Goal: Task Accomplishment & Management: Manage account settings

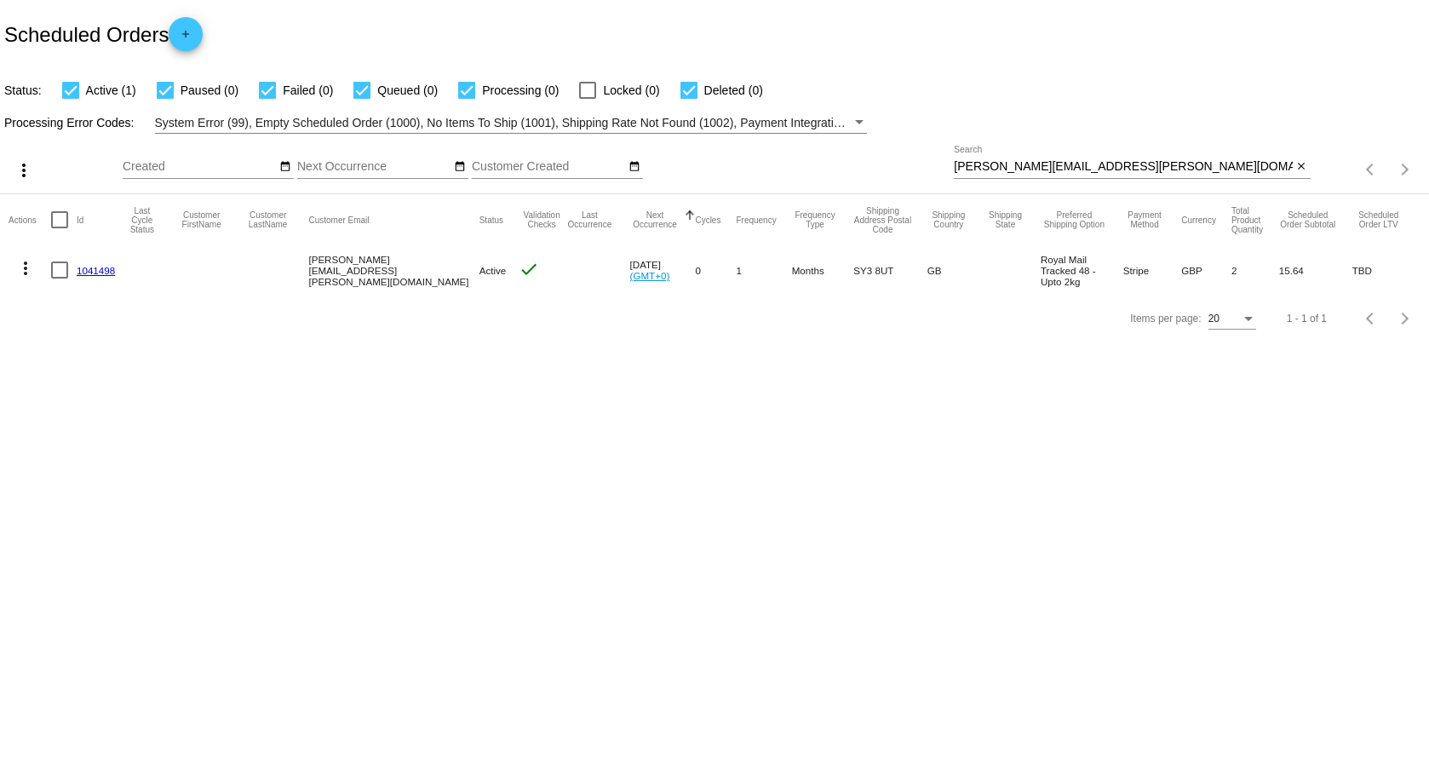
click at [102, 265] on link "1041498" at bounding box center [96, 270] width 38 height 11
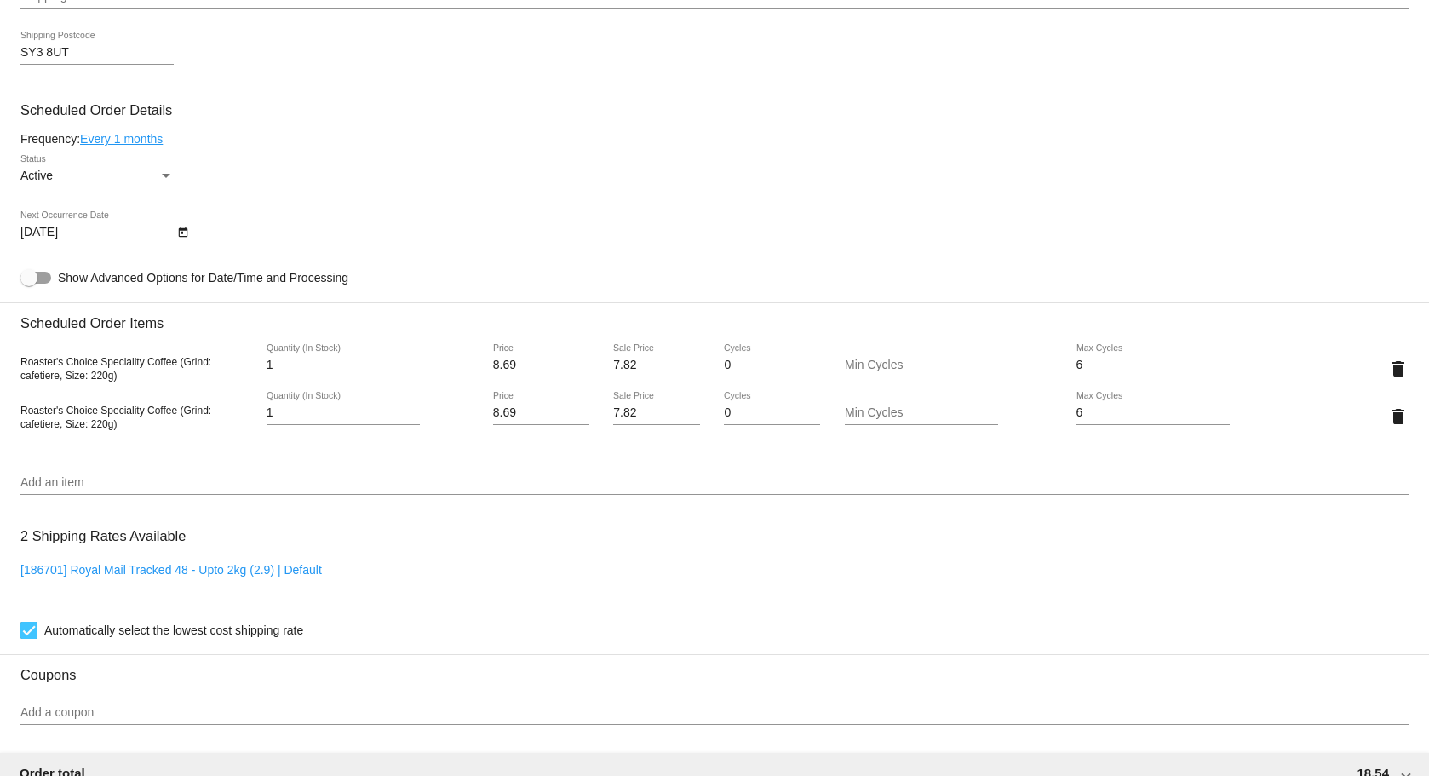
scroll to position [851, 0]
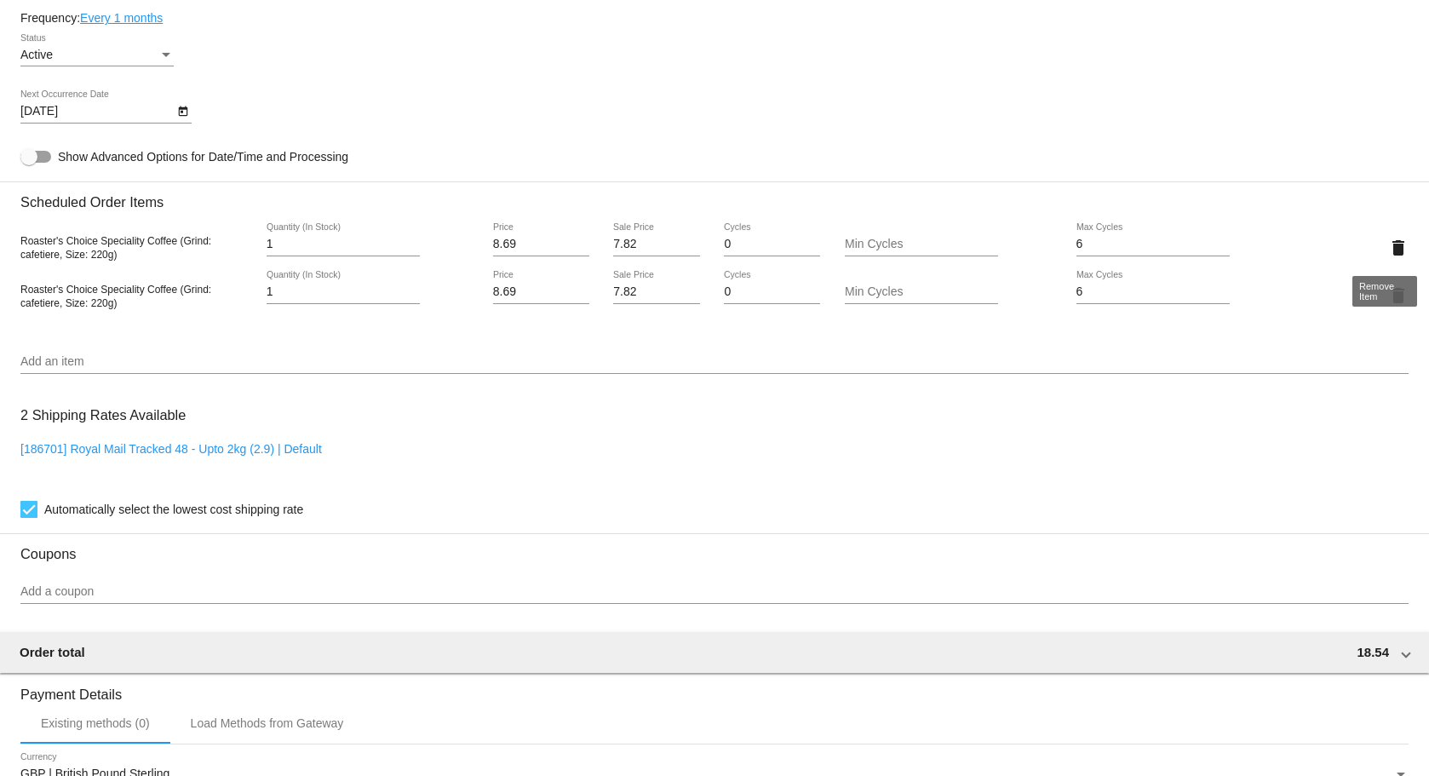
click at [1388, 249] on mat-icon "delete" at bounding box center [1398, 248] width 20 height 20
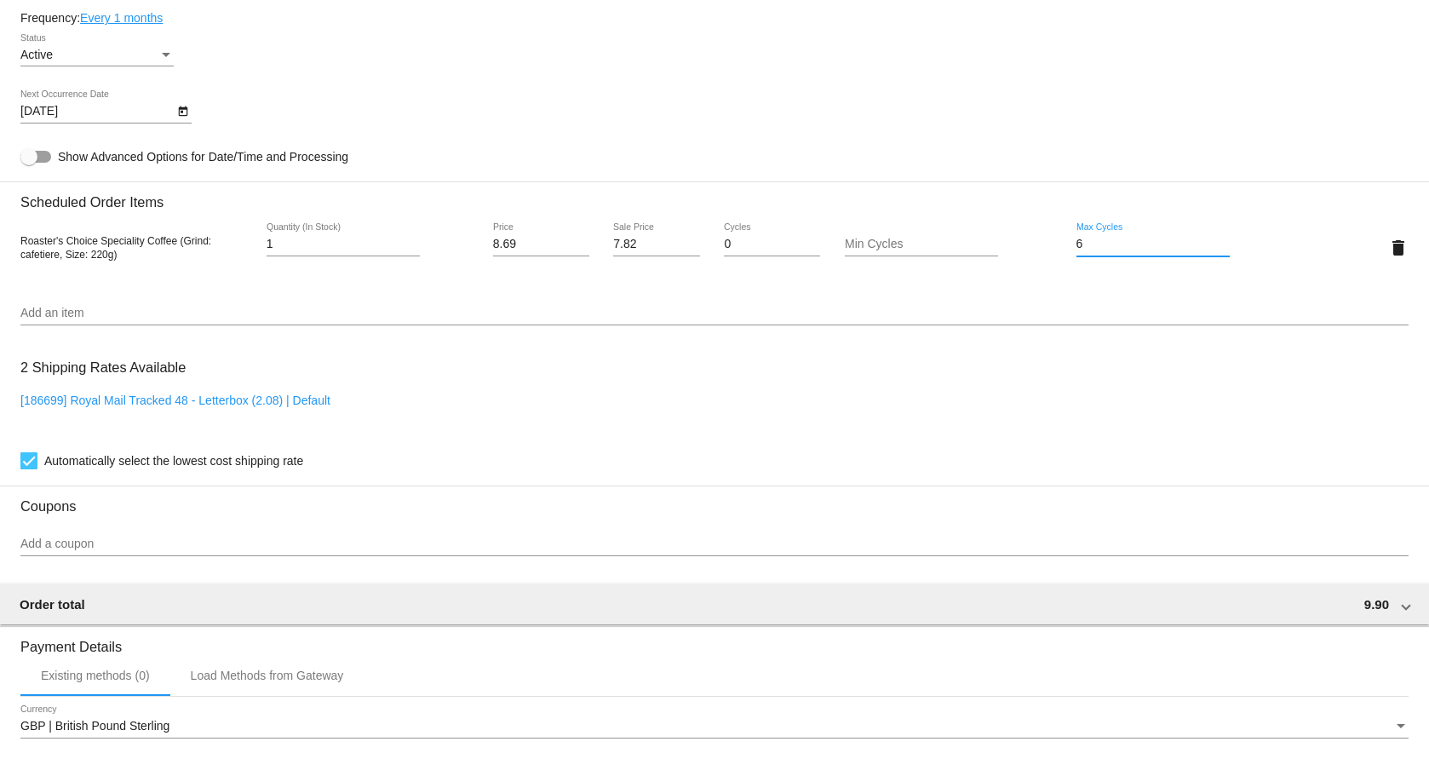
drag, startPoint x: 1077, startPoint y: 249, endPoint x: 1058, endPoint y: 249, distance: 18.7
click at [1061, 249] on div "6 Max Cycles" at bounding box center [1177, 247] width 232 height 49
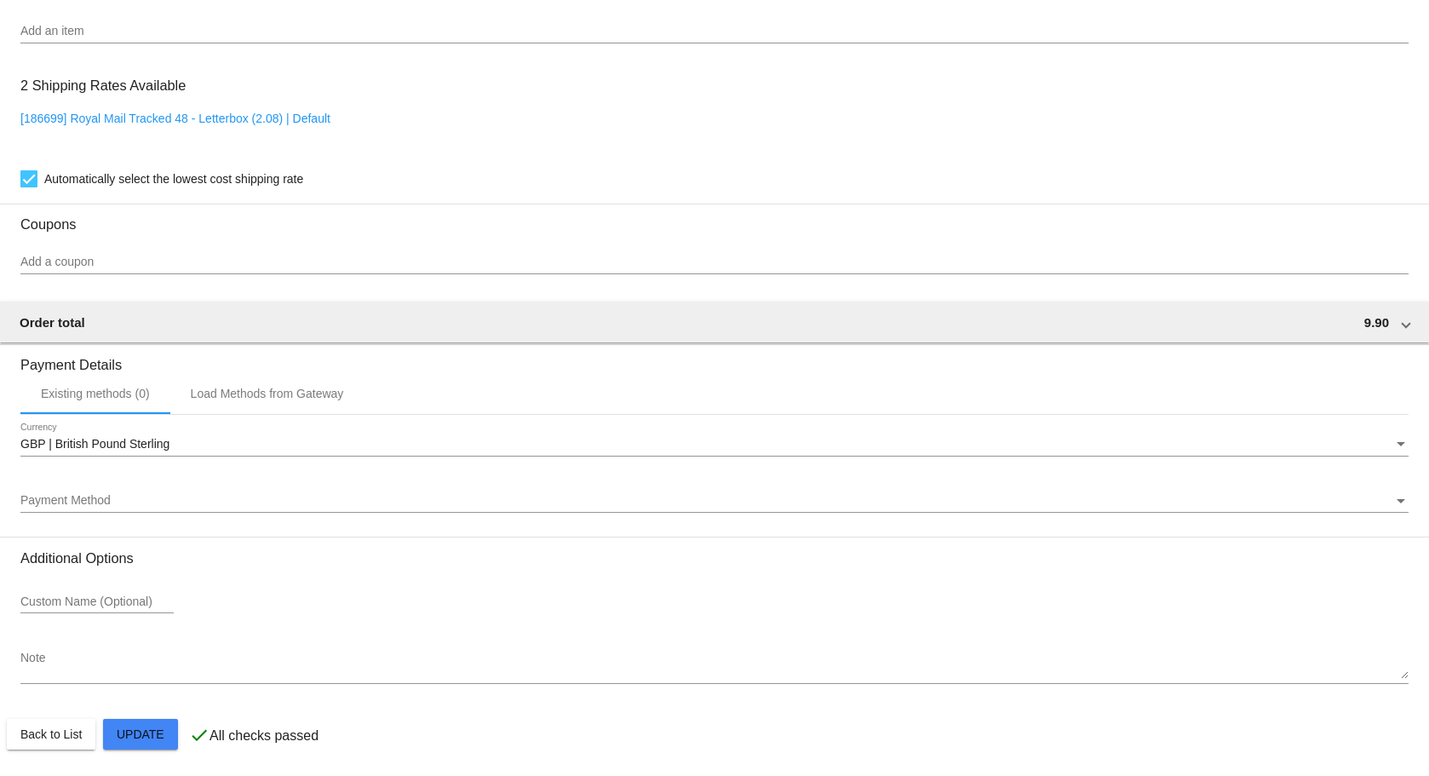
scroll to position [1134, 0]
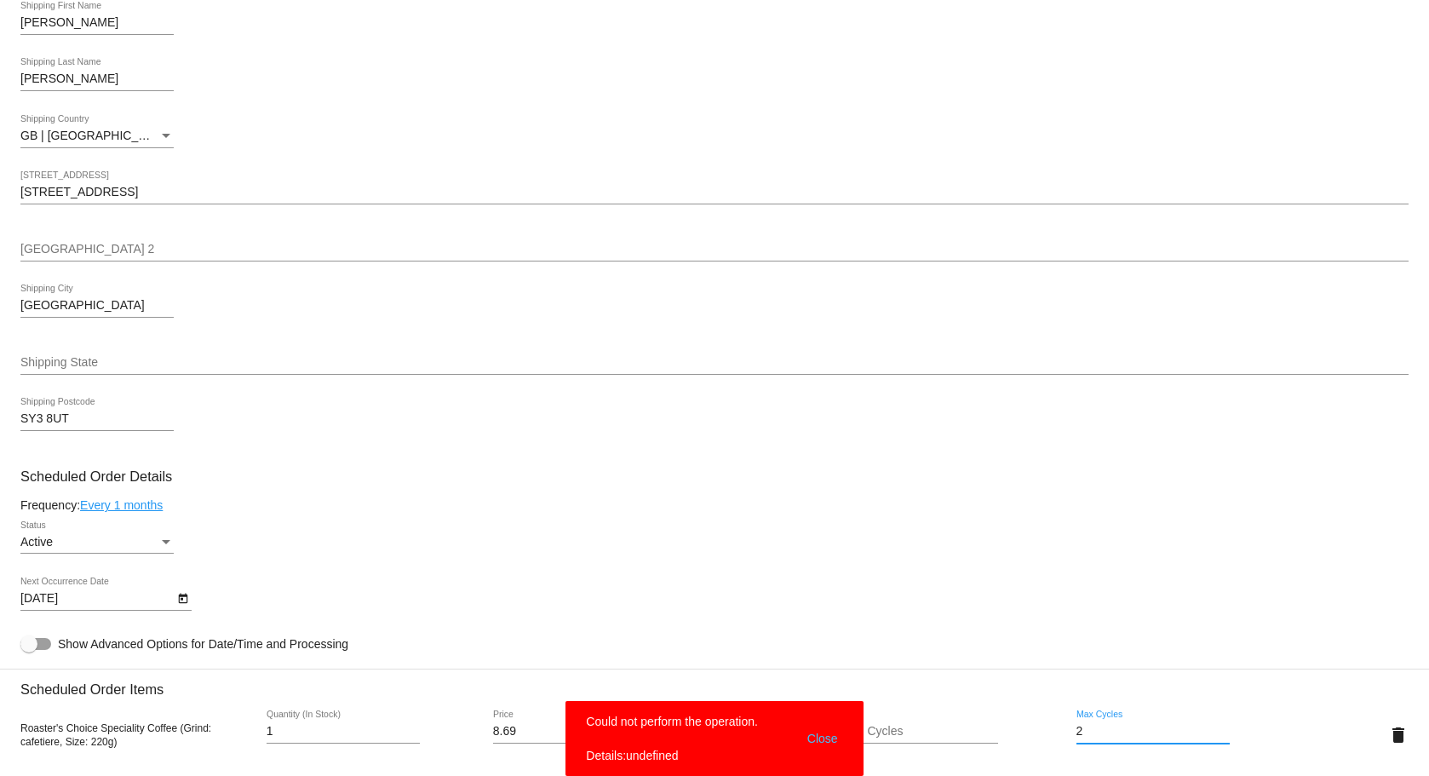
scroll to position [596, 0]
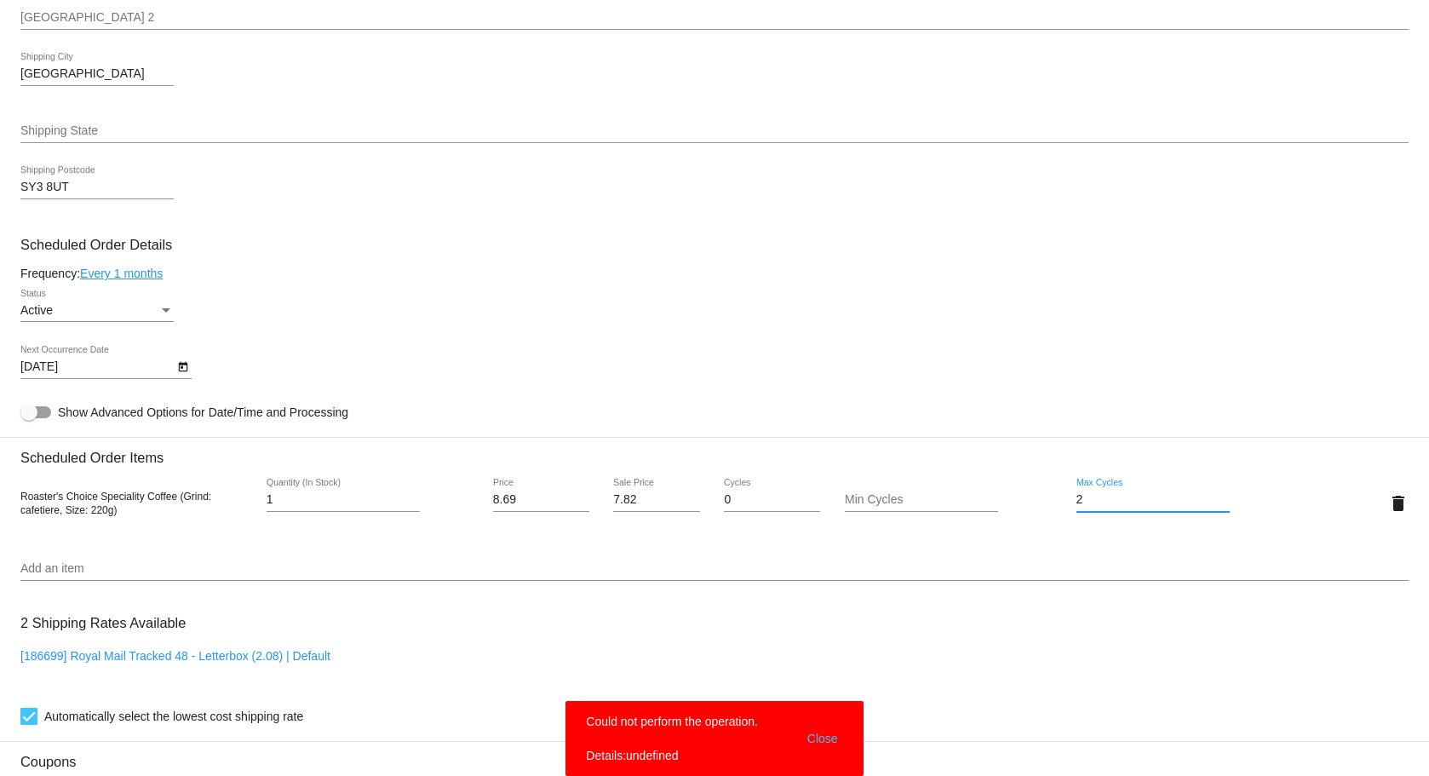
click at [1065, 503] on div "2 Max Cycles" at bounding box center [1177, 502] width 232 height 49
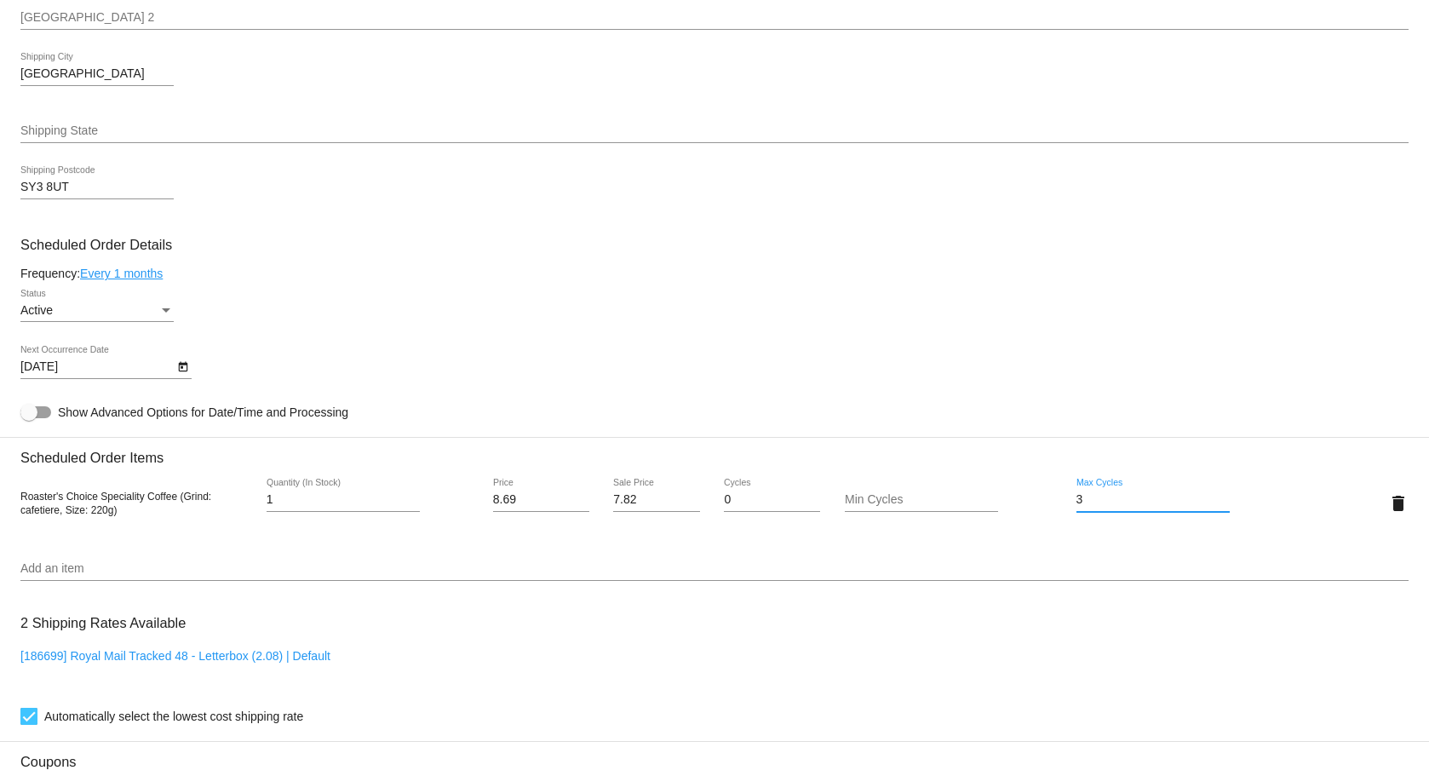
type input "3"
click at [1025, 464] on mat-card "Customer 7698749: [PERSON_NAME][EMAIL_ADDRESS][PERSON_NAME][DOMAIN_NAME] Custom…" at bounding box center [714, 463] width 1429 height 1703
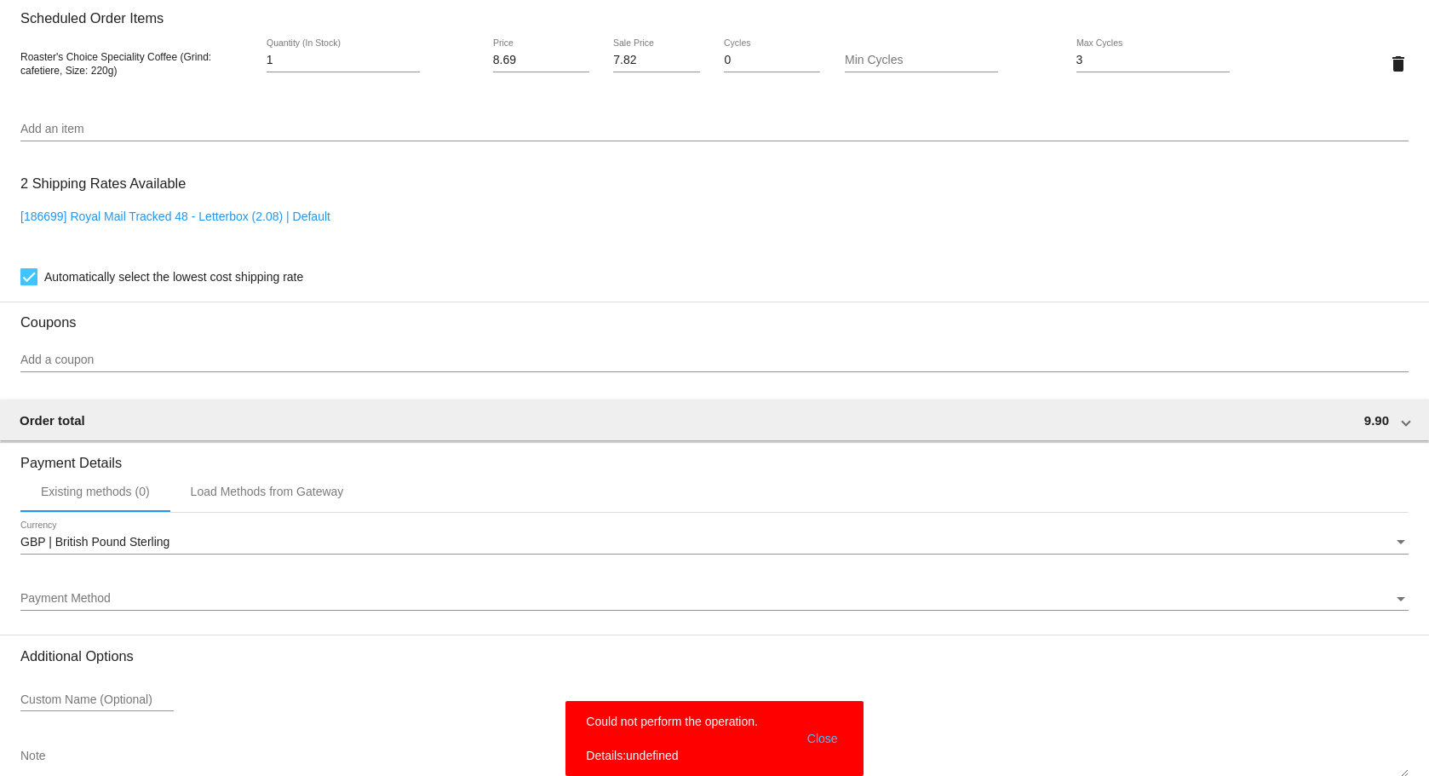
scroll to position [1134, 0]
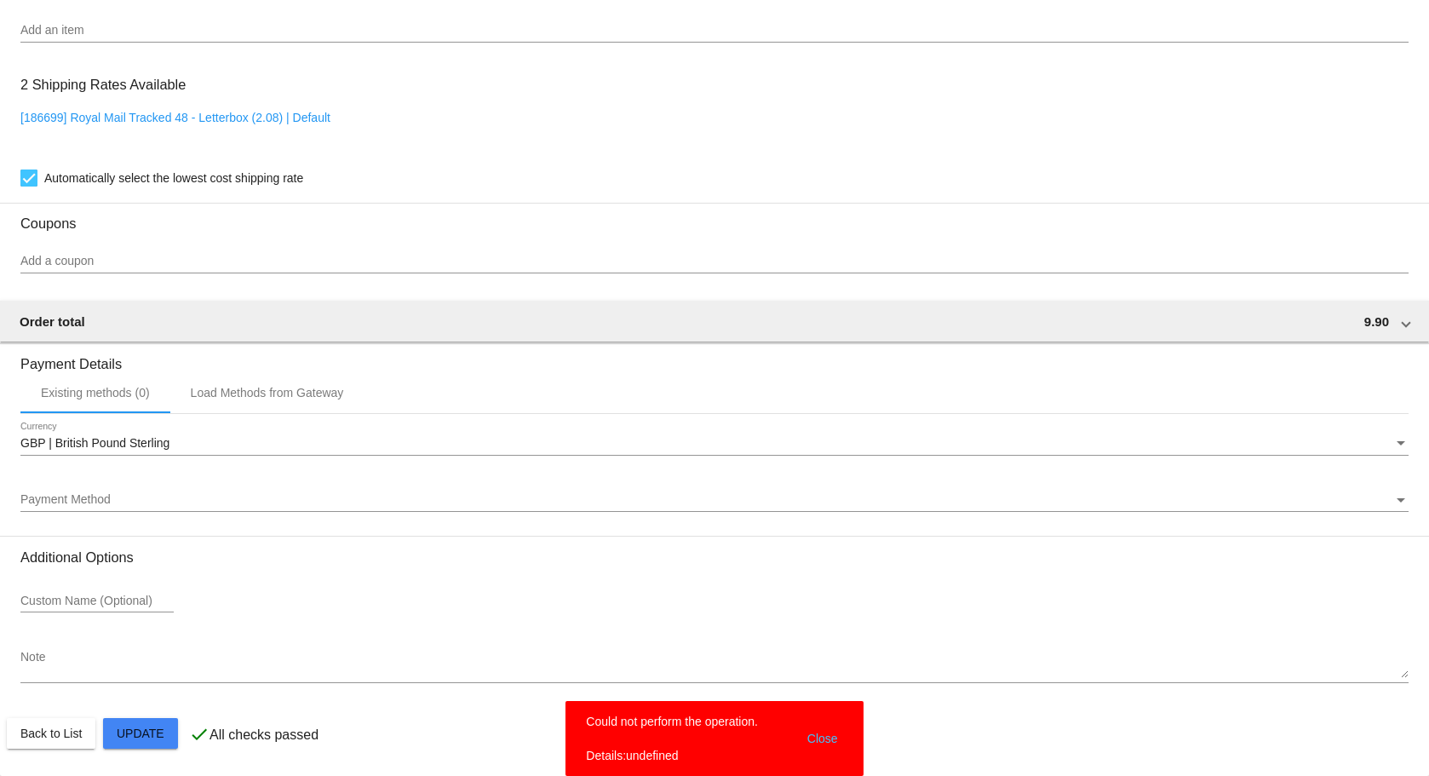
drag, startPoint x: 678, startPoint y: 723, endPoint x: 734, endPoint y: 723, distance: 56.2
click at [734, 723] on simple-snack-bar "Could not perform the operation. Details:undefined Close" at bounding box center [714, 738] width 256 height 51
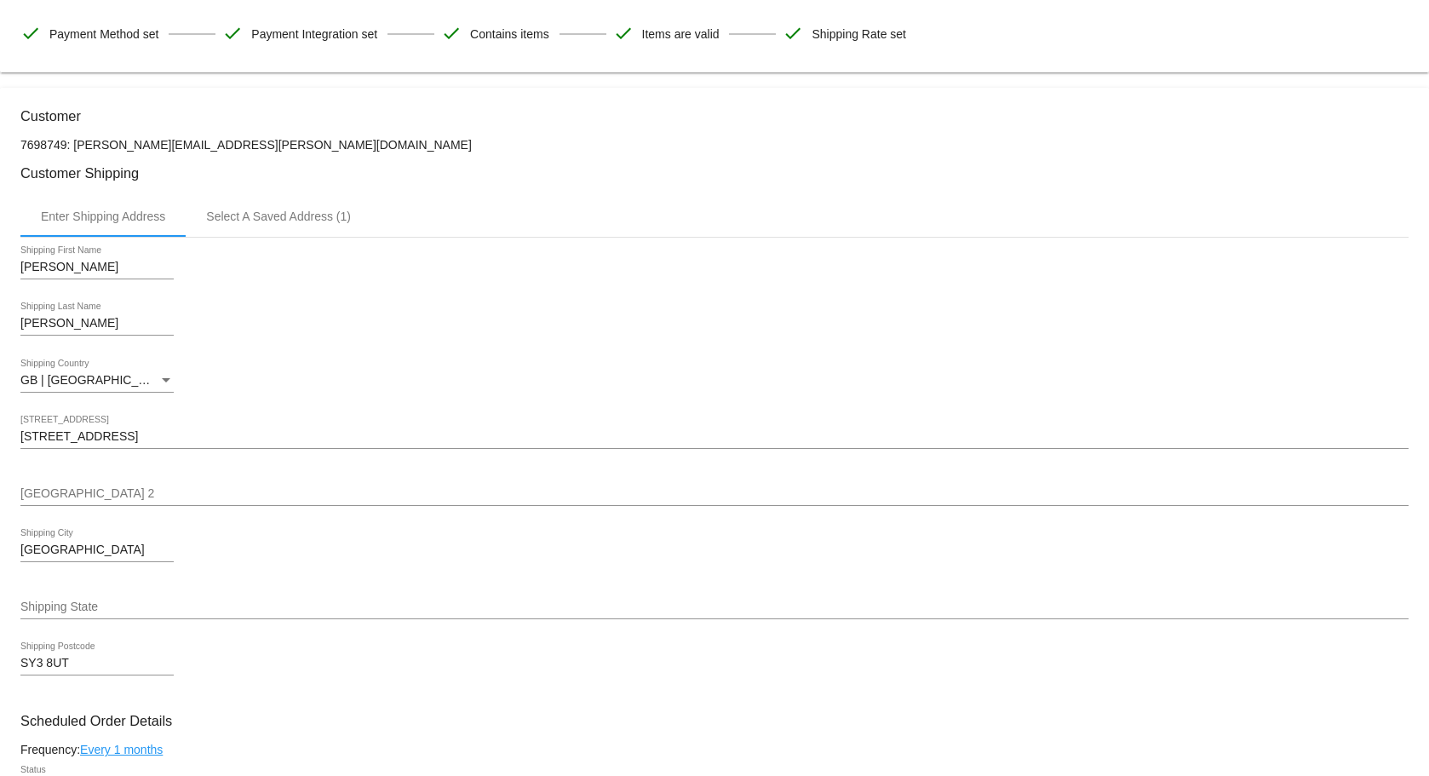
scroll to position [112, 0]
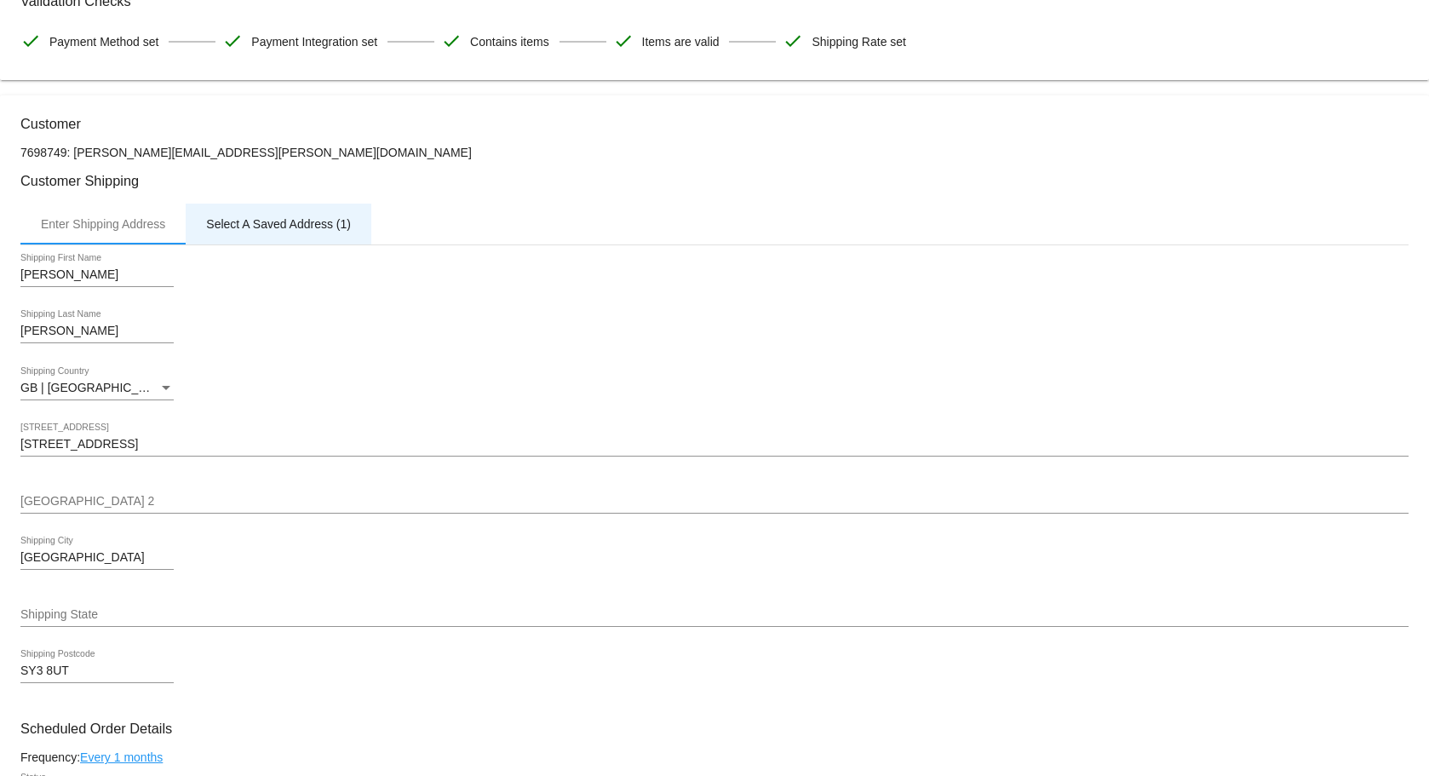
click at [249, 220] on div "Select A Saved Address (1)" at bounding box center [278, 224] width 145 height 14
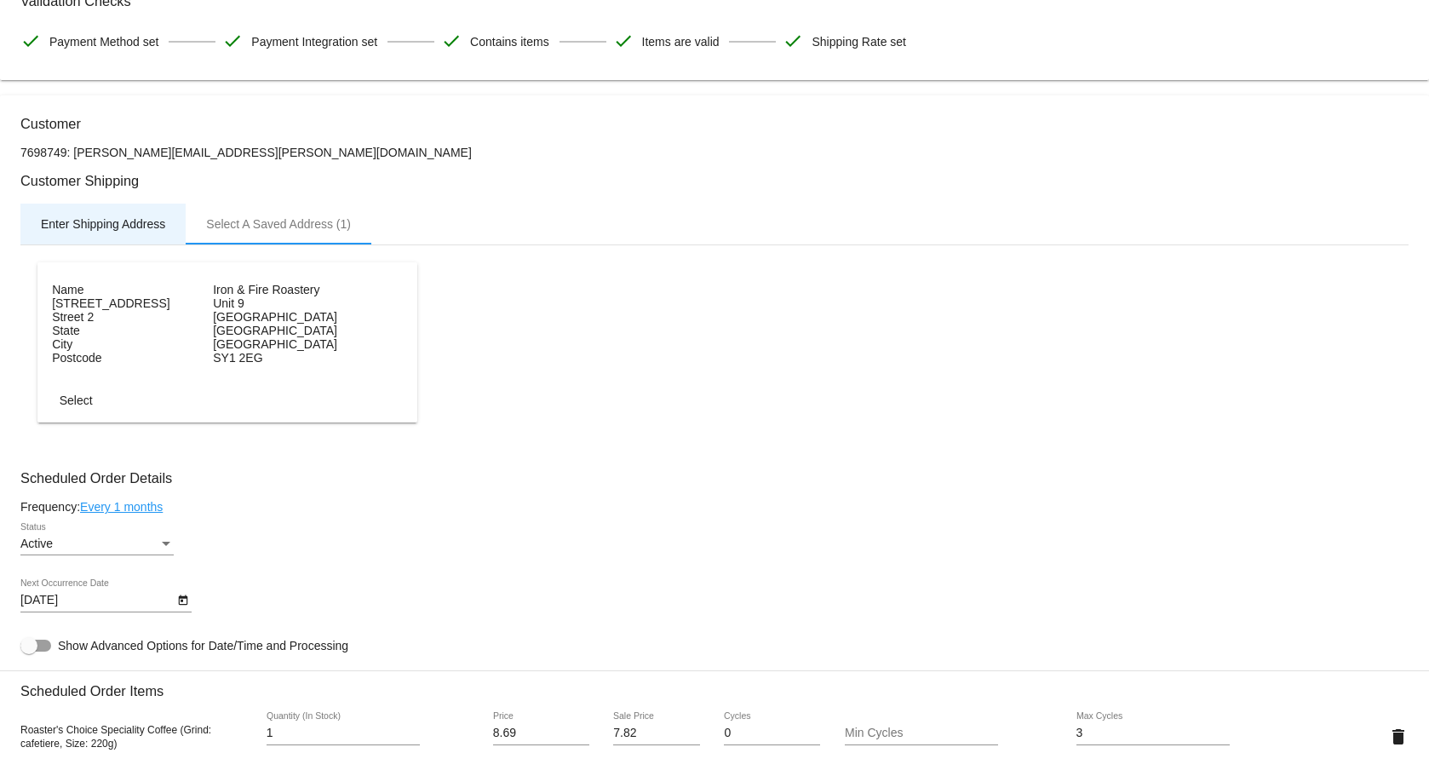
click at [159, 221] on div "Enter Shipping Address" at bounding box center [103, 224] width 124 height 14
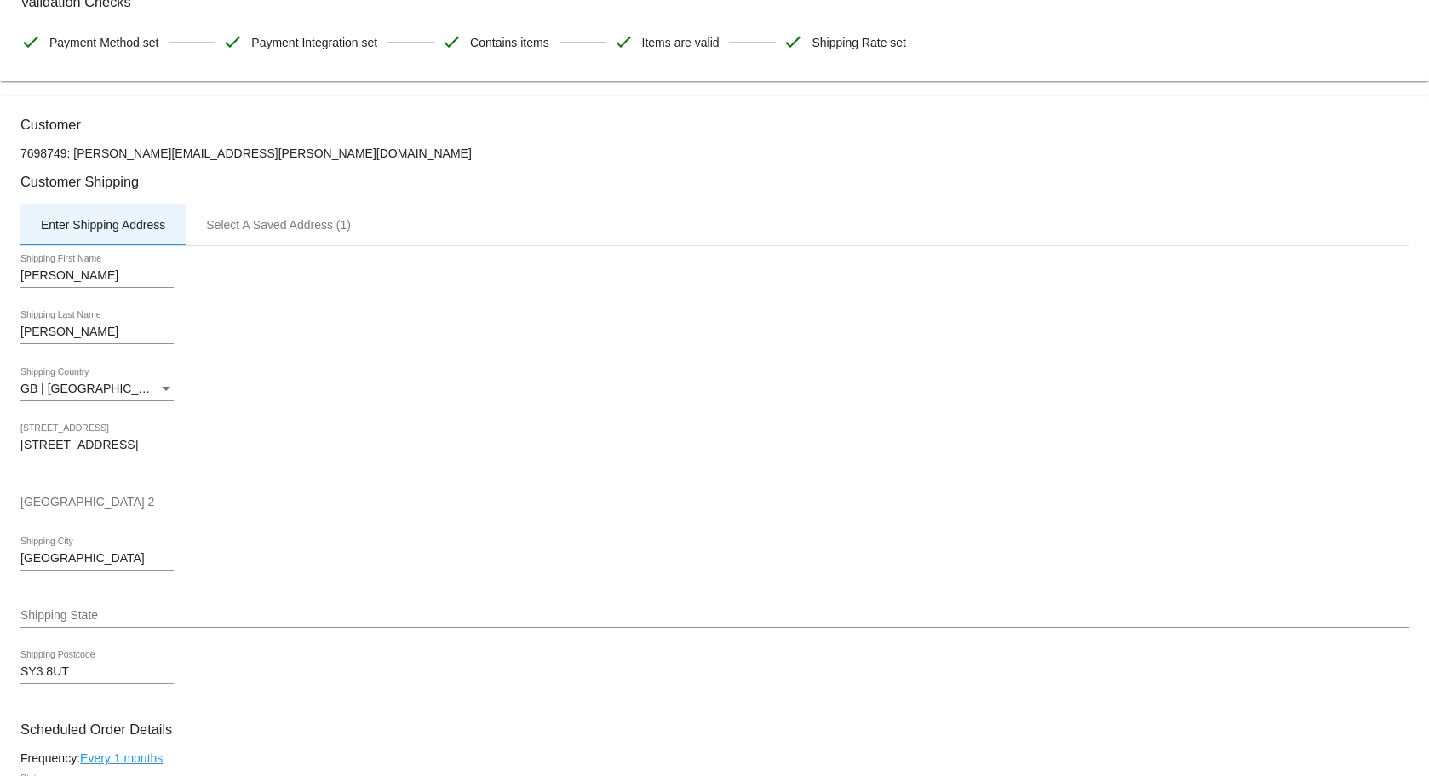
scroll to position [255, 0]
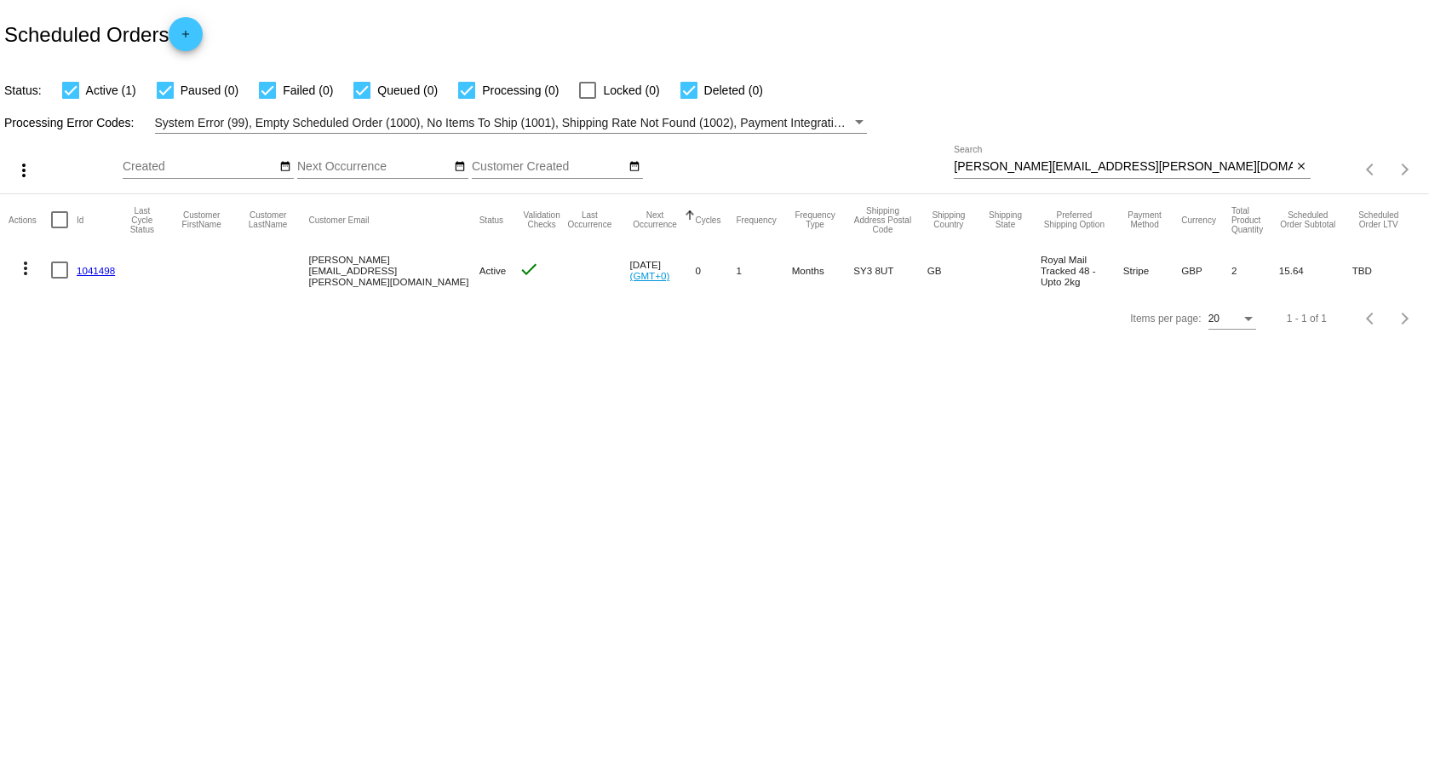
click at [85, 274] on link "1041498" at bounding box center [96, 270] width 38 height 11
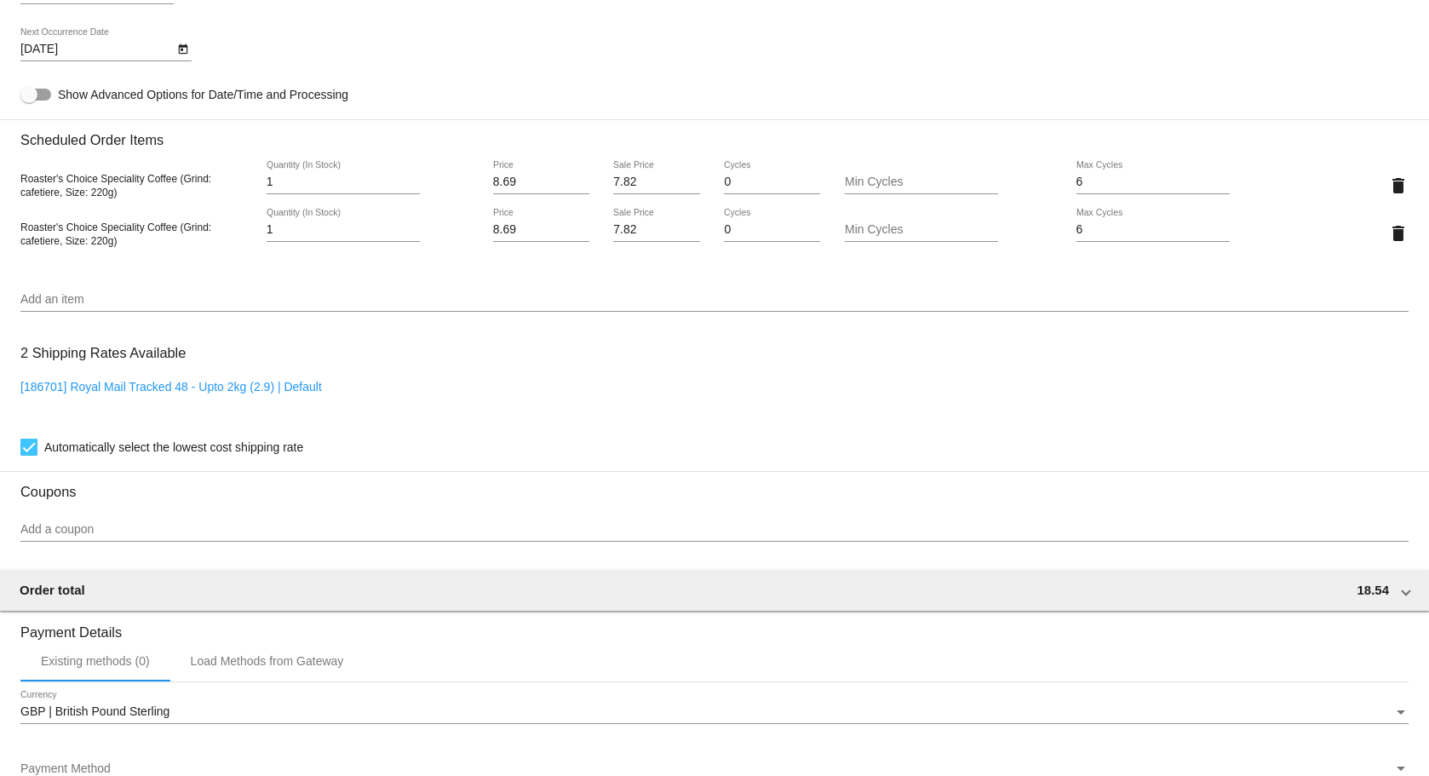
scroll to position [936, 0]
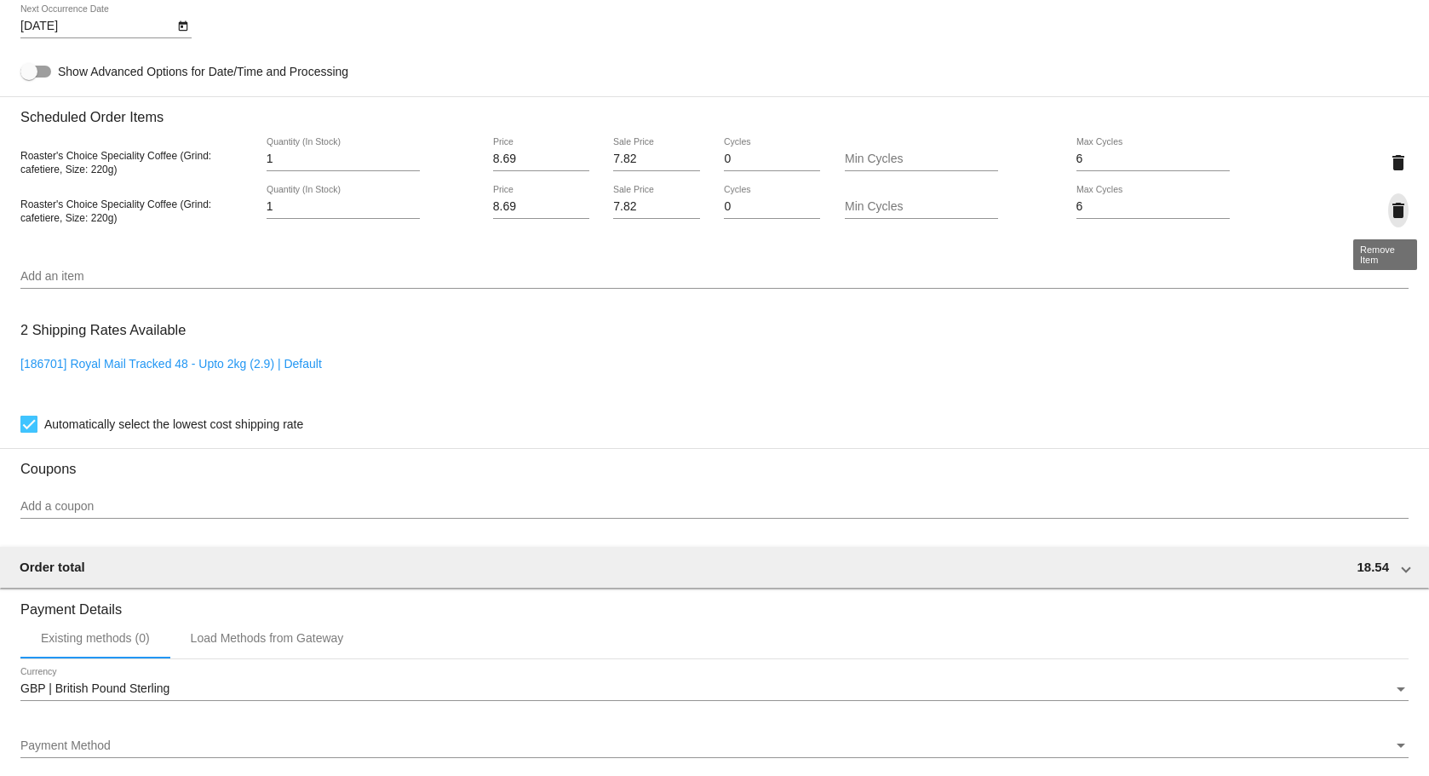
click at [1388, 203] on mat-icon "delete" at bounding box center [1398, 210] width 20 height 20
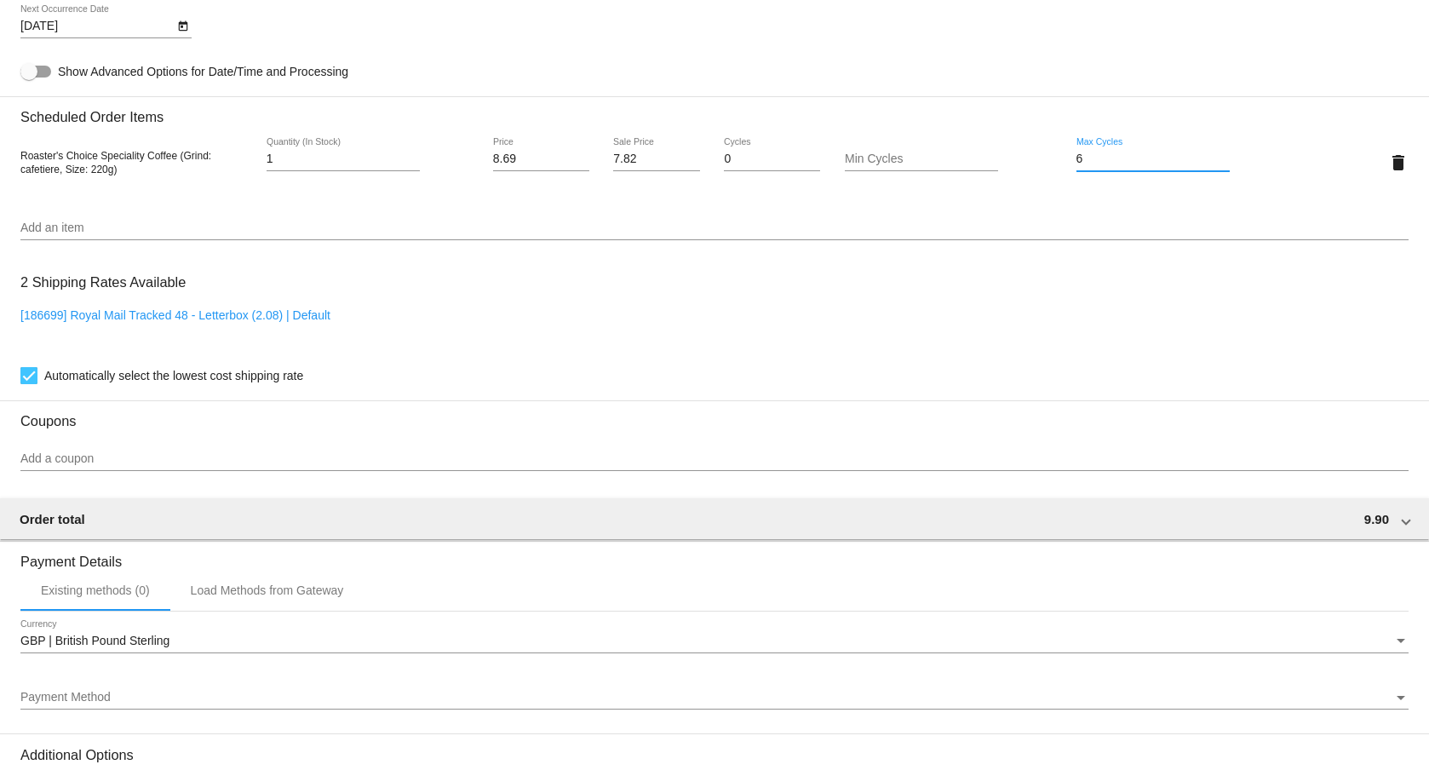
drag, startPoint x: 1068, startPoint y: 161, endPoint x: 1035, endPoint y: 161, distance: 32.4
click at [1035, 161] on div "Roaster's Choice Speciality Coffee (Grind: cafetiere, Size: 220g) 1 Quantity (I…" at bounding box center [714, 162] width 1388 height 49
click at [858, 62] on mat-card "Customer 7698749: [PERSON_NAME][EMAIL_ADDRESS][PERSON_NAME][DOMAIN_NAME] Custom…" at bounding box center [714, 122] width 1429 height 1703
click at [1076, 157] on input "2" at bounding box center [1152, 159] width 153 height 14
type input "3"
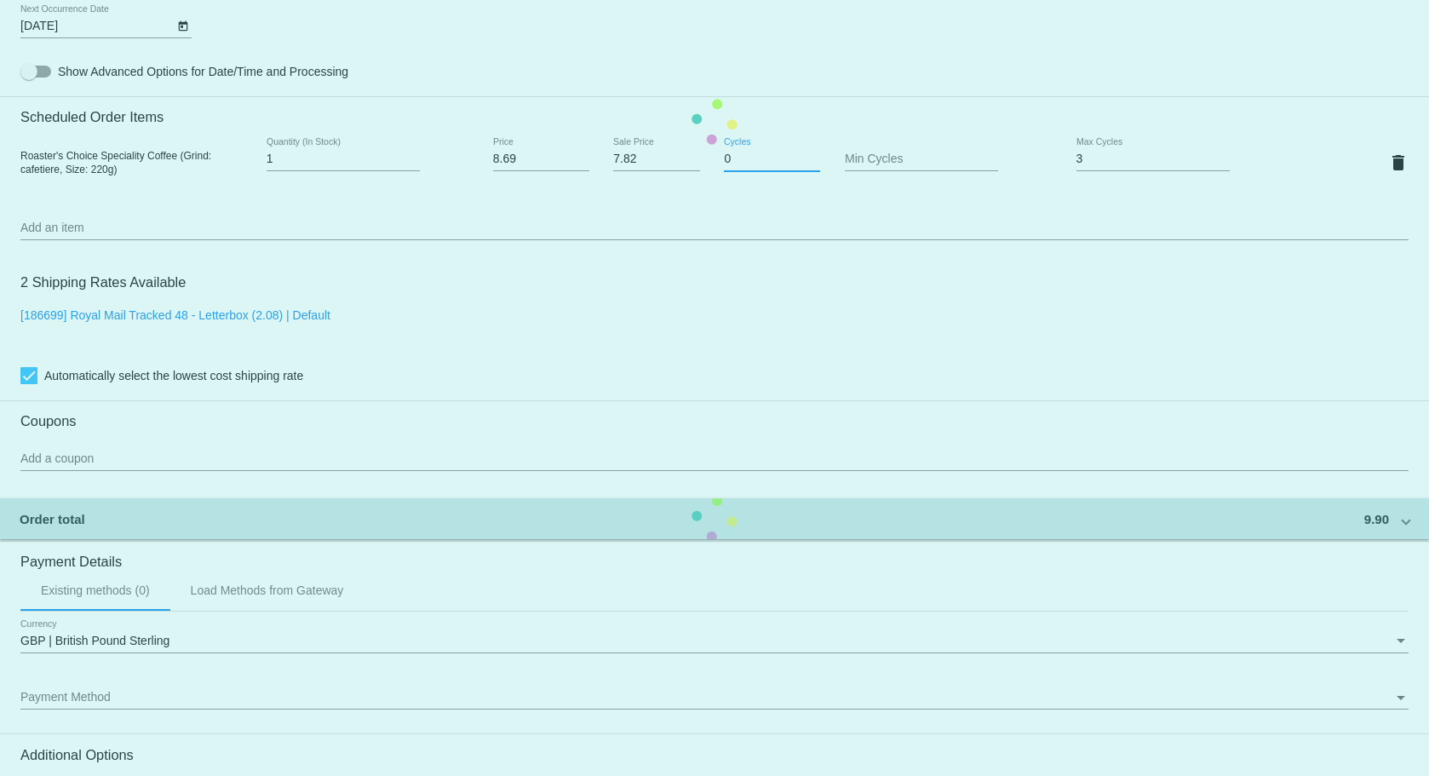
drag, startPoint x: 761, startPoint y: 162, endPoint x: 696, endPoint y: 161, distance: 64.7
click at [696, 161] on mat-card "Customer 7698749: [PERSON_NAME][EMAIL_ADDRESS][PERSON_NAME][DOMAIN_NAME] Custom…" at bounding box center [714, 122] width 1429 height 1703
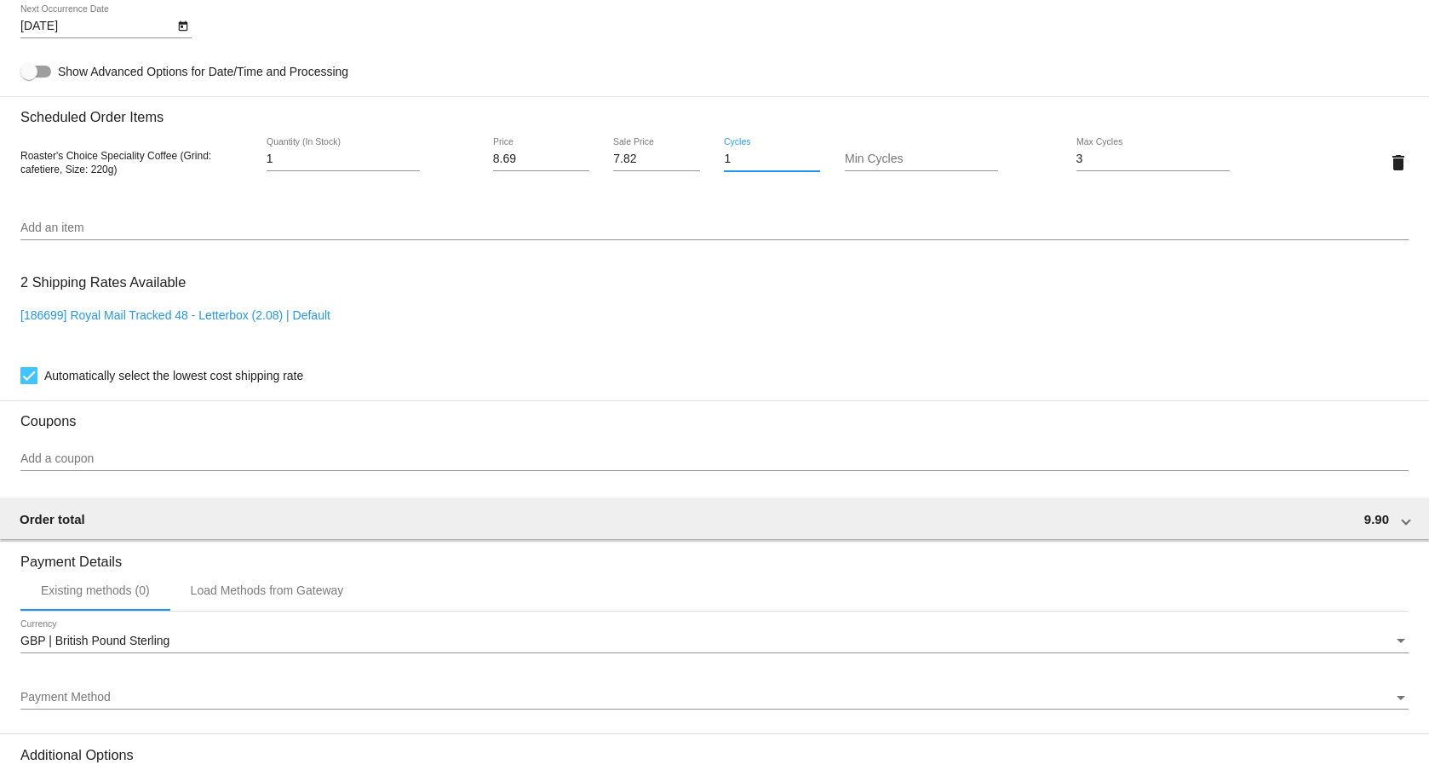
type input "1"
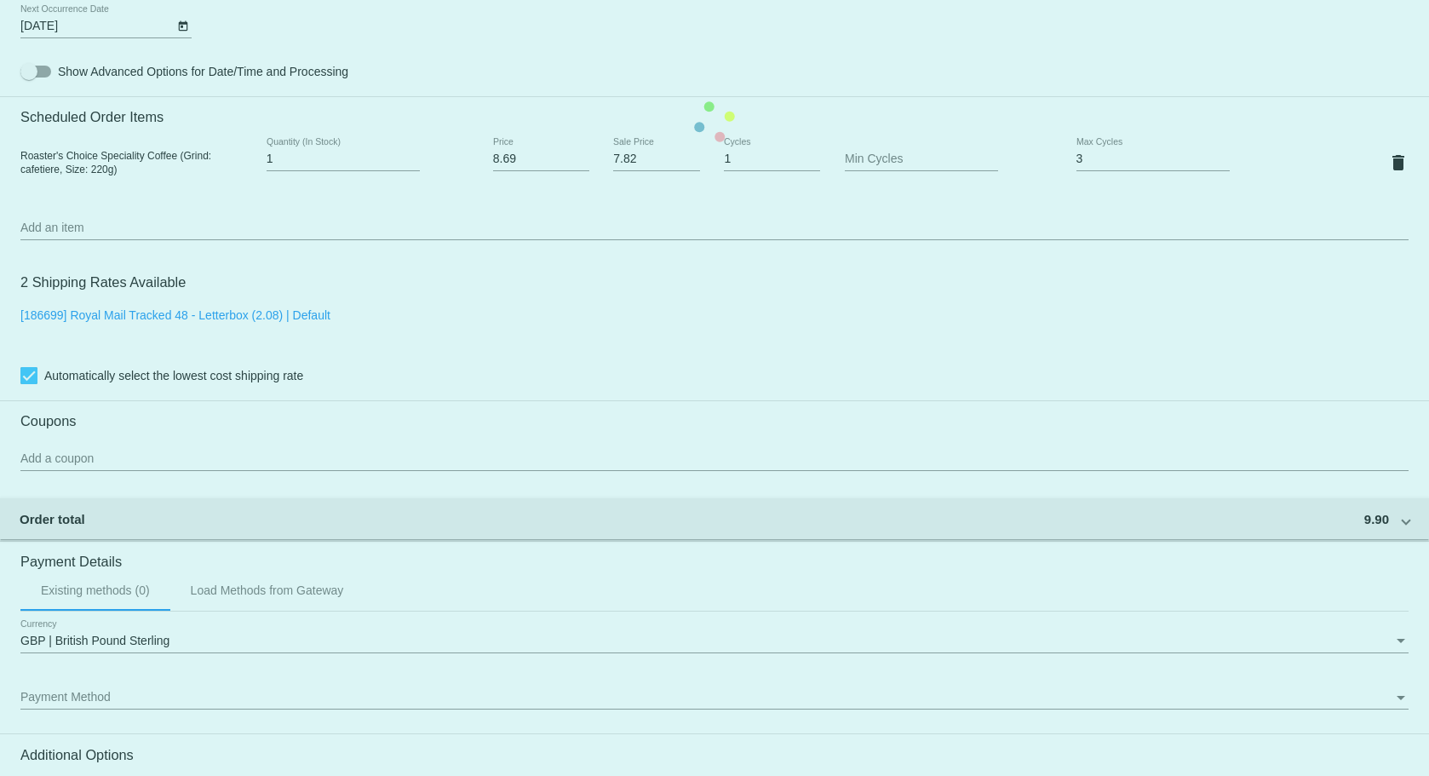
click at [710, 190] on mat-card "Customer 7698749: [PERSON_NAME][EMAIL_ADDRESS][PERSON_NAME][DOMAIN_NAME] Custom…" at bounding box center [714, 122] width 1429 height 1703
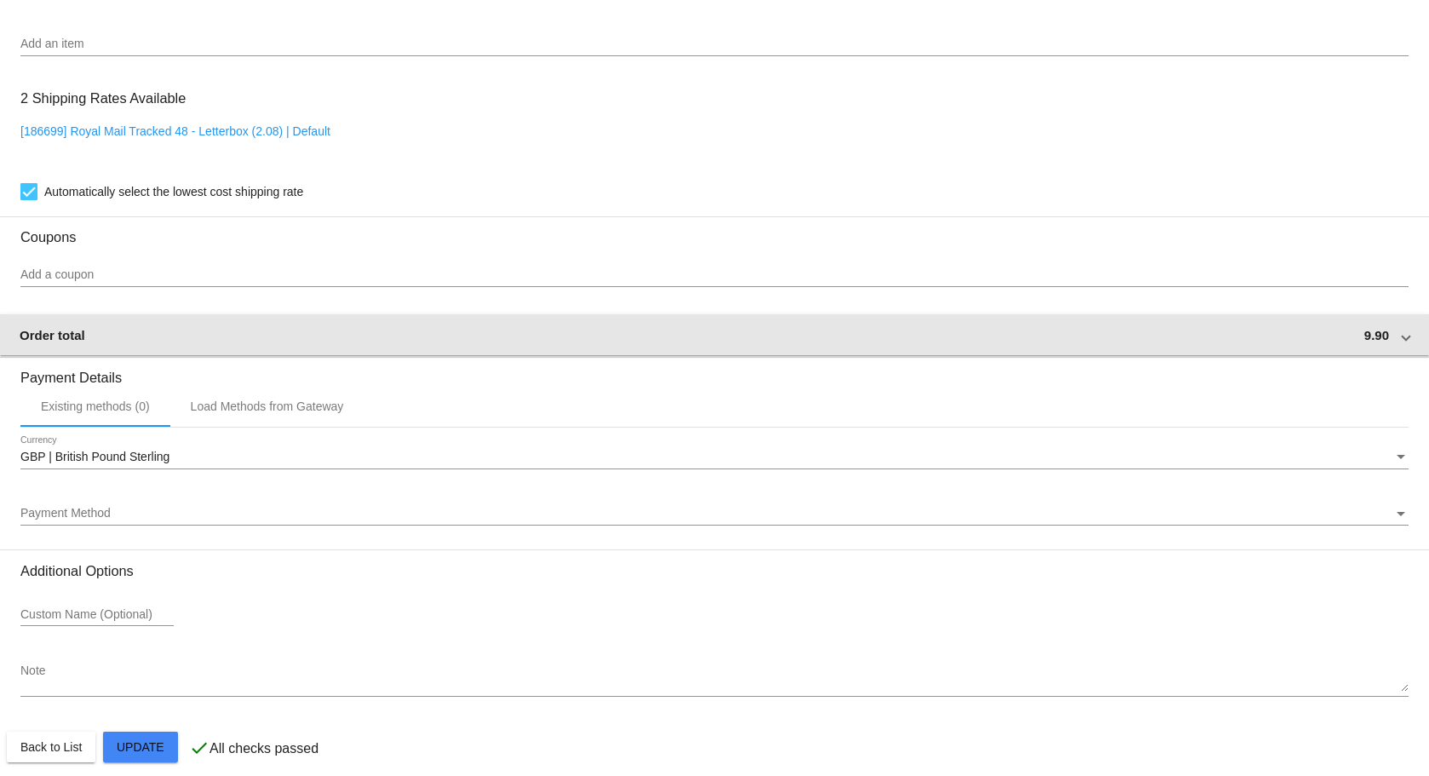
scroll to position [1134, 0]
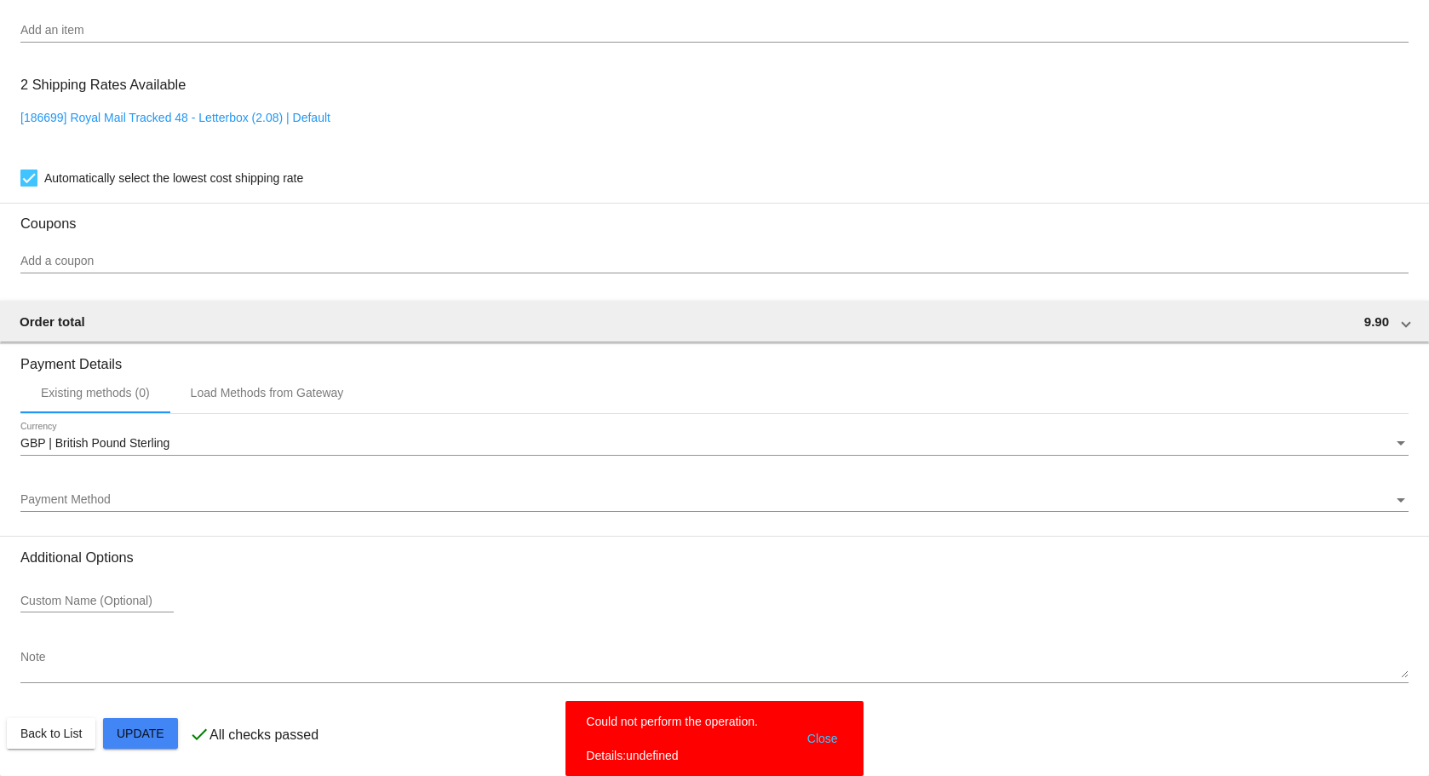
click at [833, 742] on button "Close" at bounding box center [822, 738] width 41 height 51
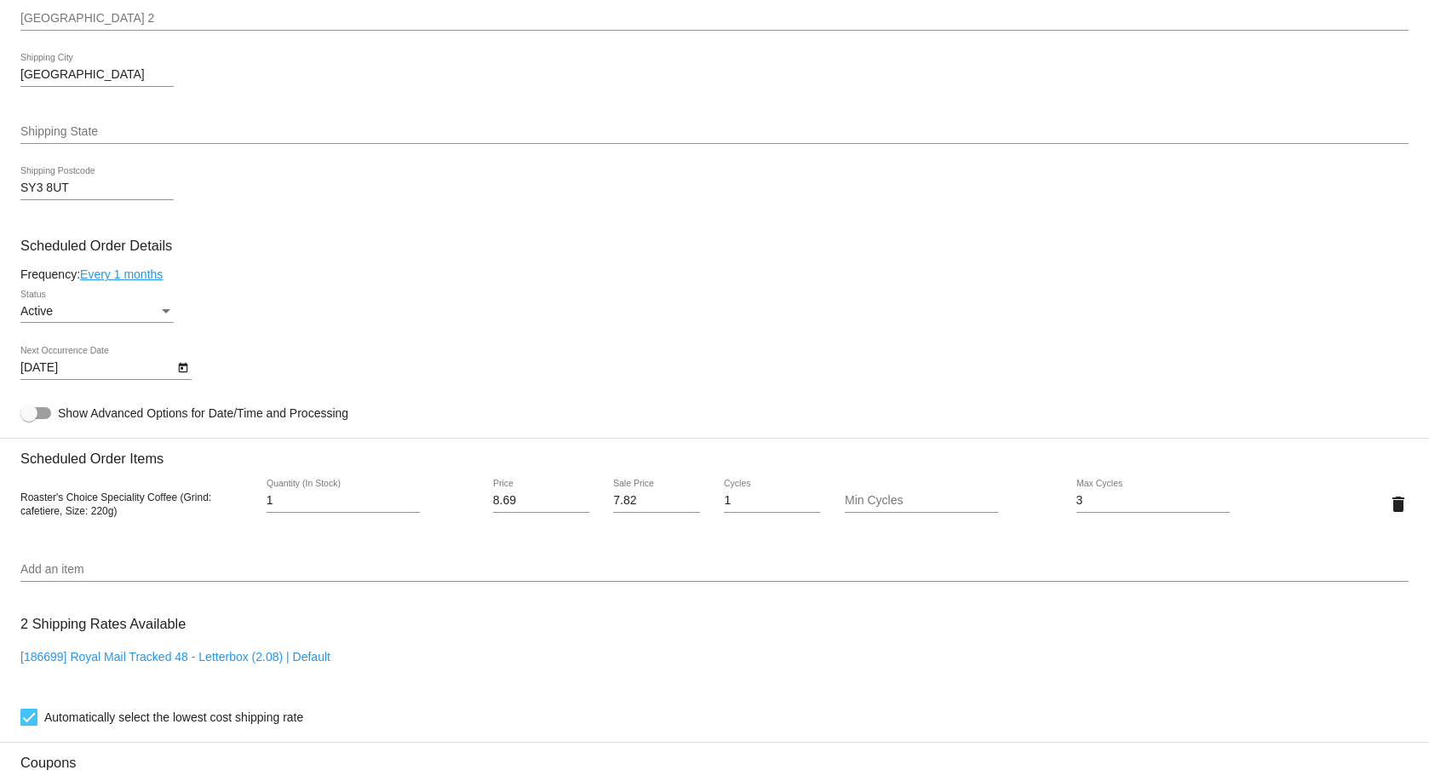
scroll to position [623, 0]
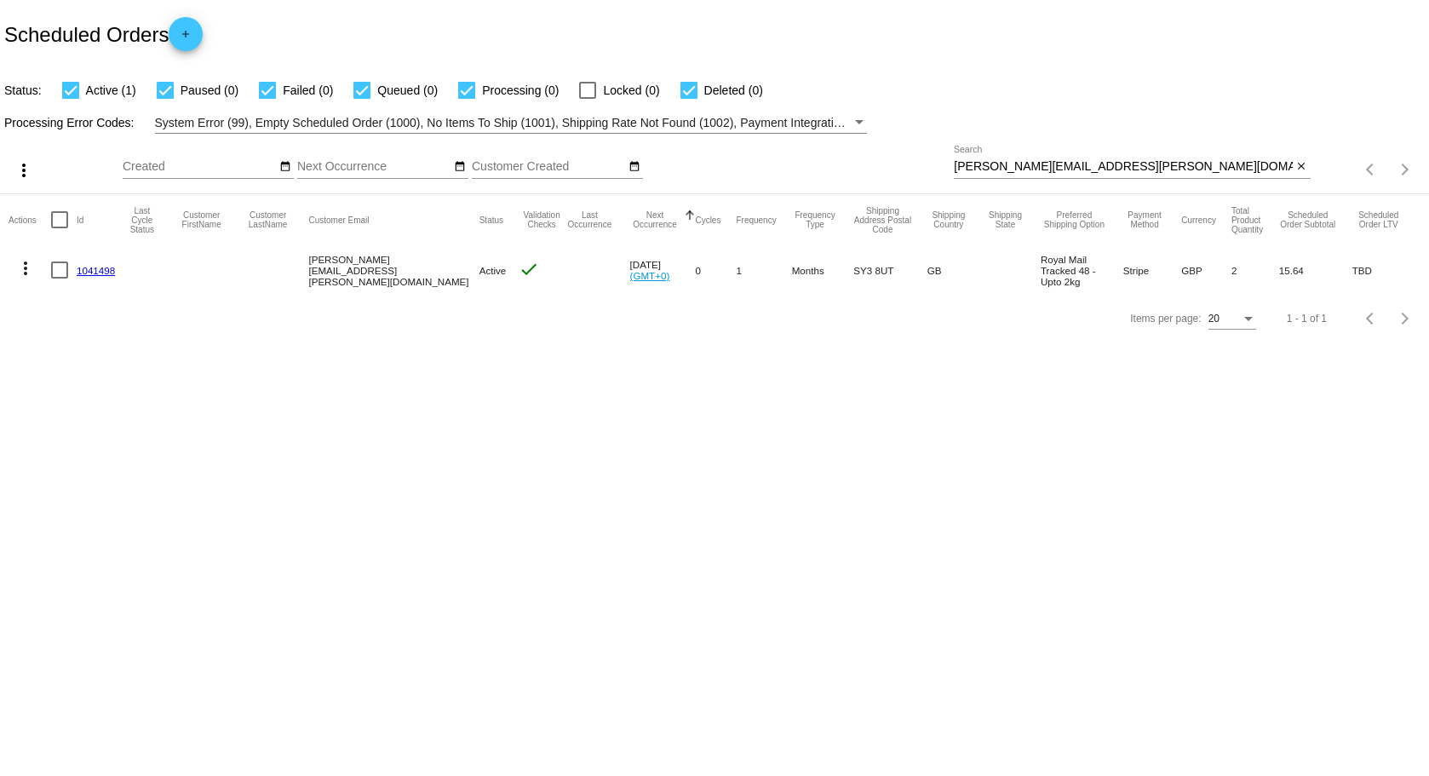
click at [94, 270] on link "1041498" at bounding box center [96, 270] width 38 height 11
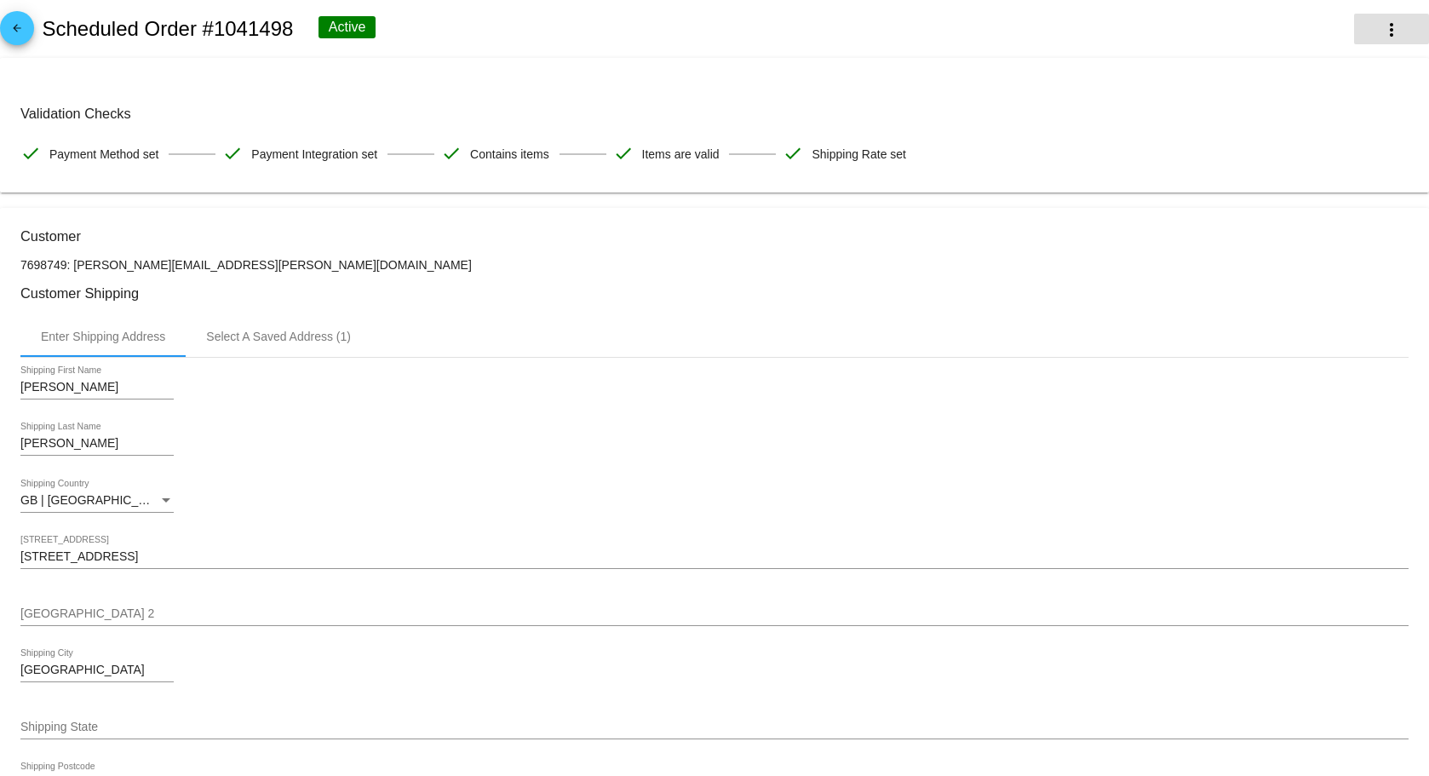
click at [1381, 39] on mat-icon "more_vert" at bounding box center [1391, 30] width 20 height 20
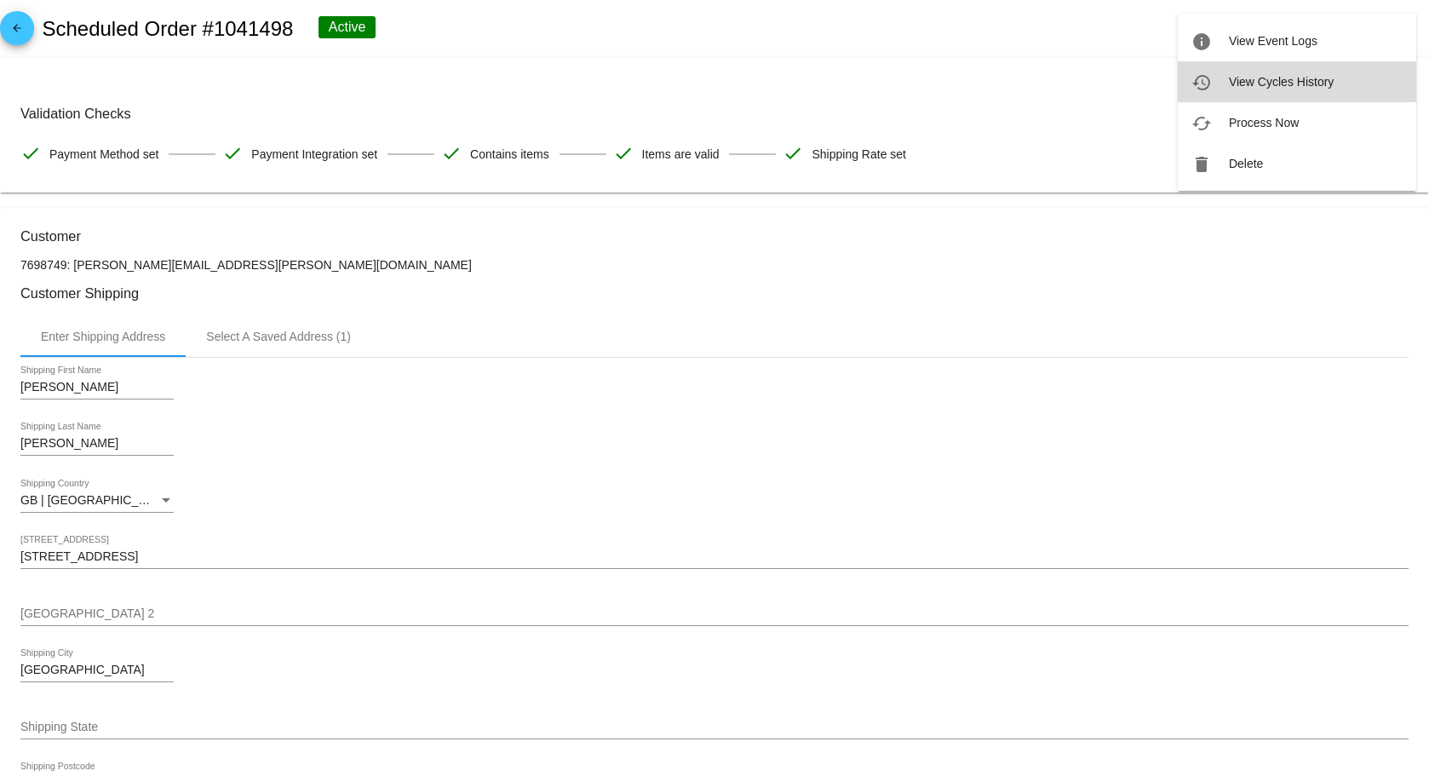
click at [1316, 84] on span "View Cycles History" at bounding box center [1280, 82] width 105 height 14
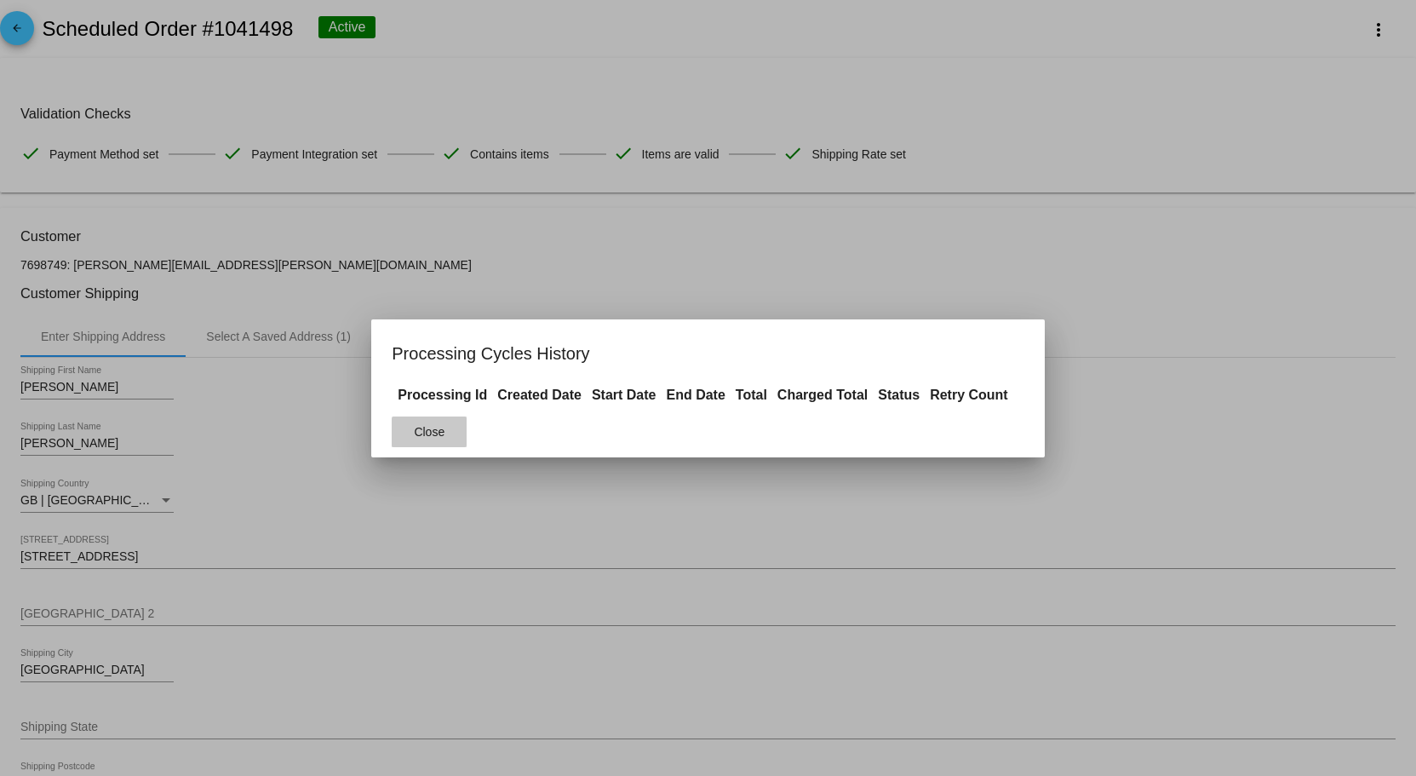
click at [458, 437] on button "Close" at bounding box center [429, 431] width 75 height 31
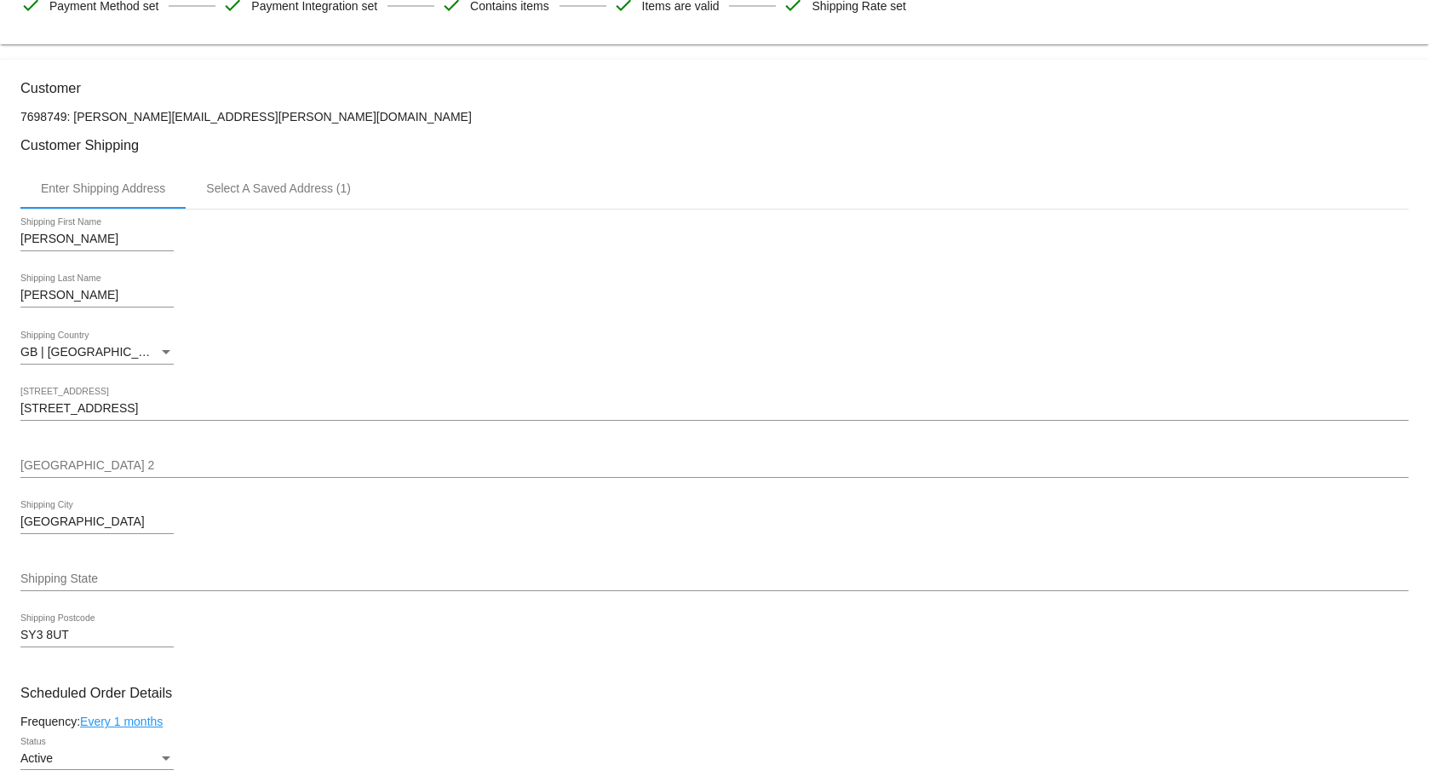
scroll to position [255, 0]
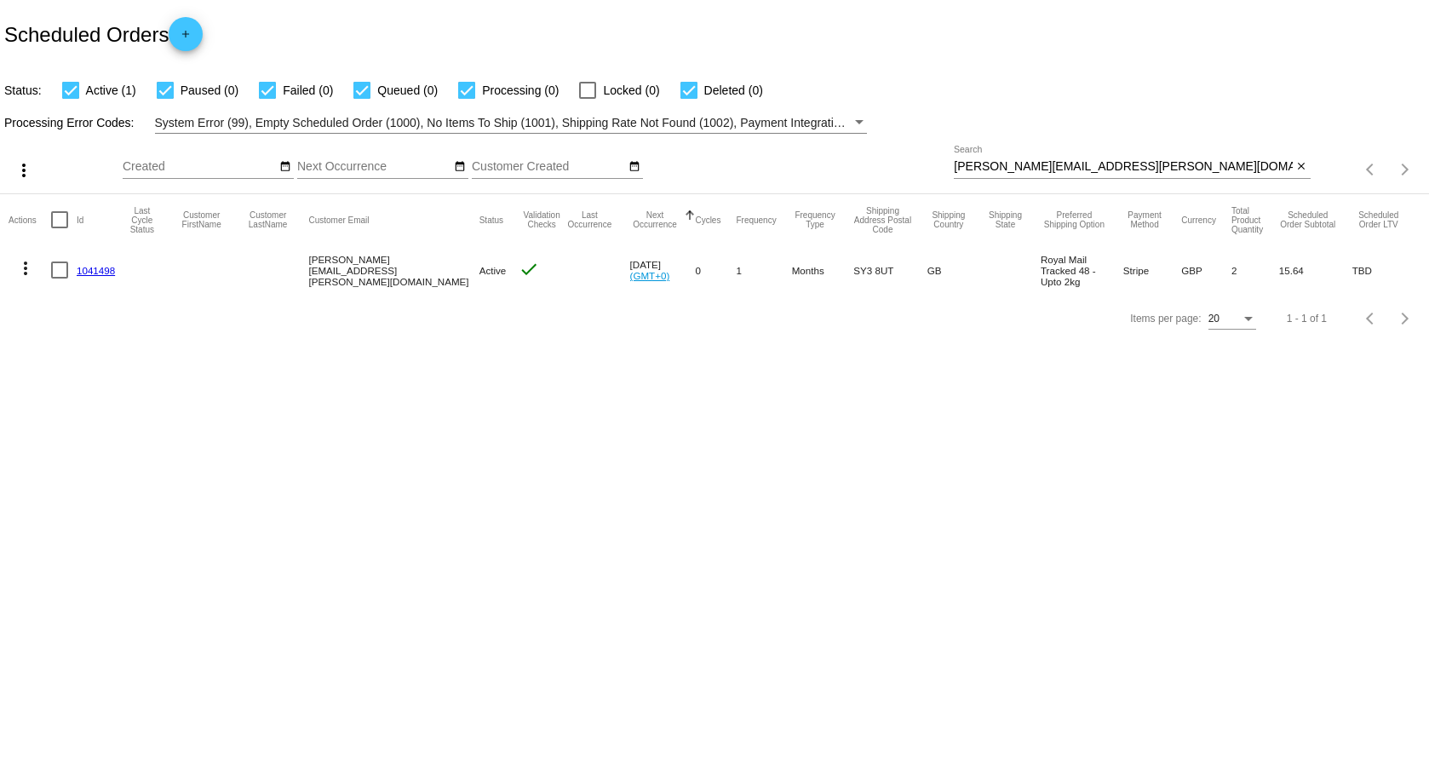
click at [92, 274] on link "1041498" at bounding box center [96, 270] width 38 height 11
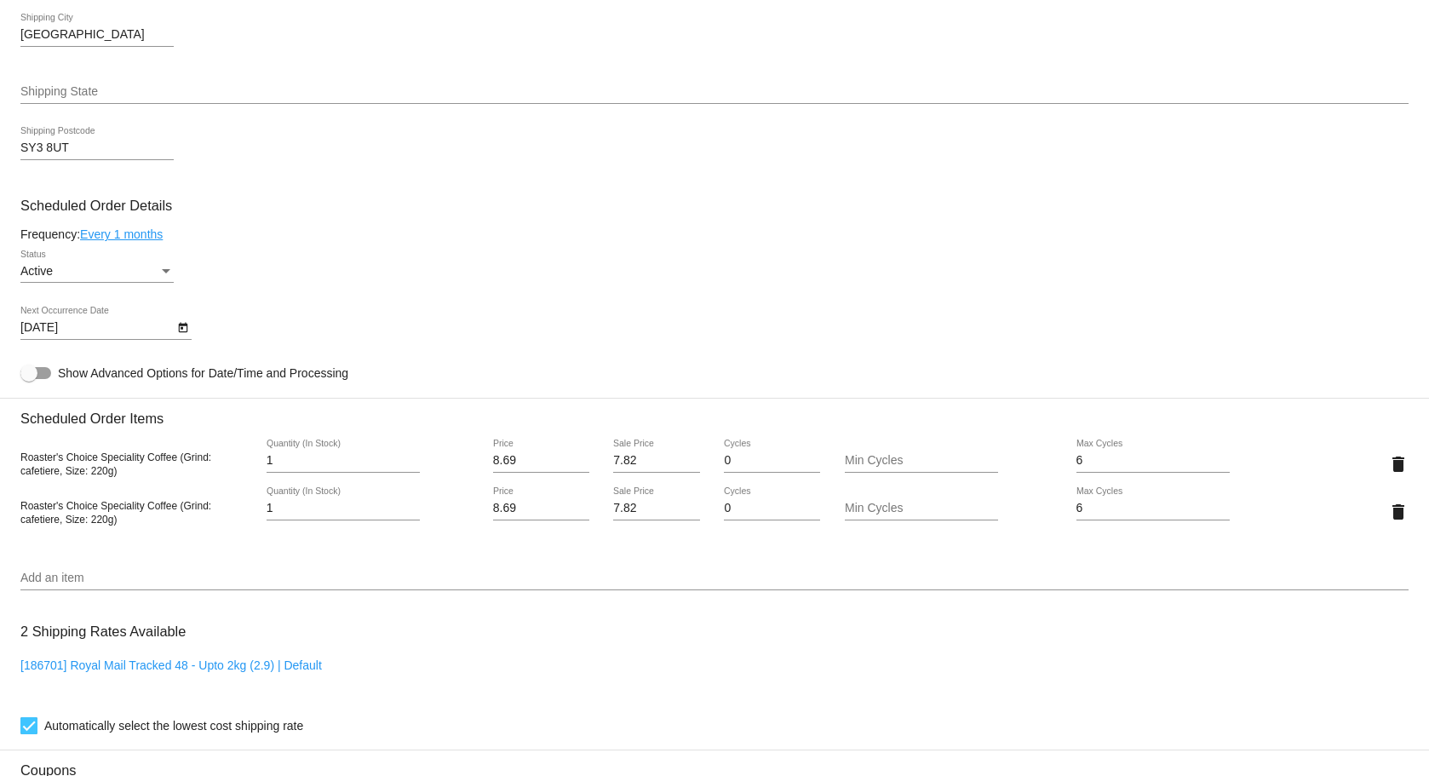
scroll to position [681, 0]
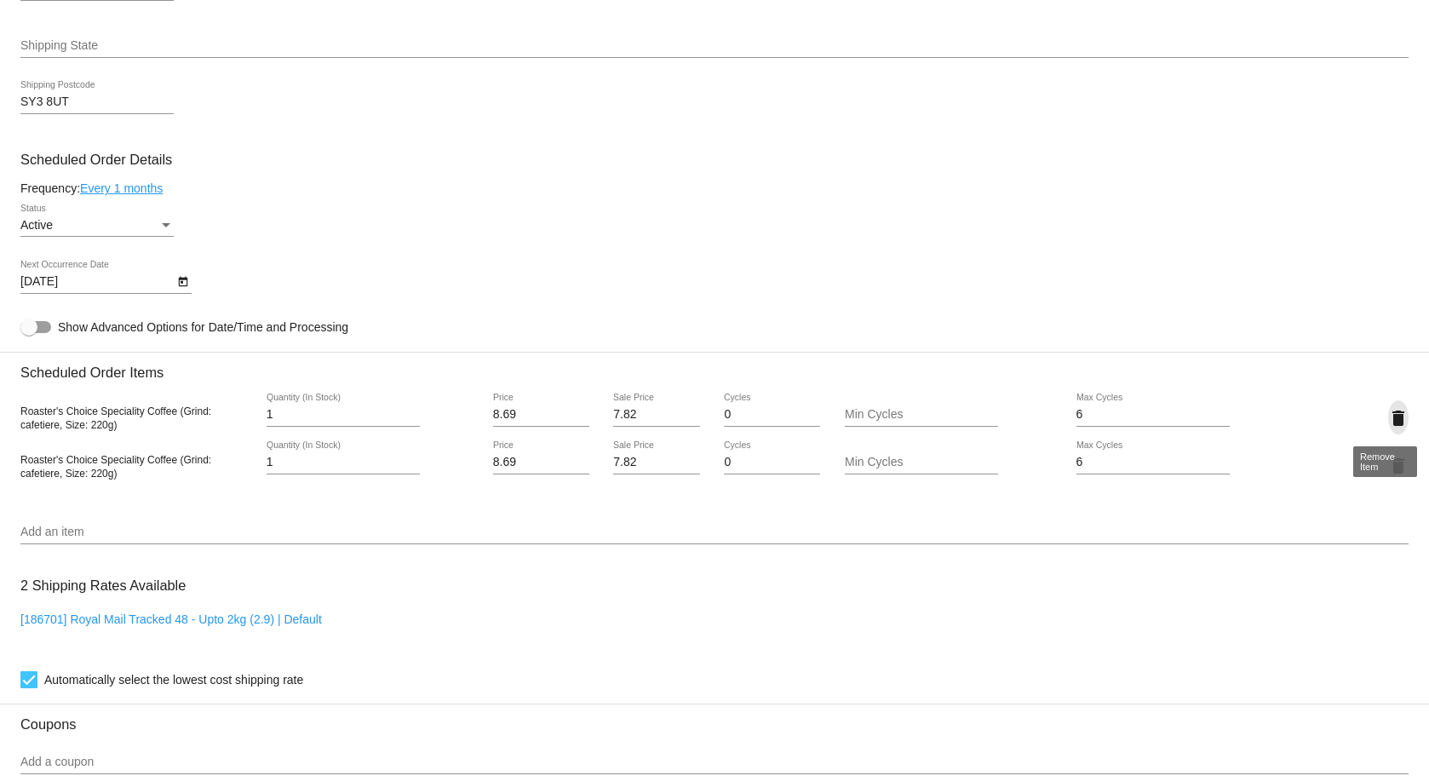
click at [1388, 424] on mat-icon "delete" at bounding box center [1398, 418] width 20 height 20
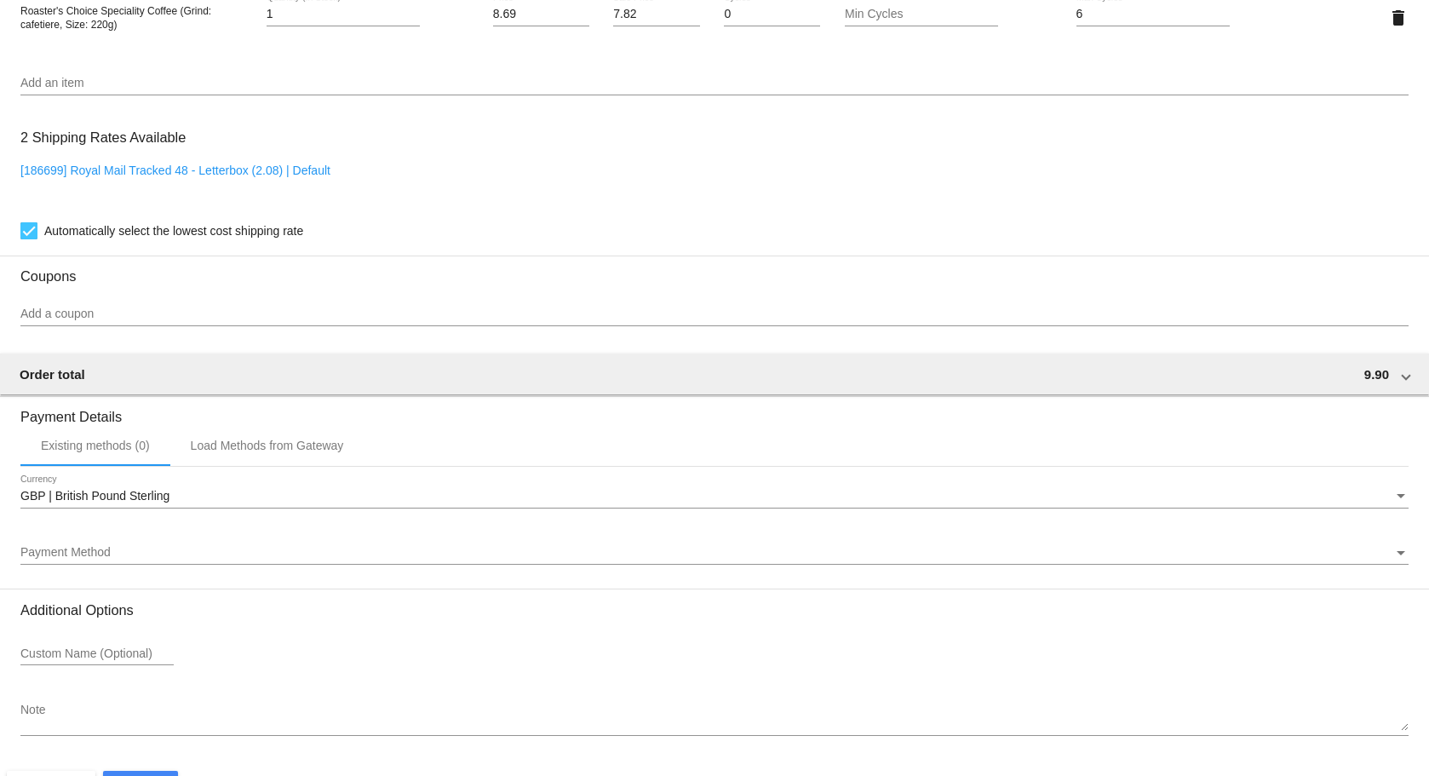
scroll to position [1134, 0]
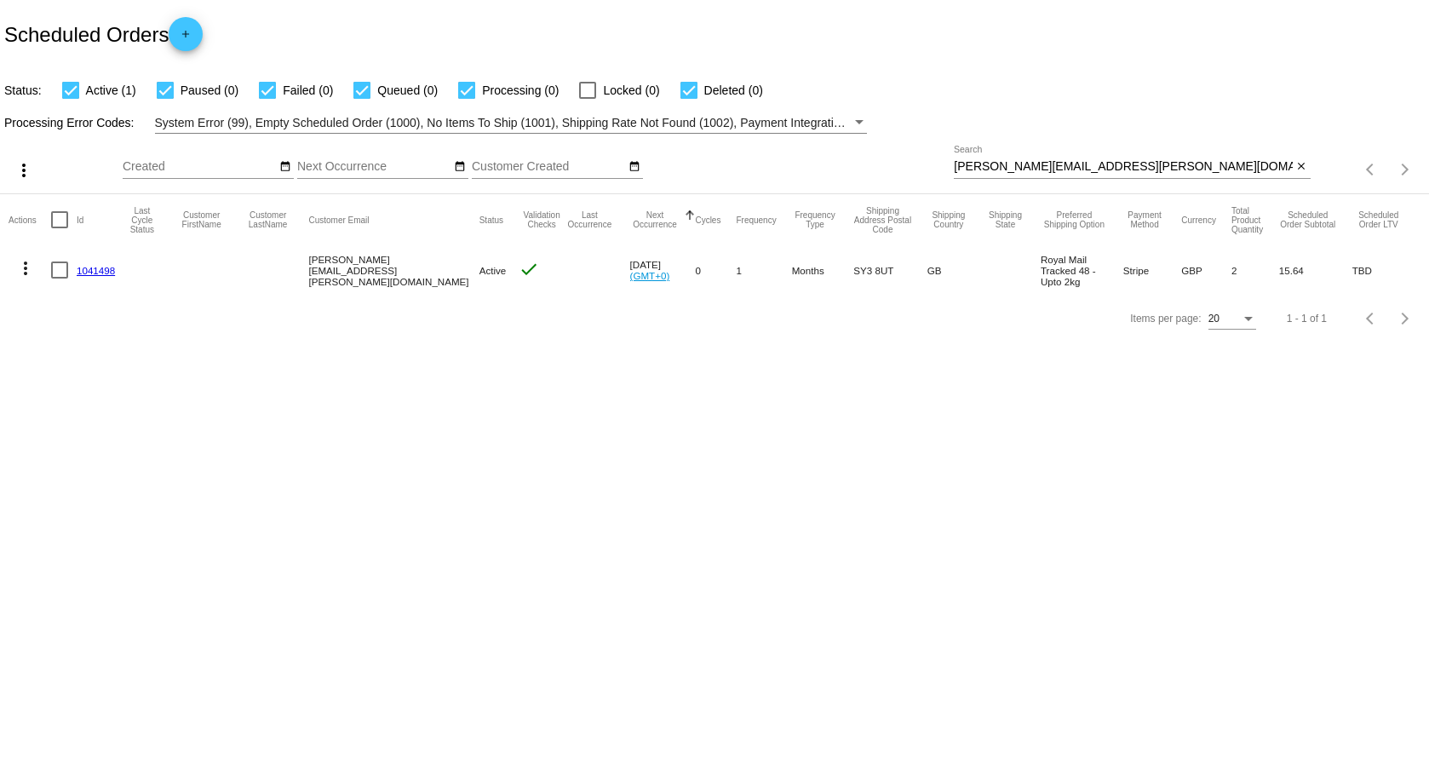
click at [89, 266] on link "1041498" at bounding box center [96, 270] width 38 height 11
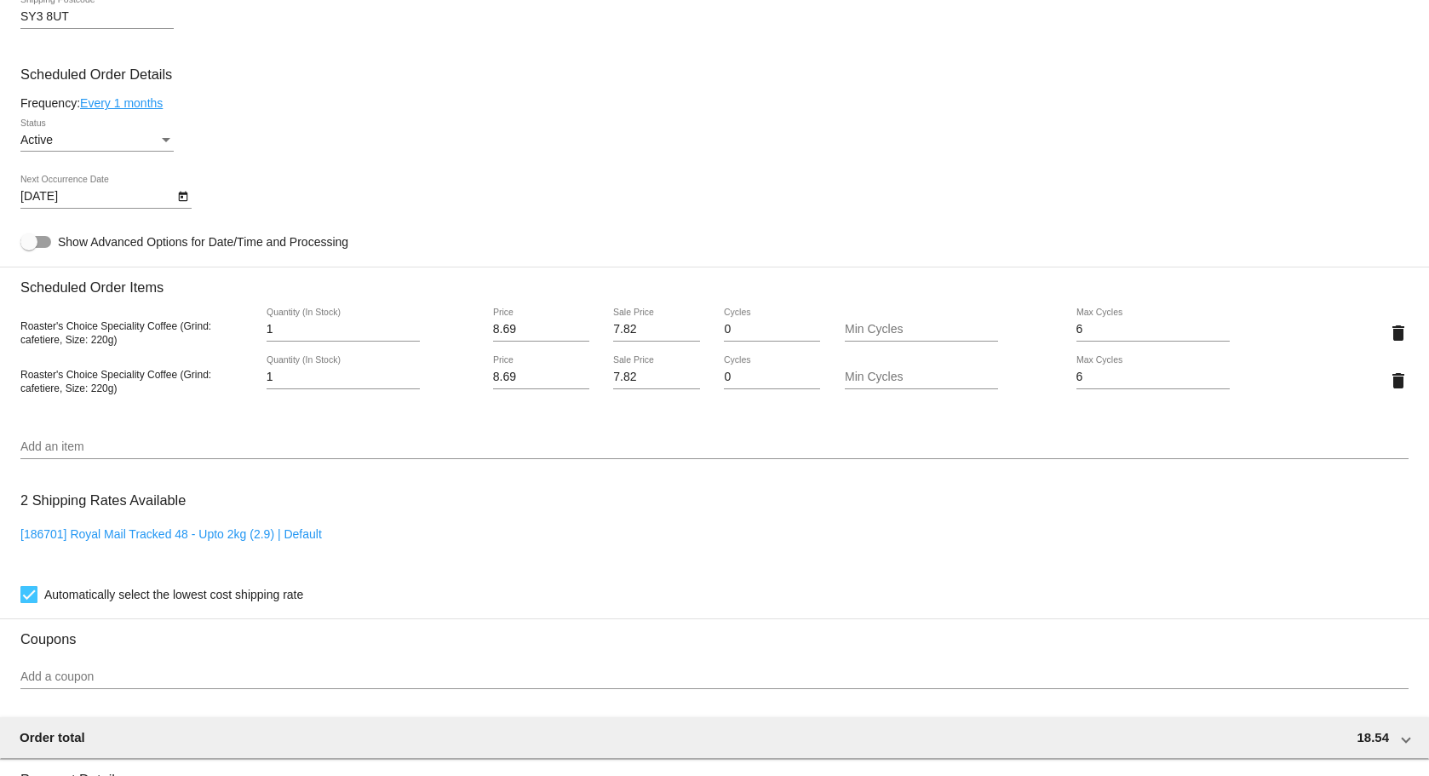
scroll to position [851, 0]
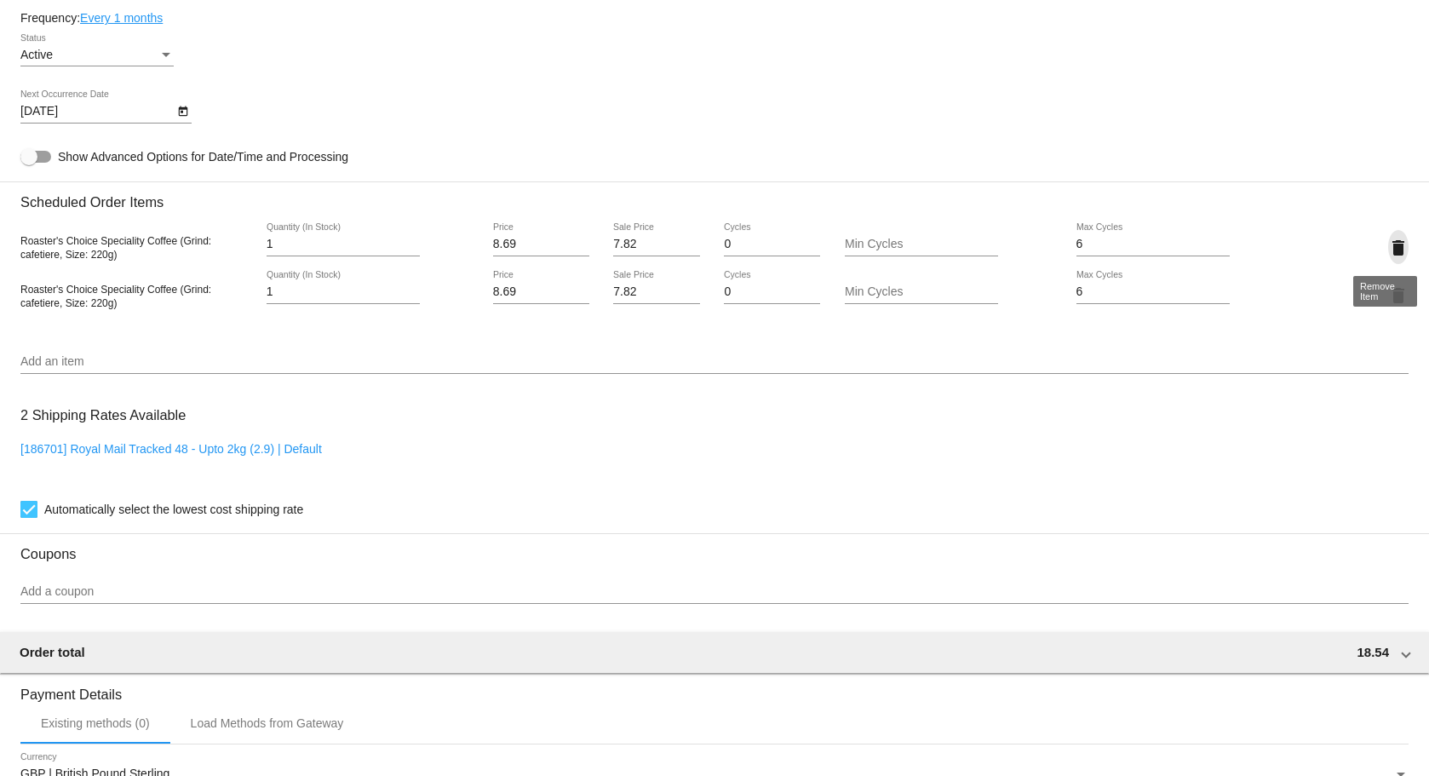
click at [1392, 243] on mat-icon "delete" at bounding box center [1398, 248] width 20 height 20
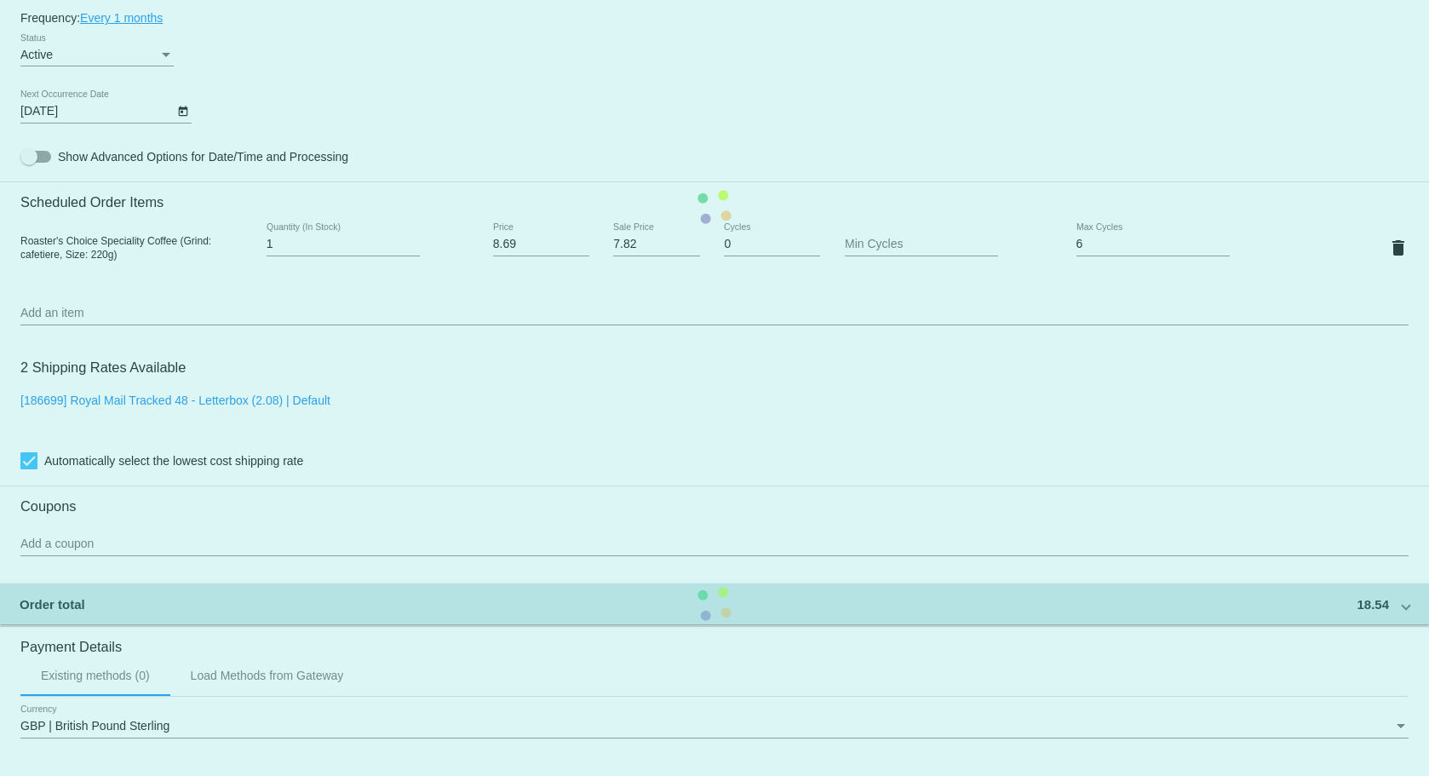
click at [1384, 252] on mat-card "Customer 7698749: [PERSON_NAME][EMAIL_ADDRESS][PERSON_NAME][DOMAIN_NAME] Custom…" at bounding box center [714, 207] width 1429 height 1703
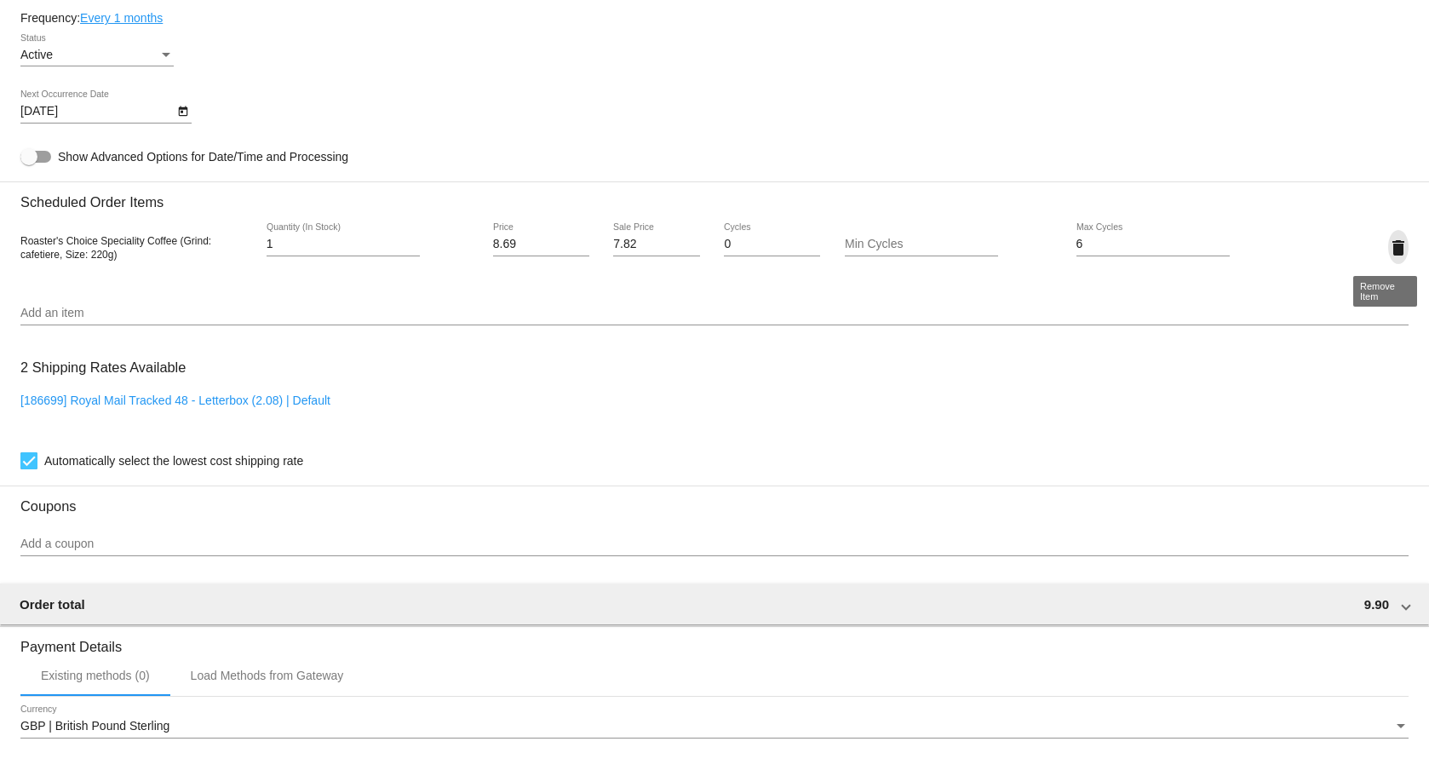
click at [1388, 252] on mat-icon "delete" at bounding box center [1398, 248] width 20 height 20
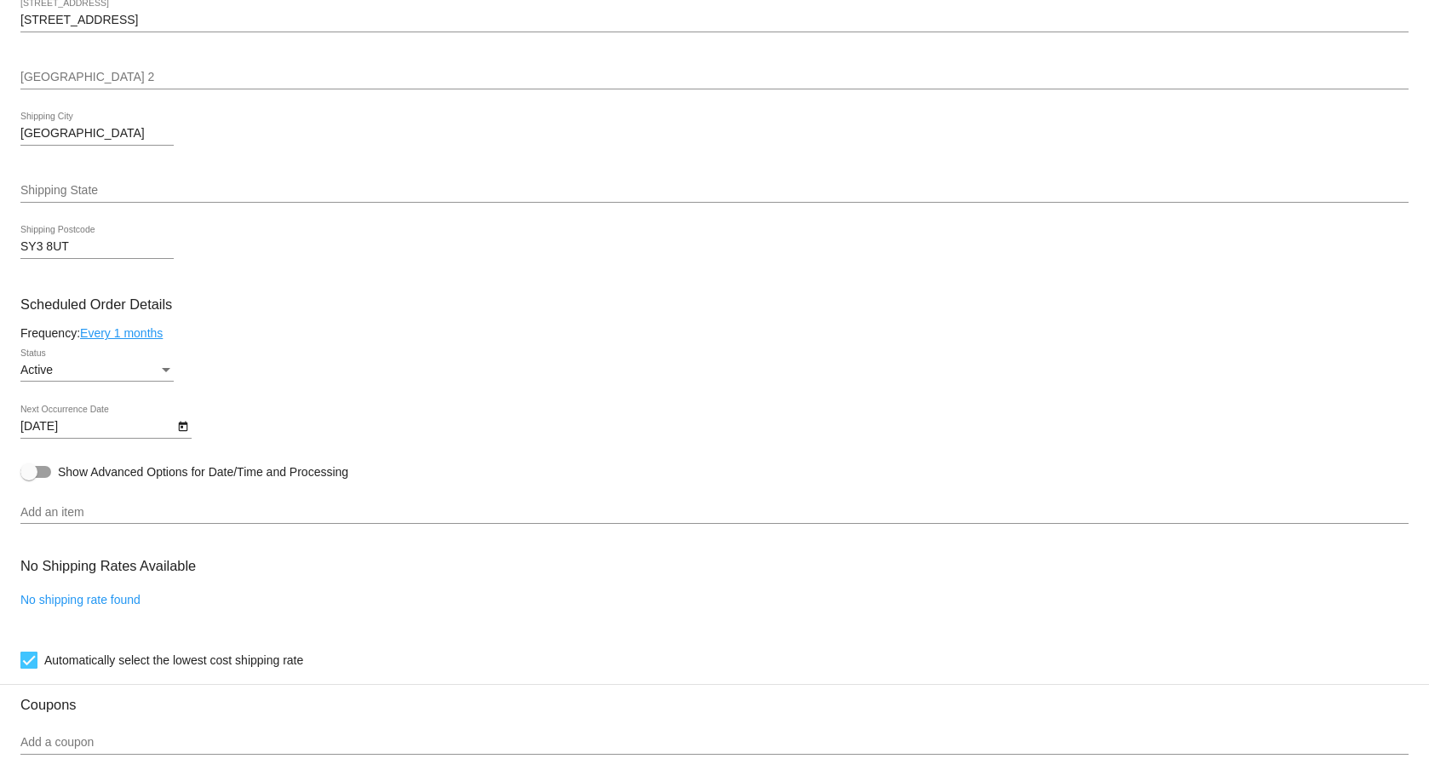
scroll to position [507, 0]
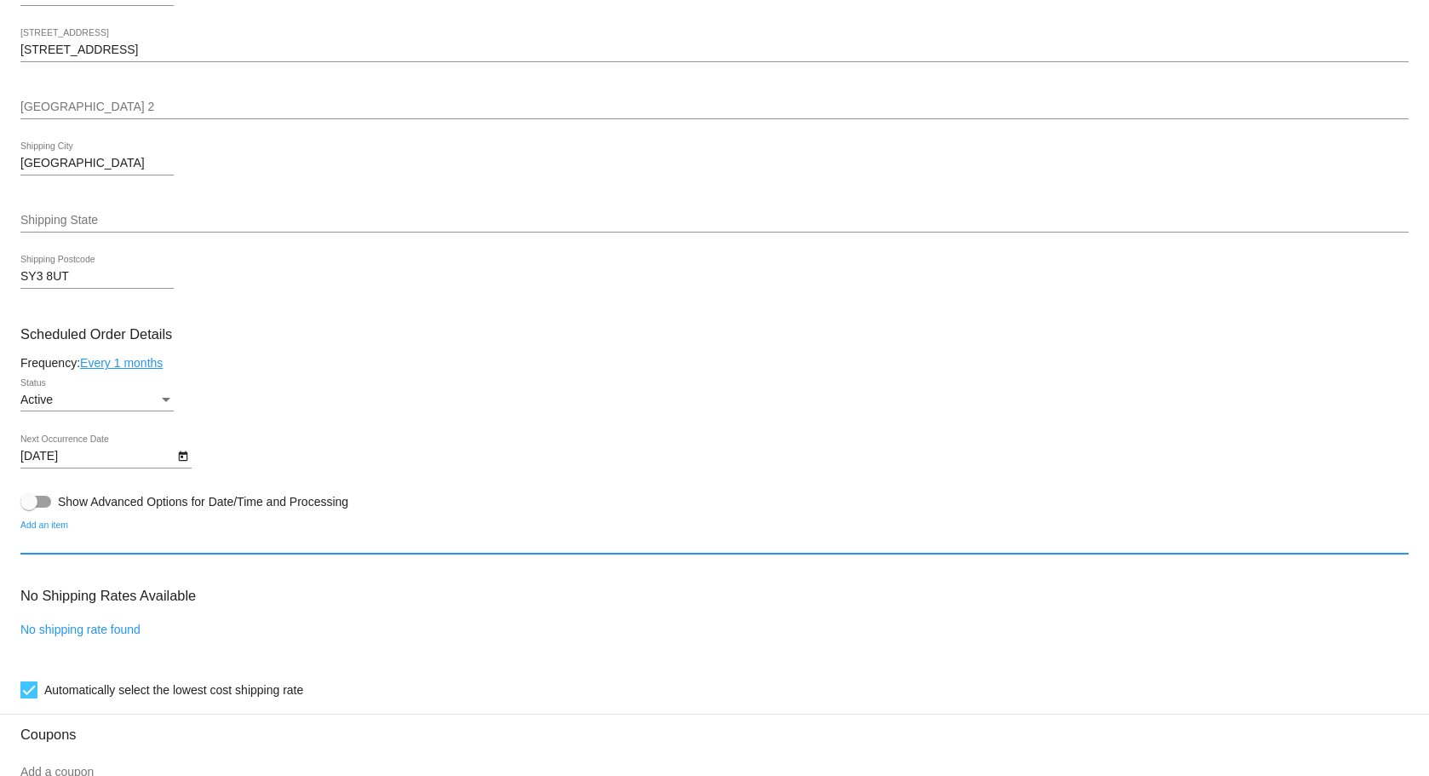
click at [56, 541] on input "Add an item" at bounding box center [714, 542] width 1388 height 14
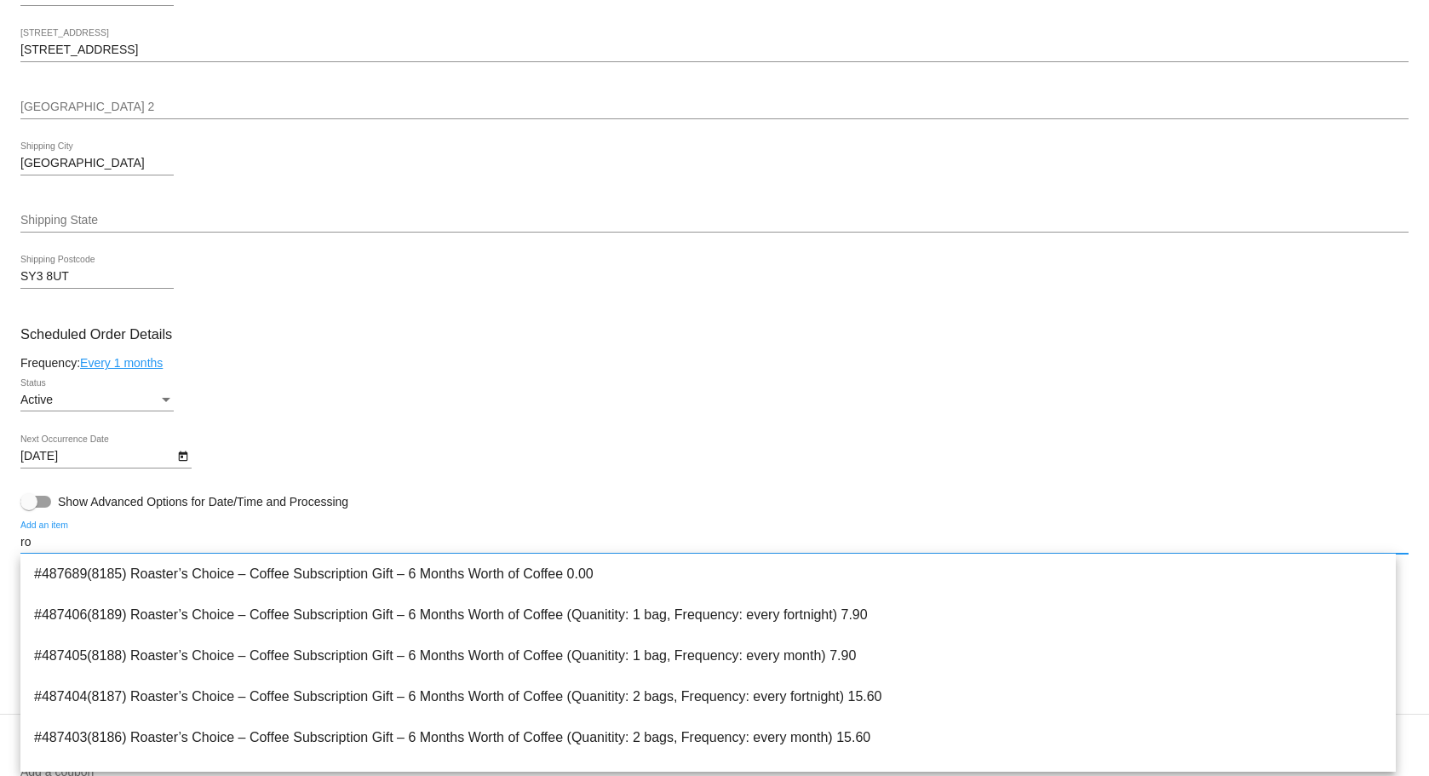
type input "r"
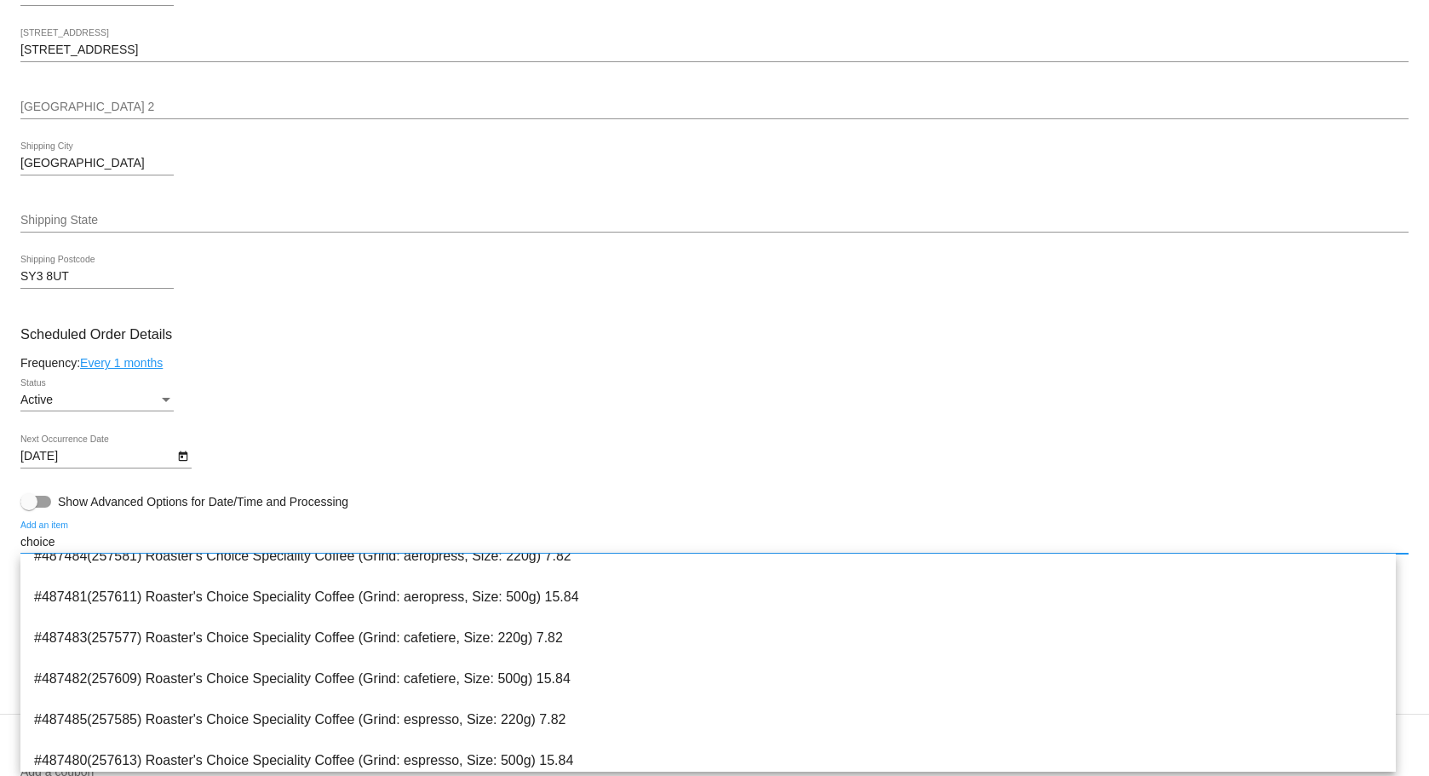
scroll to position [957, 0]
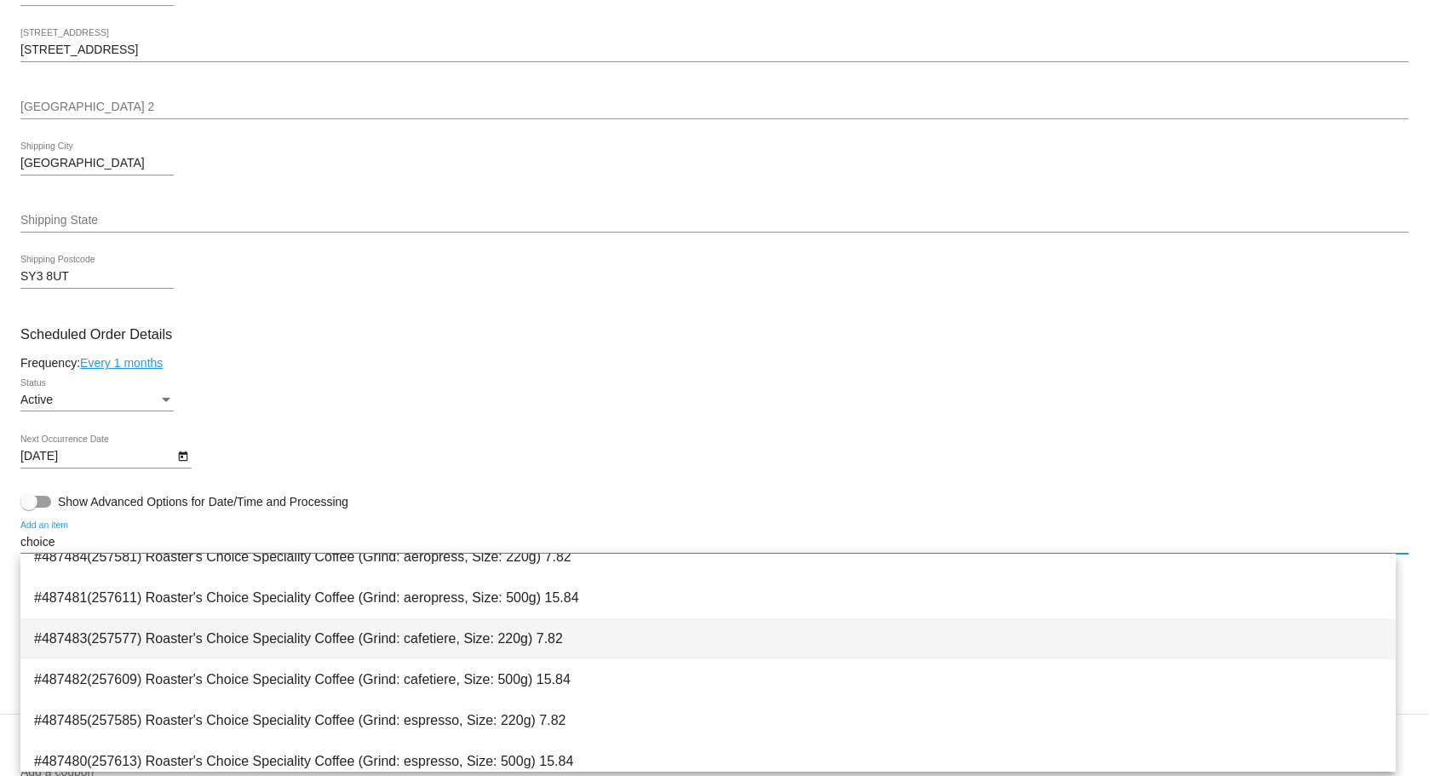
type input "choice"
click at [353, 641] on span "#487483(257577) Roaster's Choice Speciality Coffee (Grind: cafetiere, Size: 220…" at bounding box center [708, 638] width 1348 height 41
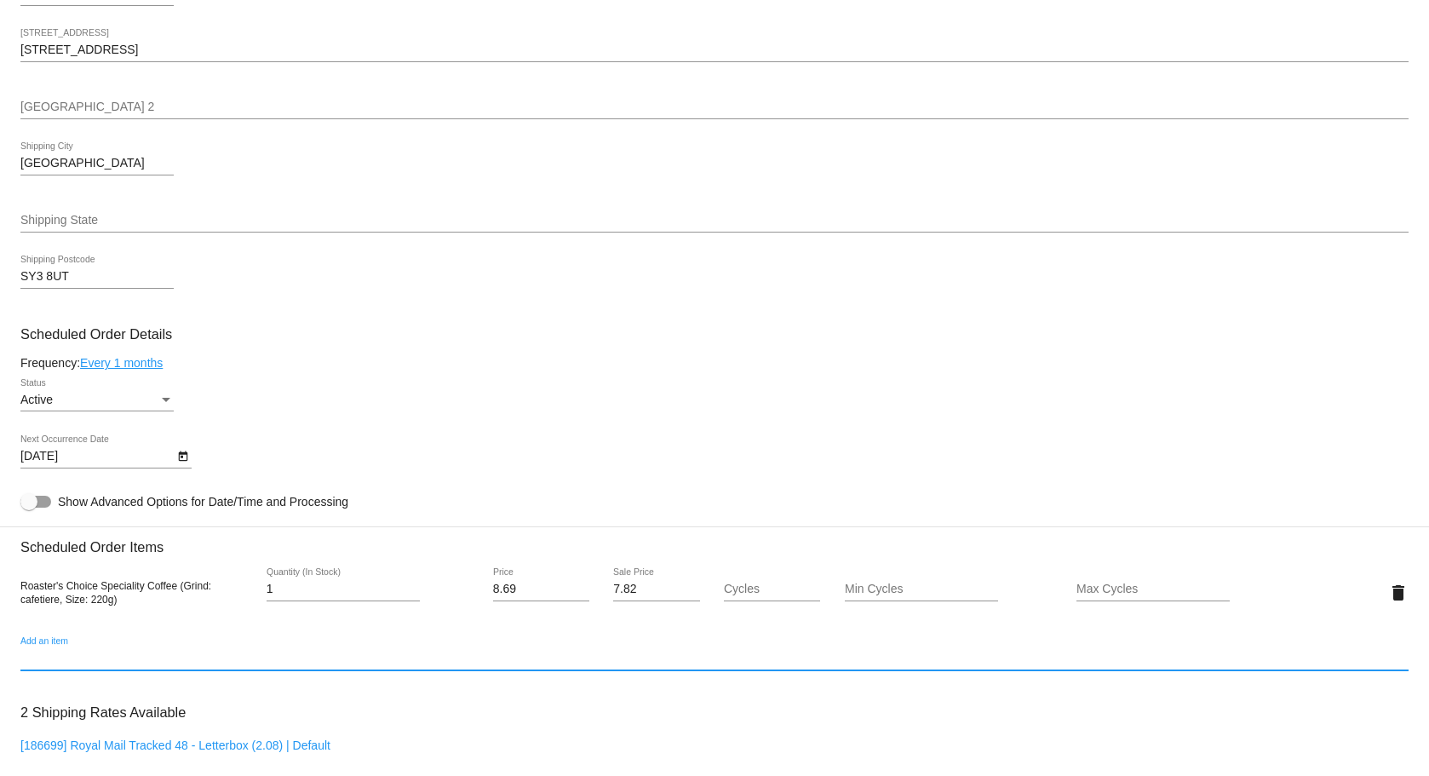
click at [1114, 598] on div "Max Cycles" at bounding box center [1152, 584] width 153 height 33
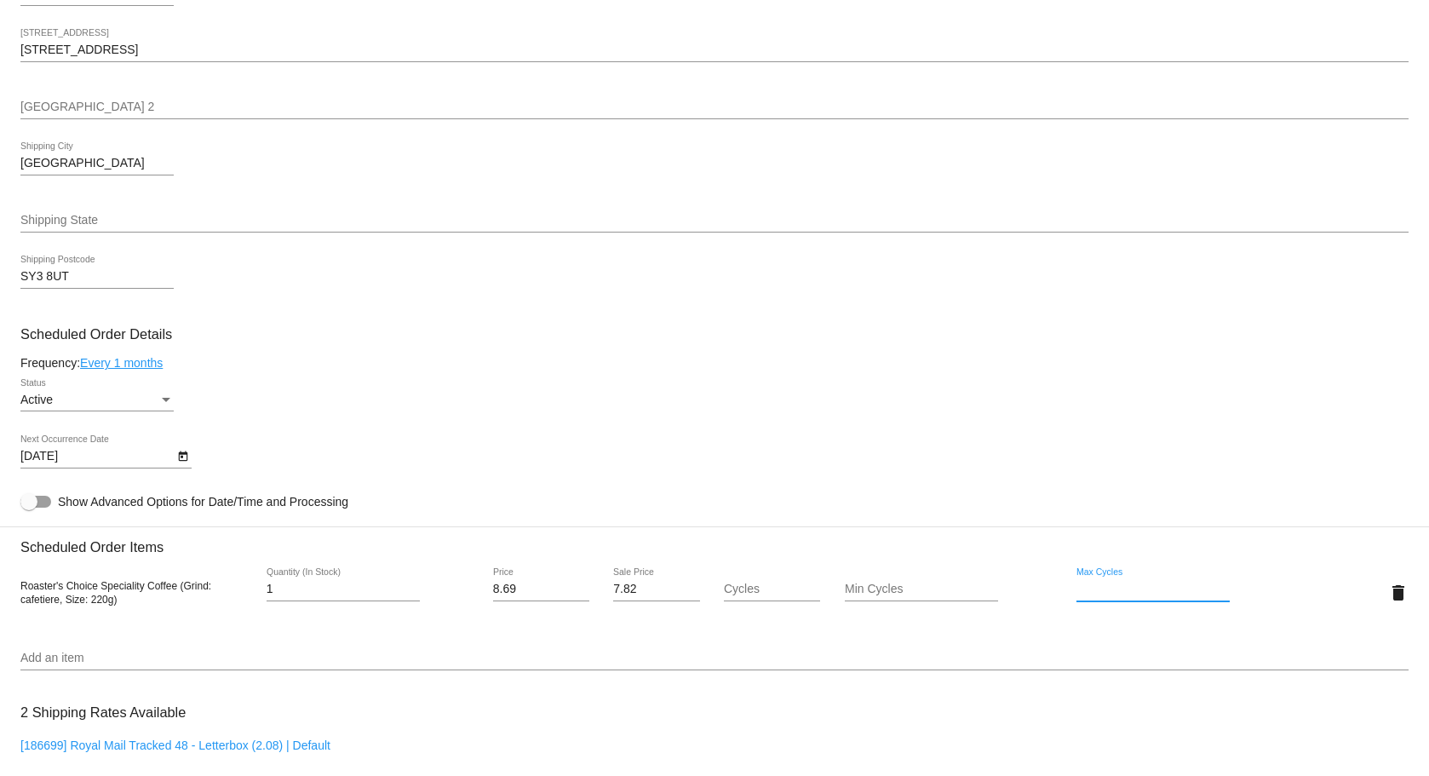
click at [1111, 594] on input "Max Cycles" at bounding box center [1152, 589] width 153 height 14
type input "3"
click at [985, 567] on mat-card "Customer 7698749: sarah.g.latcham@gmail.com Customer Shipping Enter Shipping Ad…" at bounding box center [714, 552] width 1429 height 1703
click at [752, 592] on input "Cycles" at bounding box center [772, 589] width 96 height 14
type input "1"
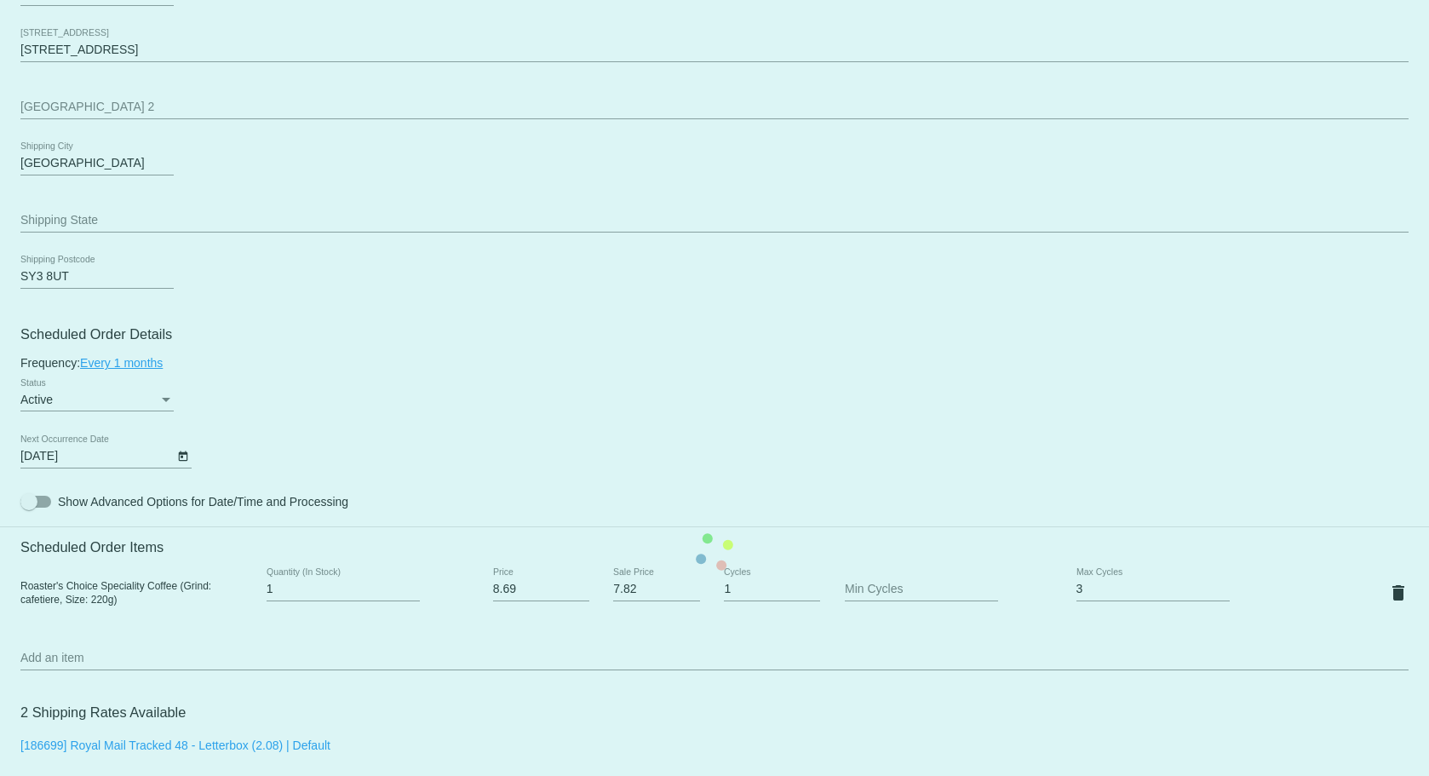
click at [779, 648] on mat-card "Customer 7698749: sarah.g.latcham@gmail.com Customer Shipping Enter Shipping Ad…" at bounding box center [714, 552] width 1429 height 1703
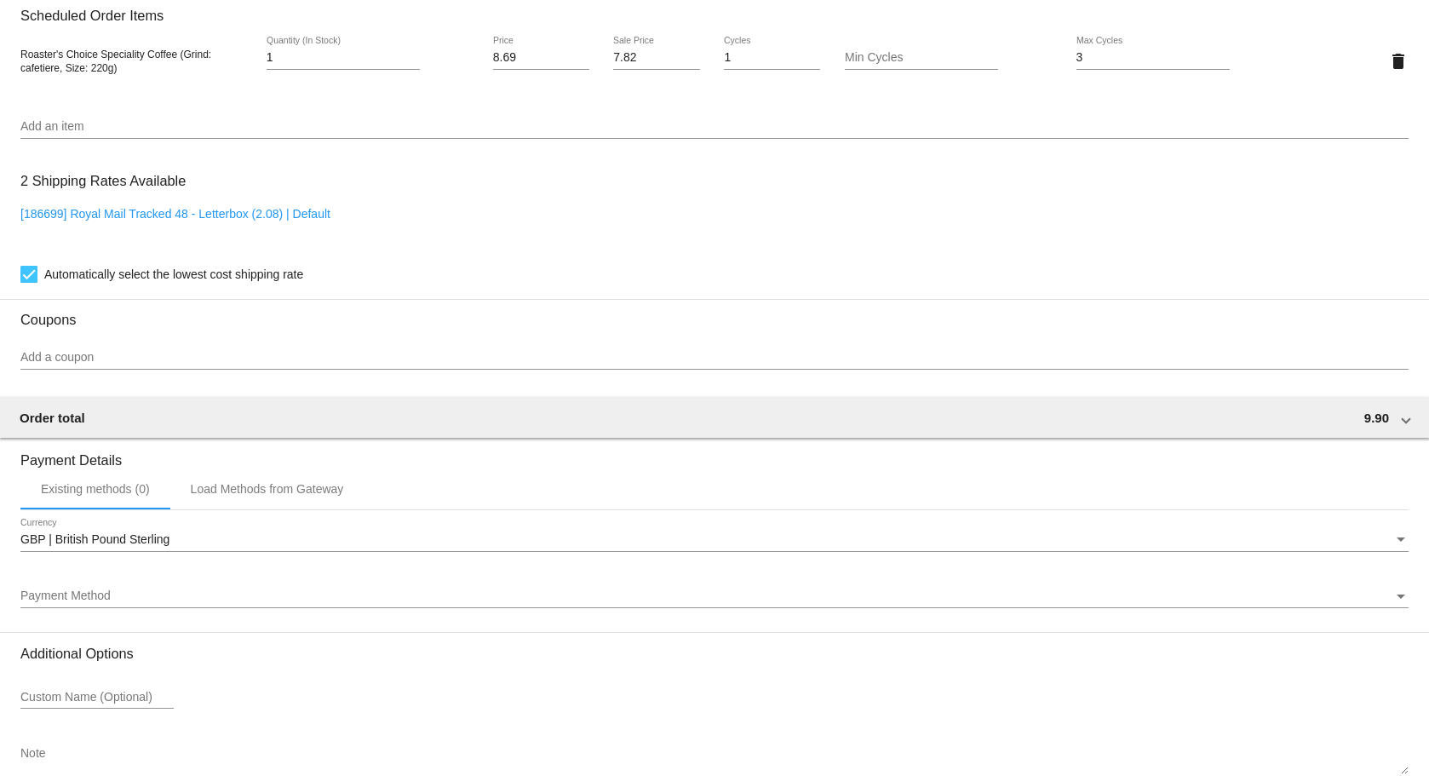
scroll to position [1134, 0]
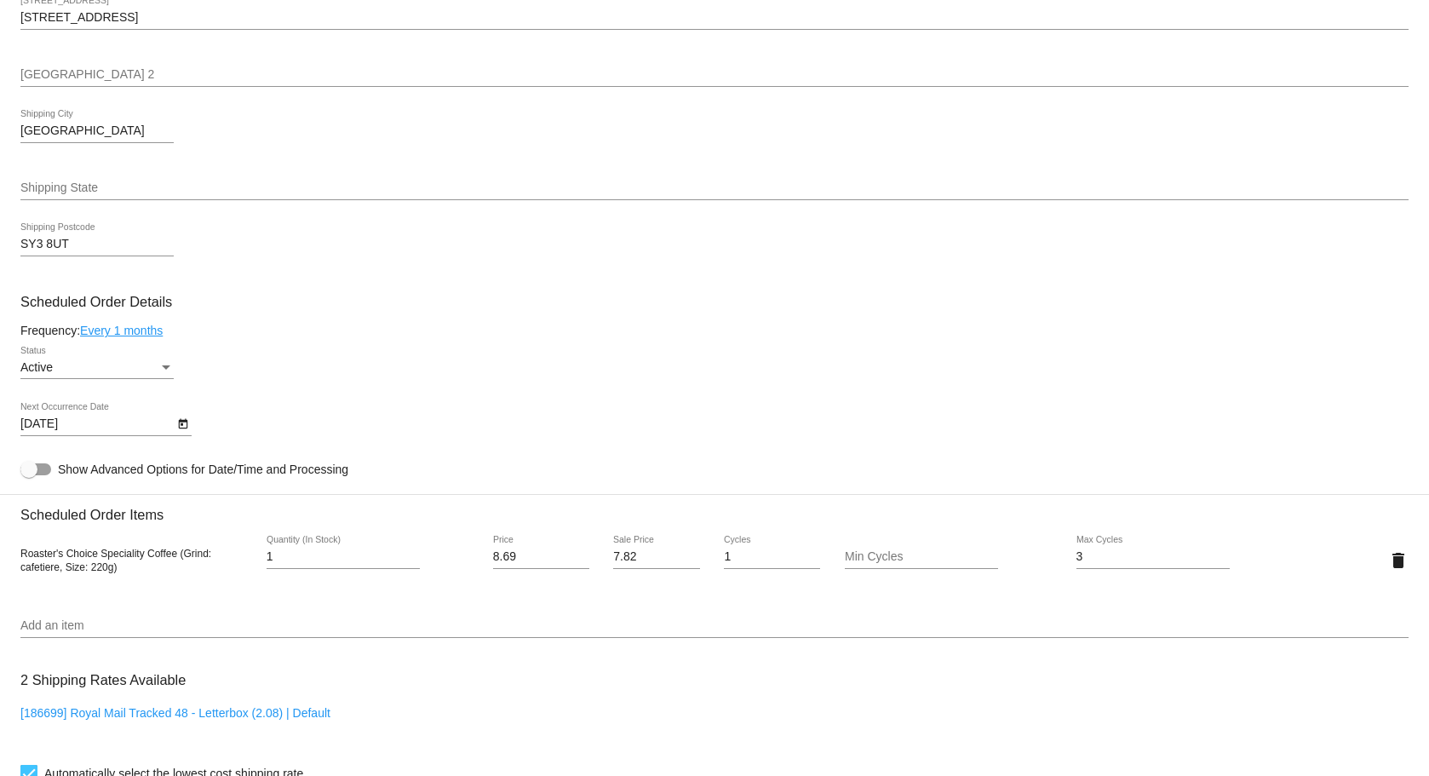
scroll to position [538, 0]
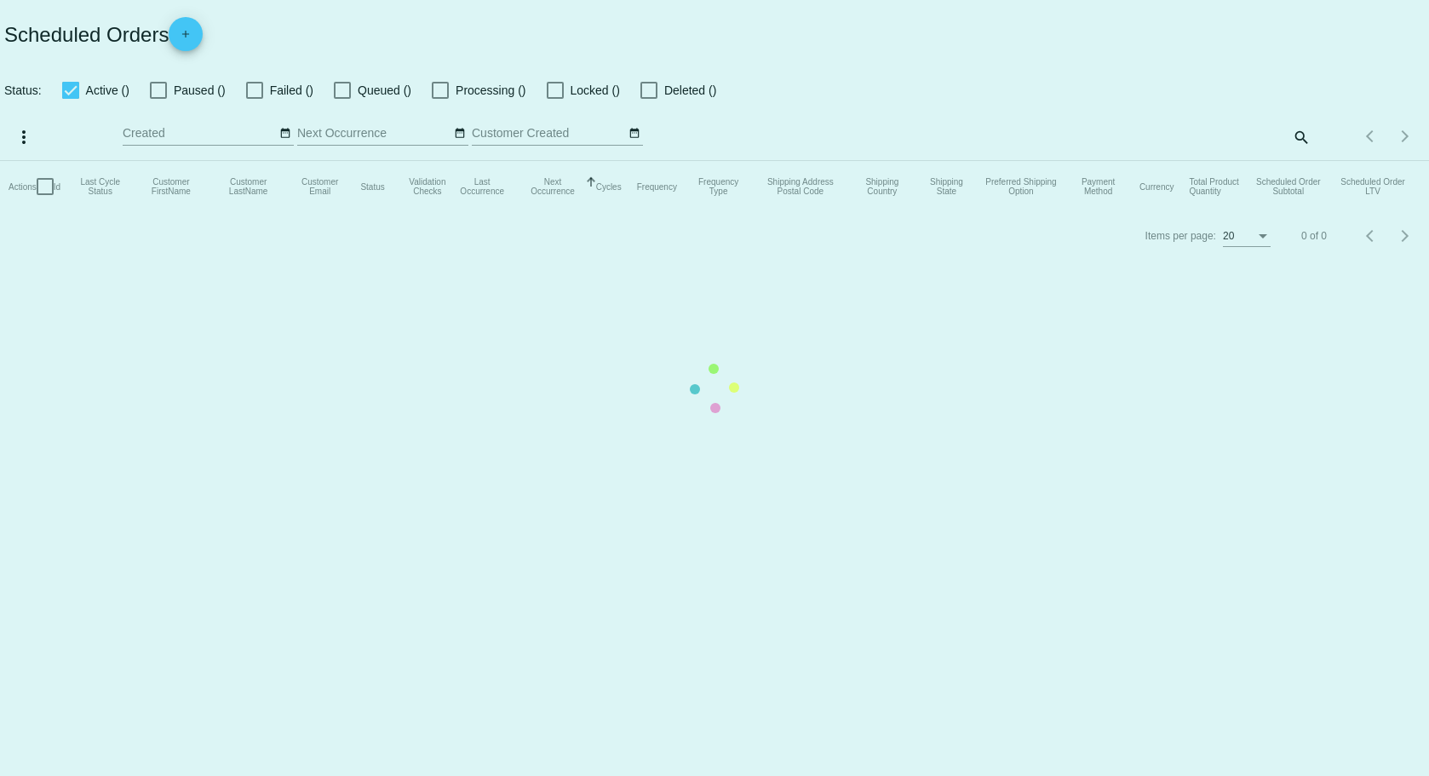
checkbox input "true"
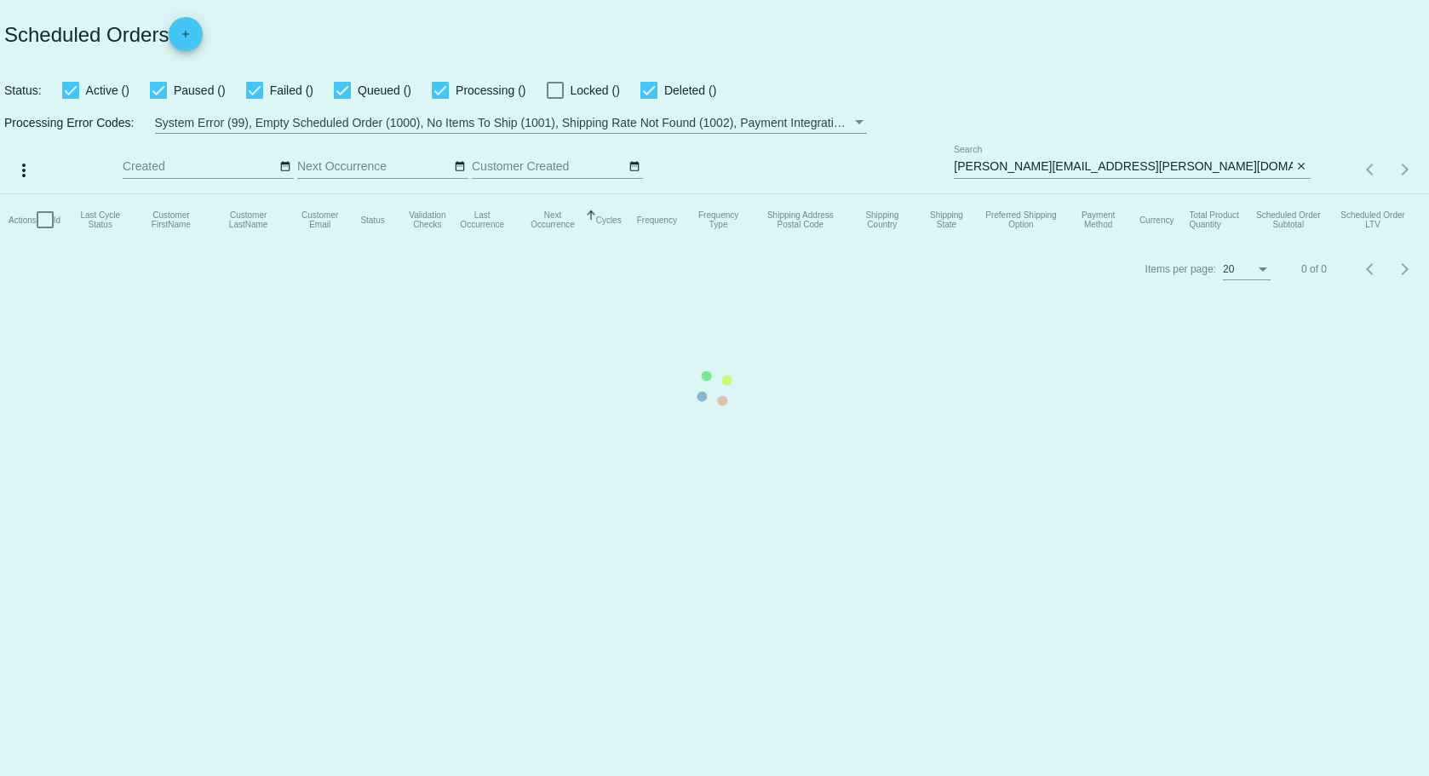
click at [1143, 194] on mat-table "Actions Id Last Cycle Status Customer FirstName Customer LastName Customer Emai…" at bounding box center [714, 219] width 1429 height 51
click at [1137, 194] on mat-table "Actions Id Last Cycle Status Customer FirstName Customer LastName Customer Emai…" at bounding box center [714, 219] width 1429 height 51
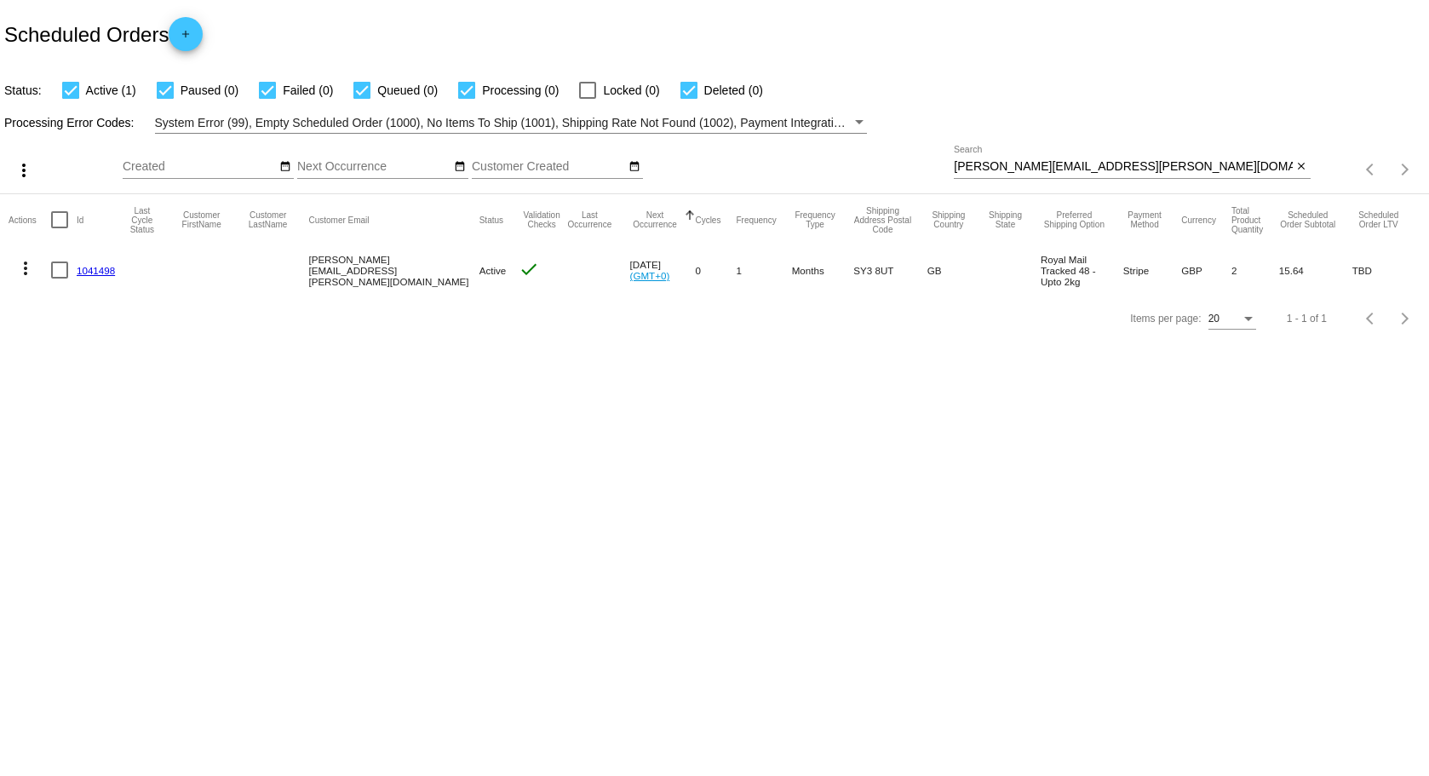
click at [116, 267] on mat-cell "1041498" at bounding box center [100, 269] width 47 height 49
click at [106, 271] on link "1041498" at bounding box center [96, 270] width 38 height 11
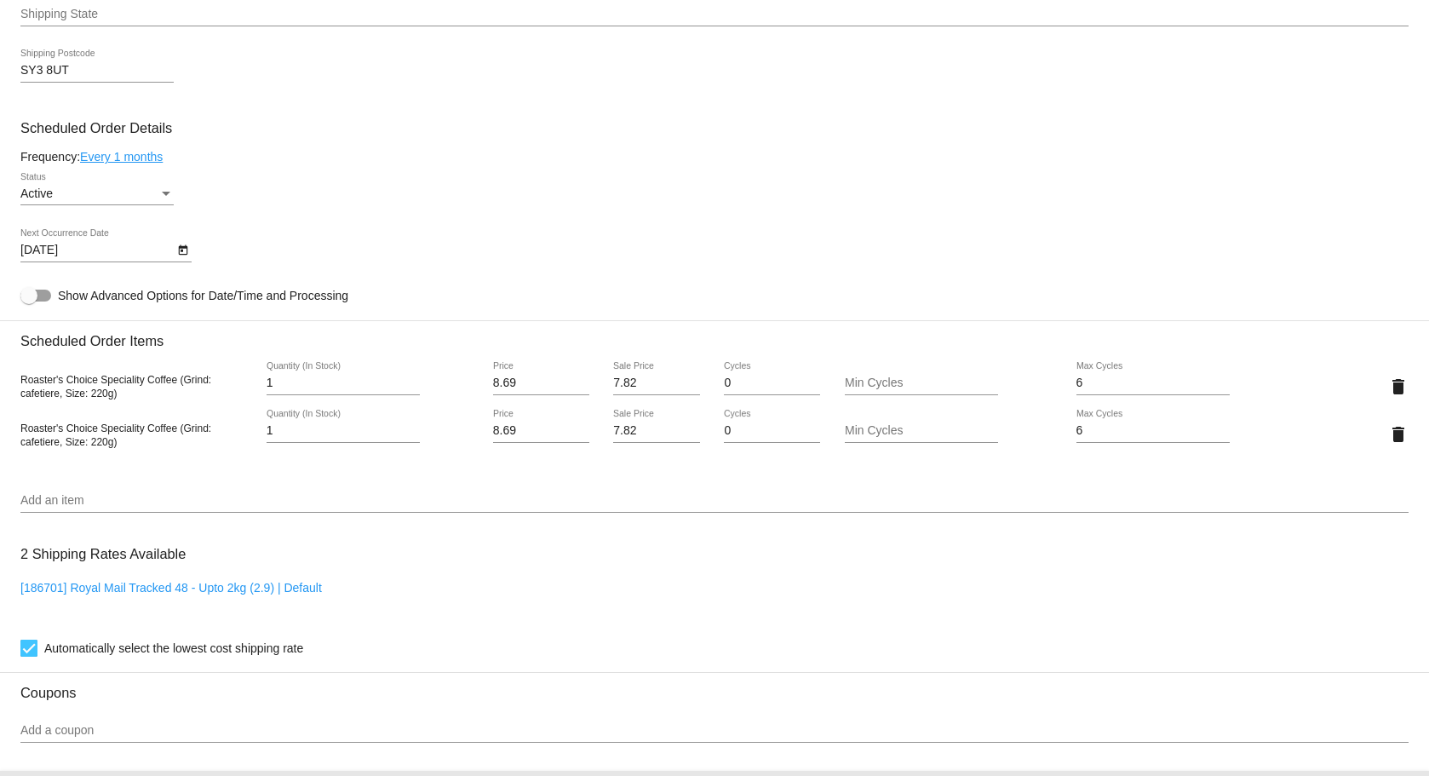
scroll to position [681, 0]
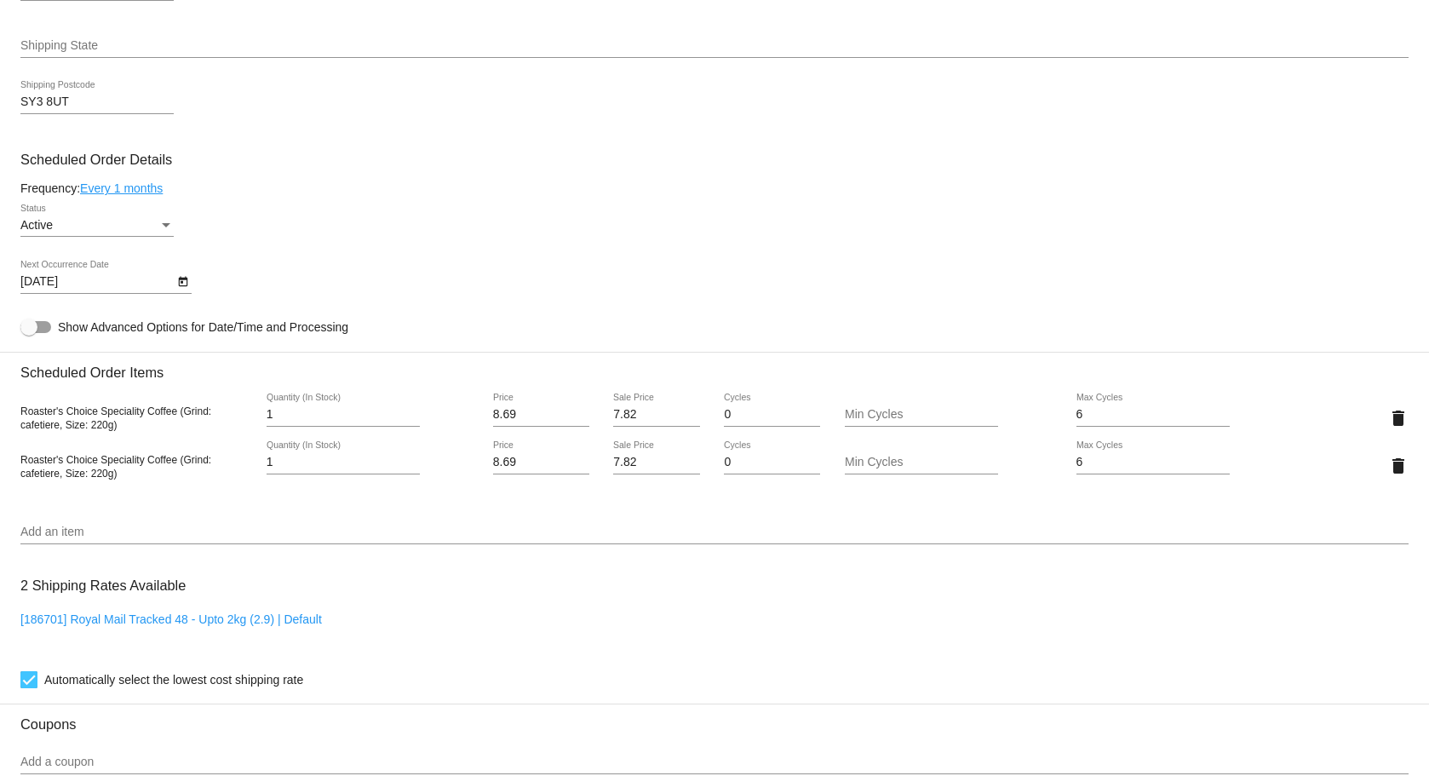
click at [1373, 461] on div "delete" at bounding box center [1350, 466] width 116 height 34
click at [1388, 462] on mat-icon "delete" at bounding box center [1398, 465] width 20 height 20
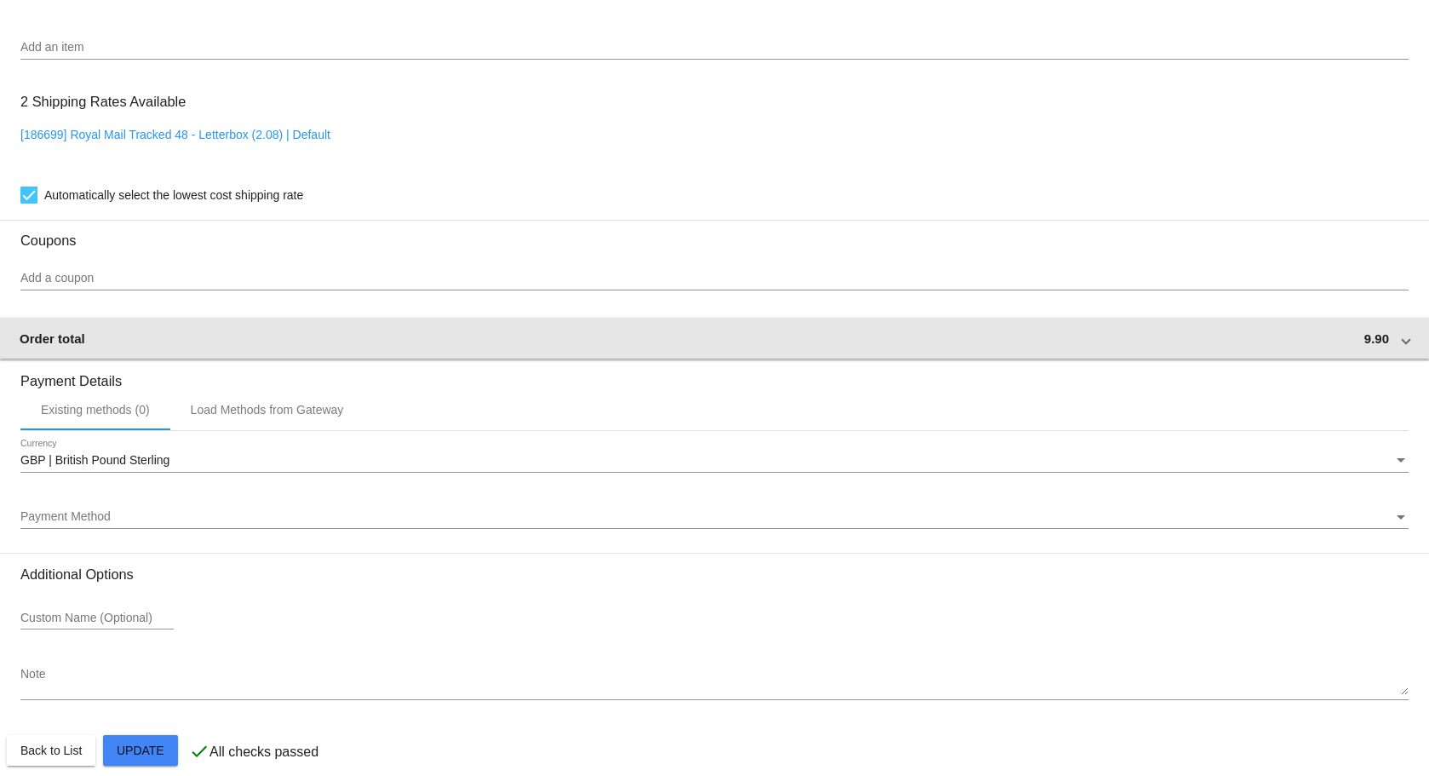
scroll to position [1134, 0]
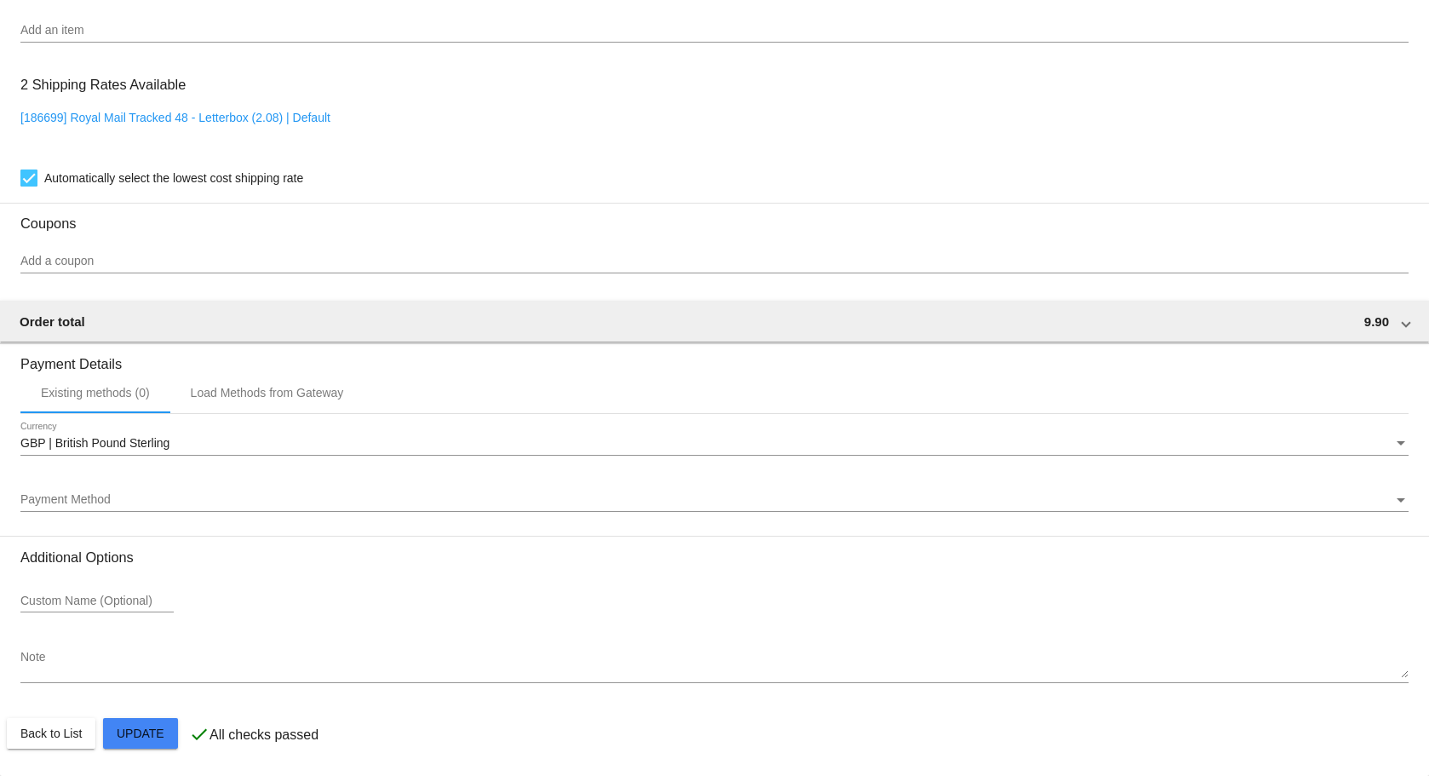
click at [169, 748] on mat-card-actions "Back to List Update" at bounding box center [714, 733] width 1415 height 44
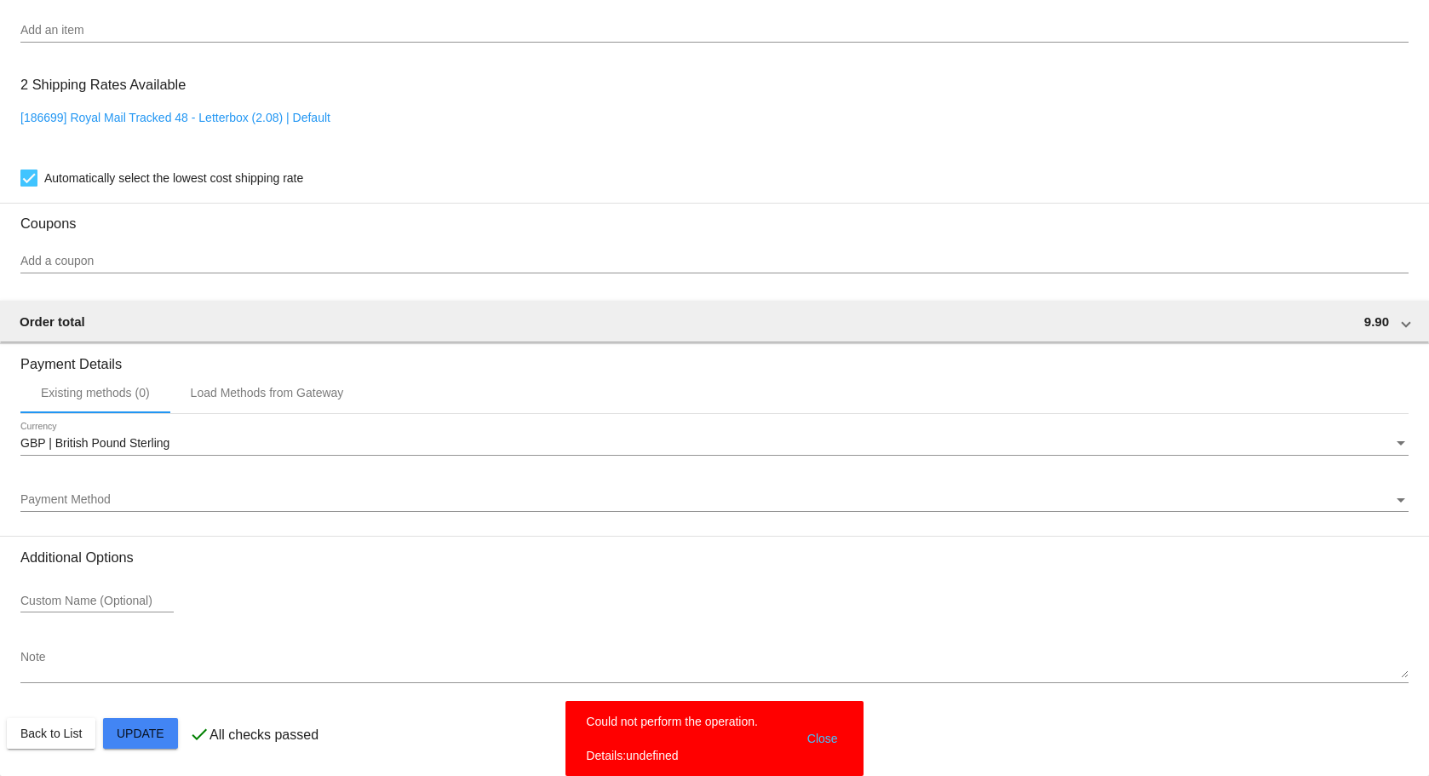
drag, startPoint x: 674, startPoint y: 760, endPoint x: 577, endPoint y: 755, distance: 97.2
click at [577, 755] on snack-bar-container "Could not perform the operation. Details:undefined Close" at bounding box center [713, 738] width 297 height 75
click at [648, 736] on simple-snack-bar "Could not perform the operation. Details:undefined Close" at bounding box center [714, 738] width 256 height 51
click at [807, 739] on button "Close" at bounding box center [822, 738] width 41 height 51
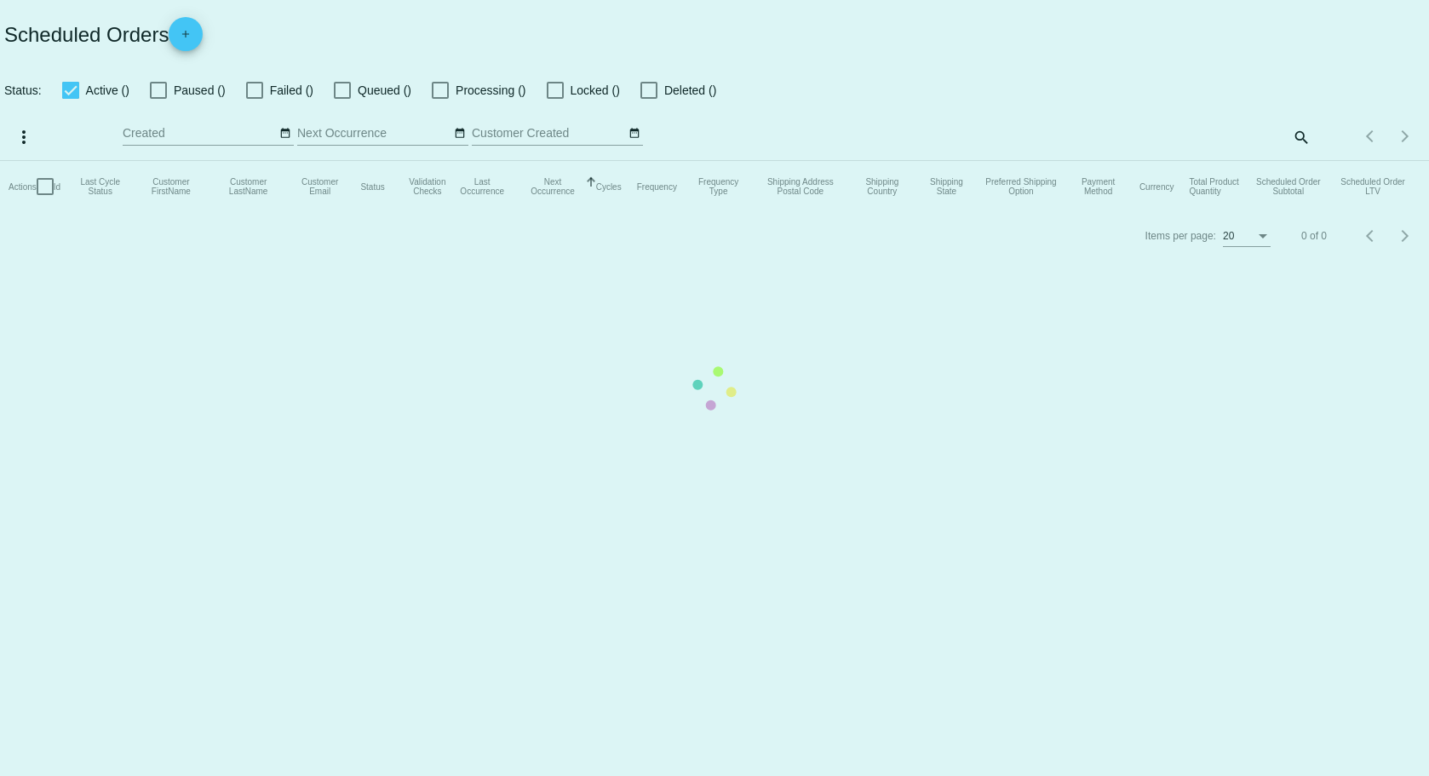
checkbox input "true"
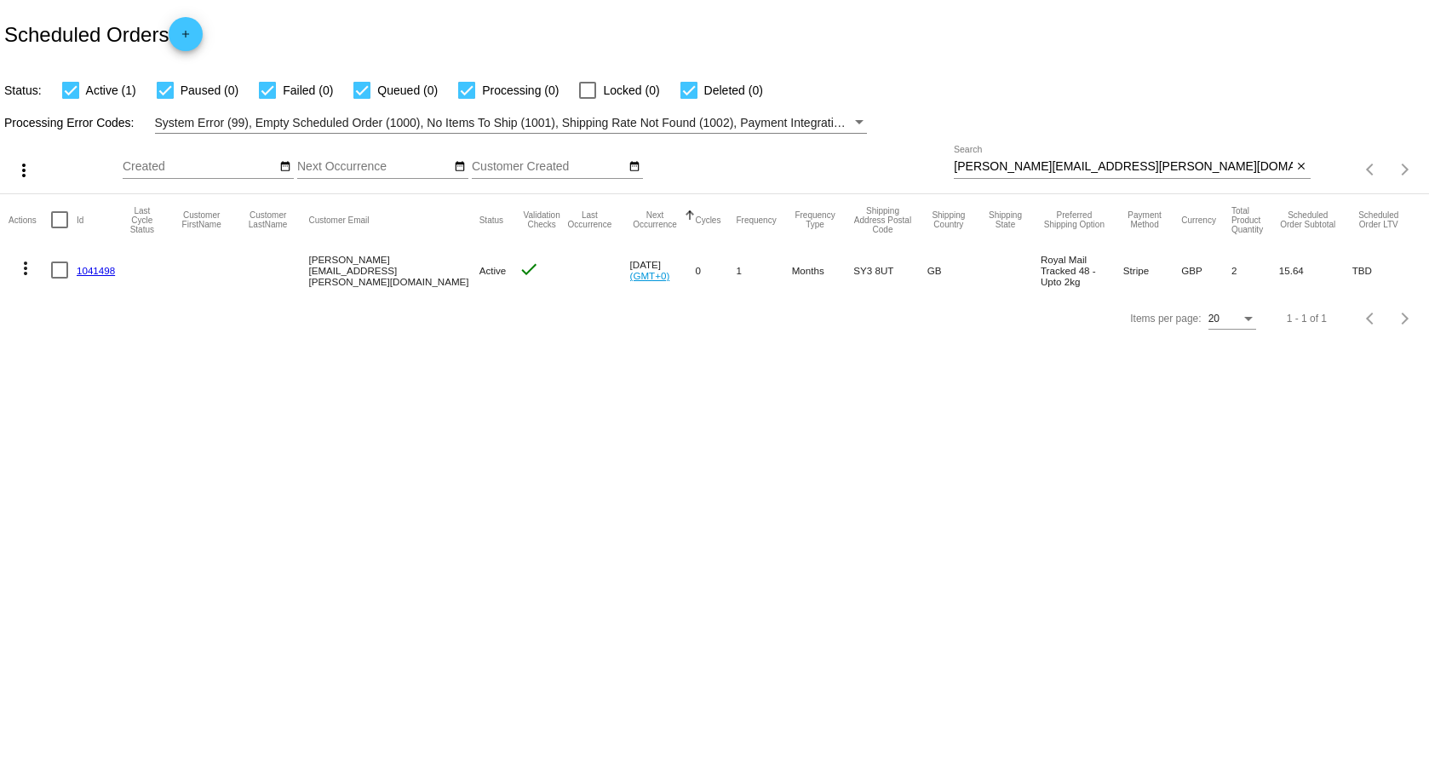
click at [83, 267] on link "1041498" at bounding box center [96, 270] width 38 height 11
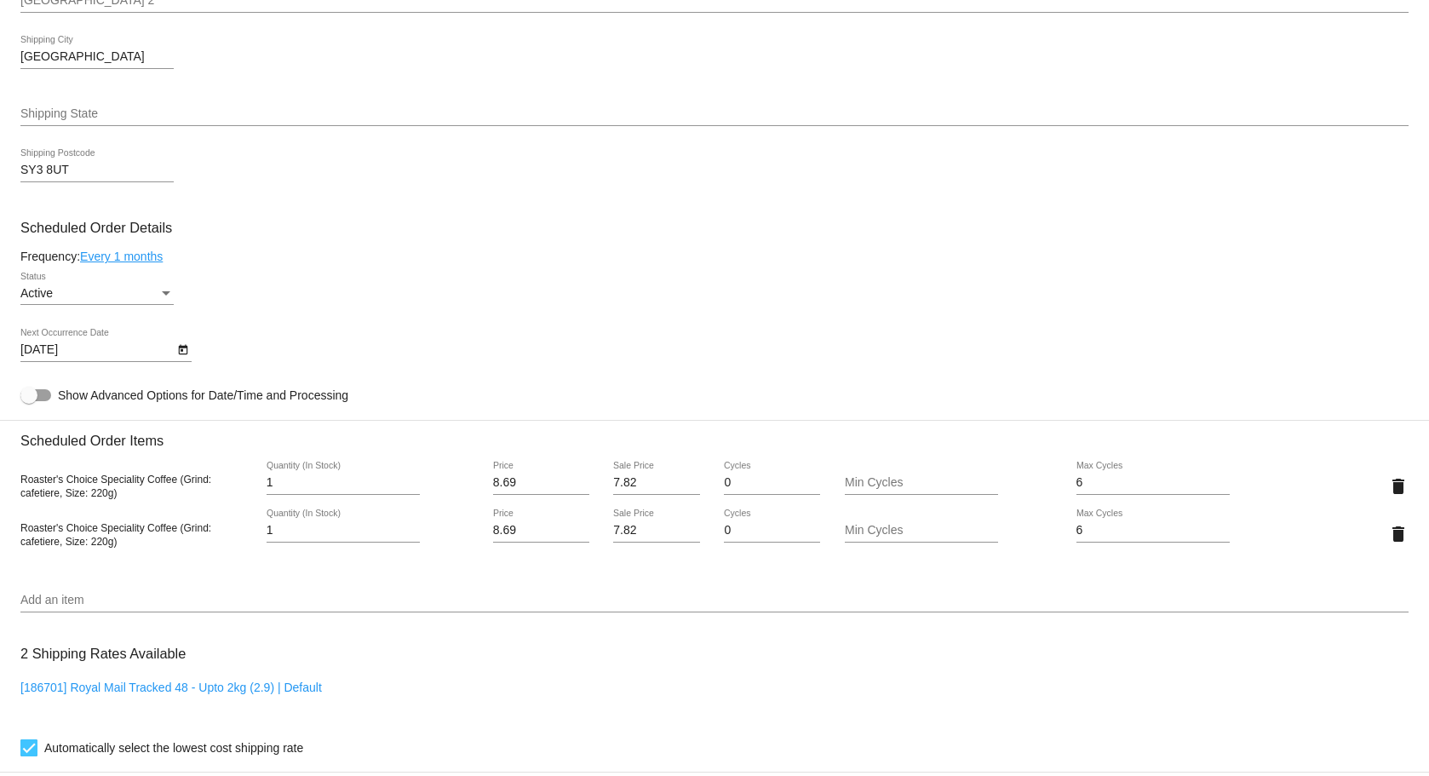
scroll to position [681, 0]
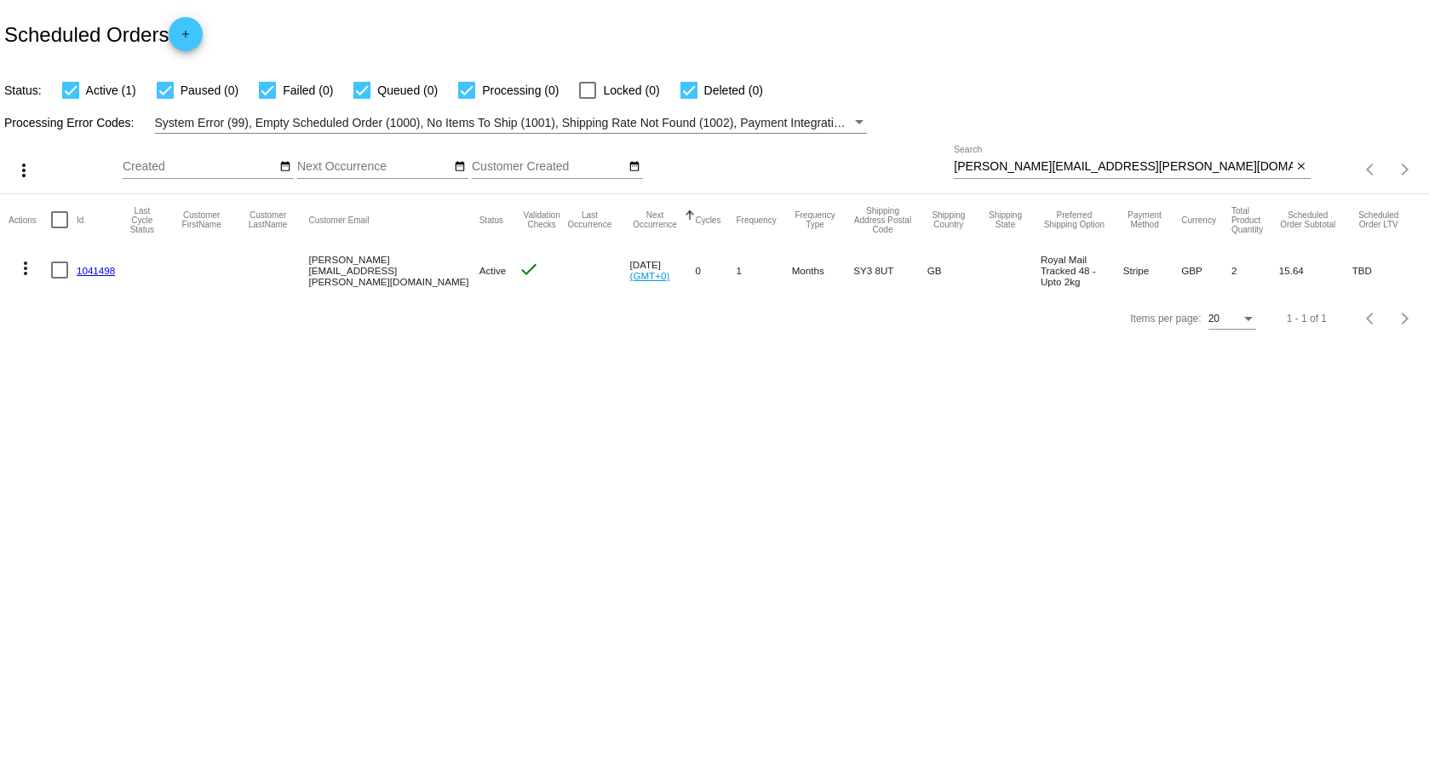
click at [100, 268] on link "1041498" at bounding box center [96, 270] width 38 height 11
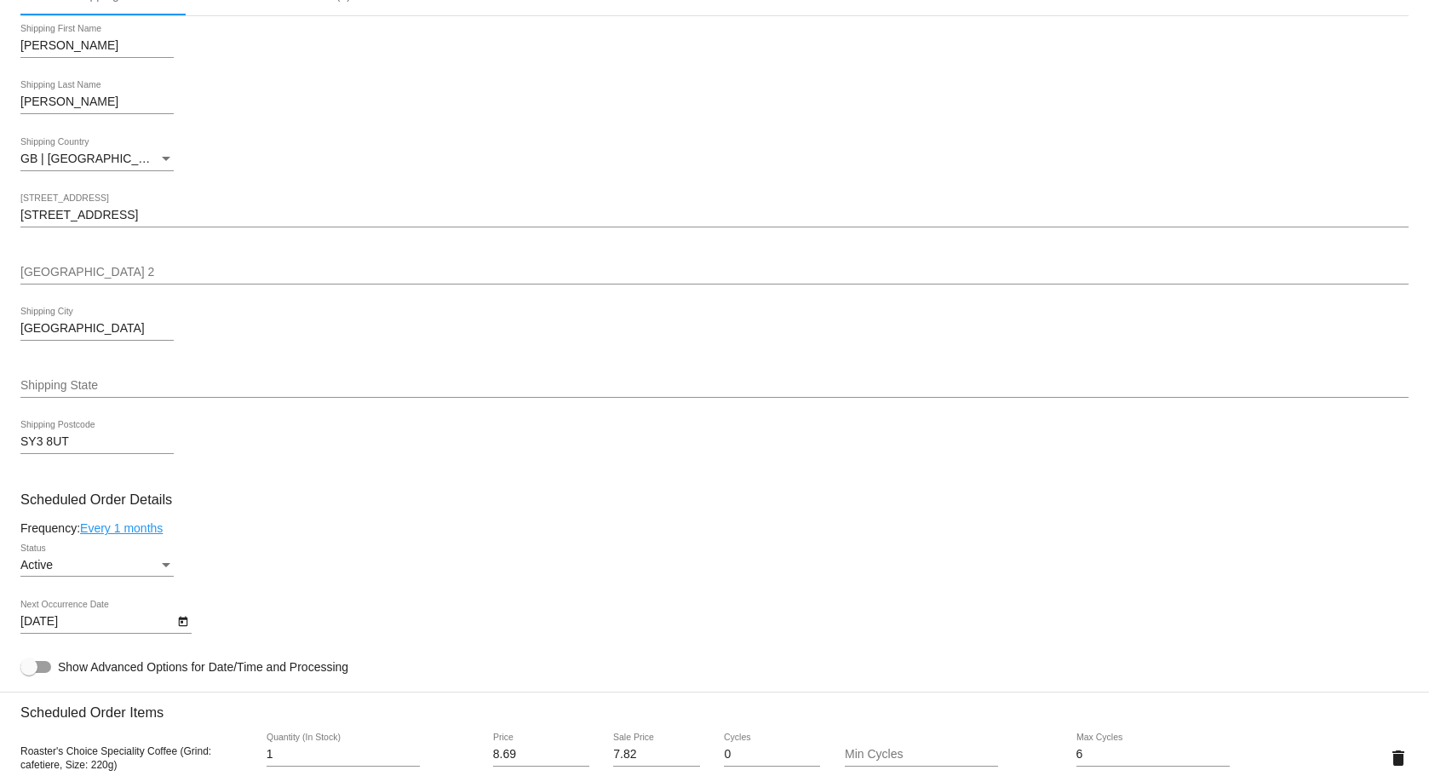
scroll to position [341, 0]
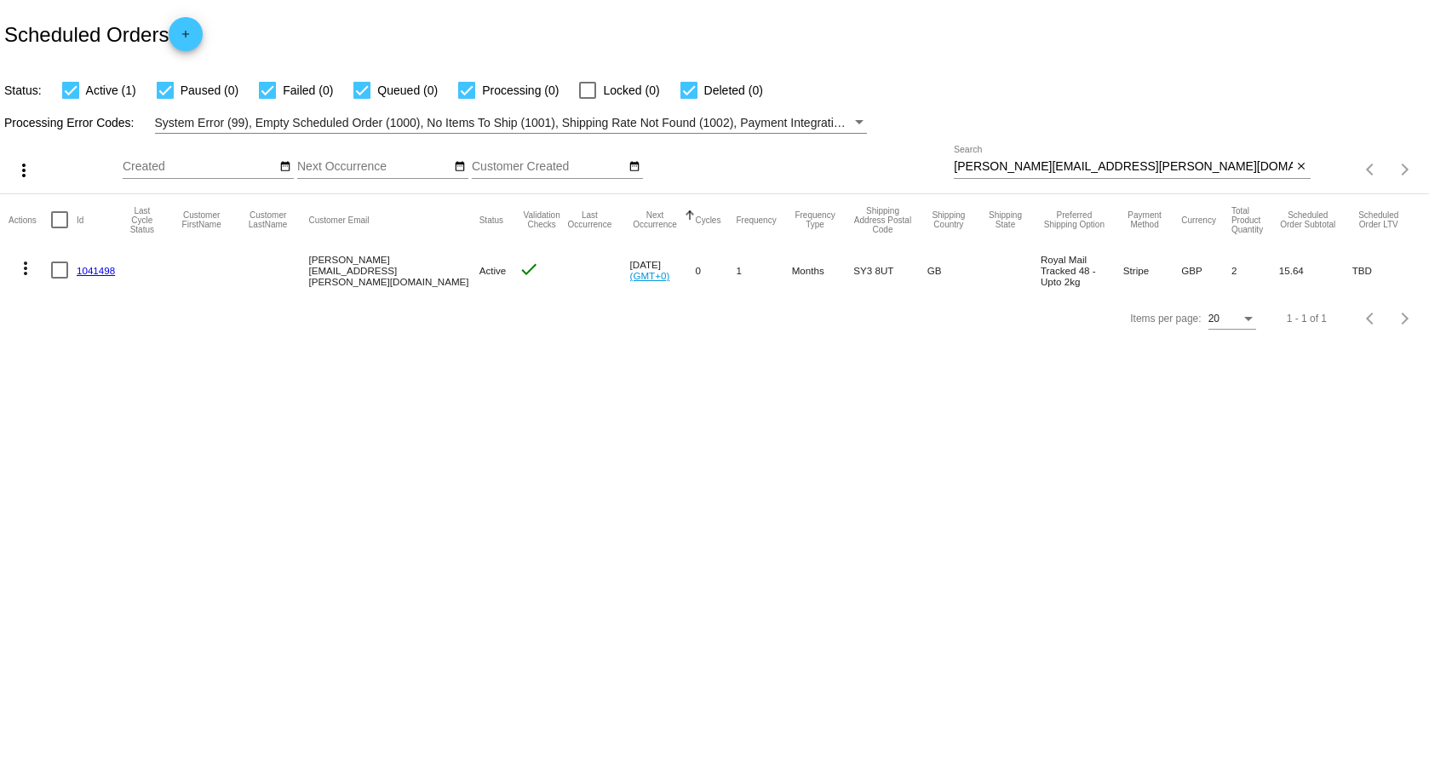
click at [98, 271] on link "1041498" at bounding box center [96, 270] width 38 height 11
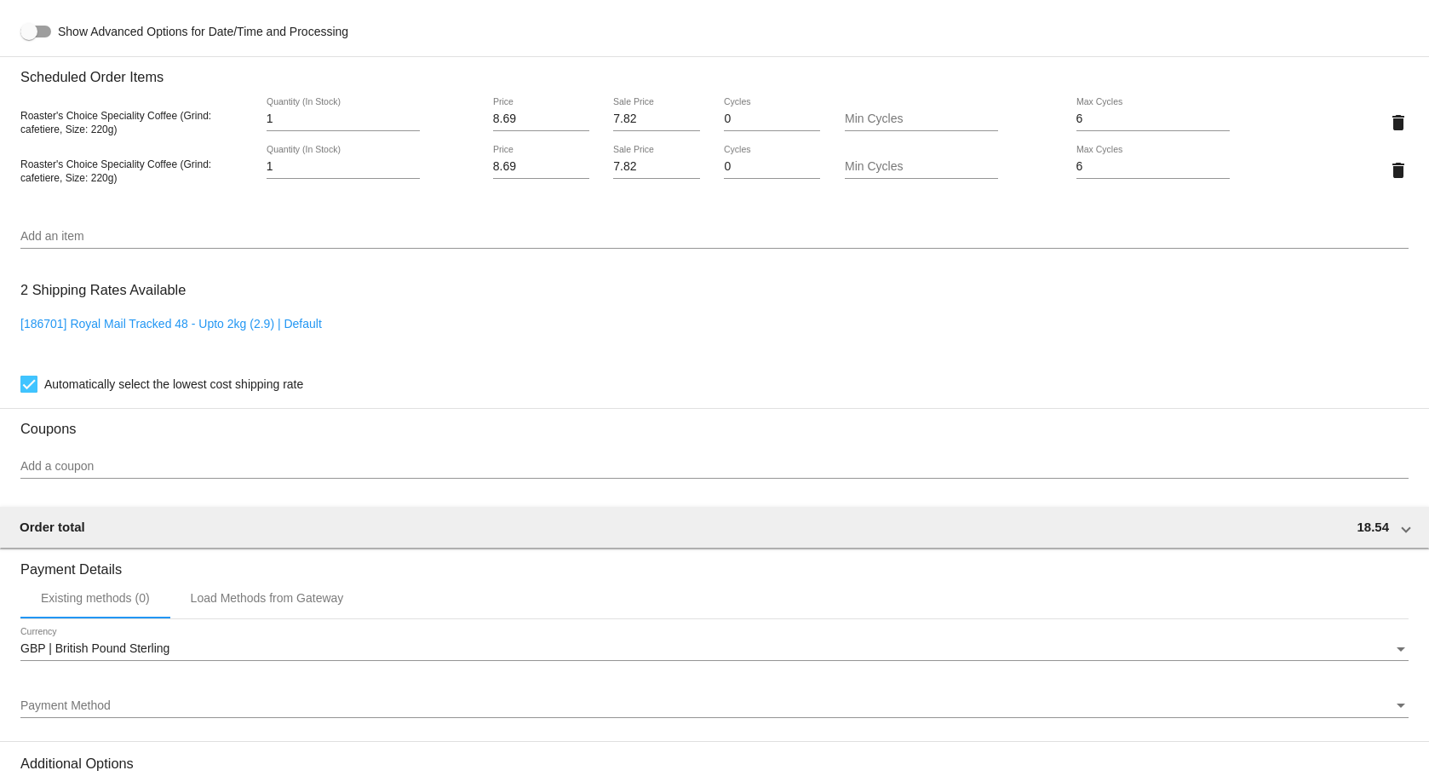
scroll to position [927, 0]
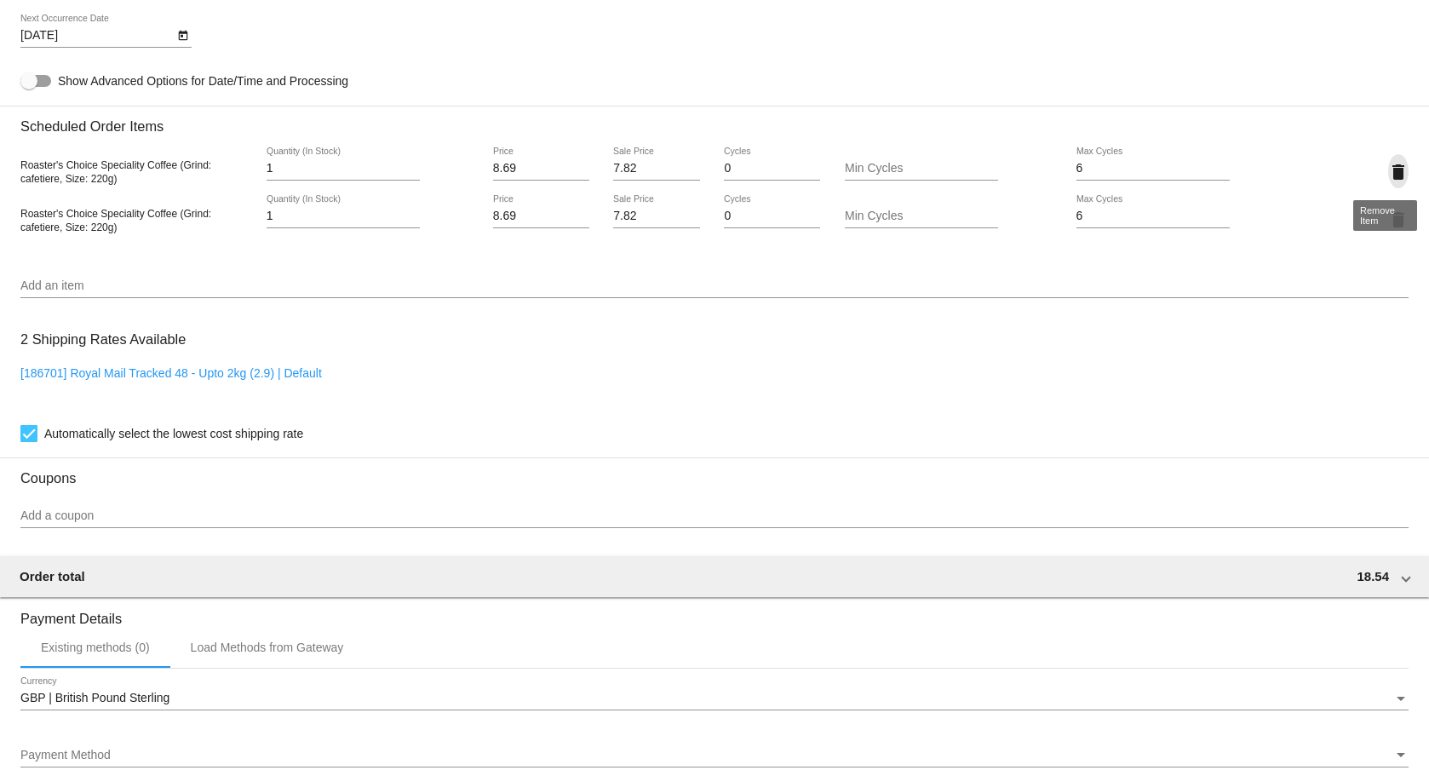
click at [1388, 175] on mat-icon "delete" at bounding box center [1398, 172] width 20 height 20
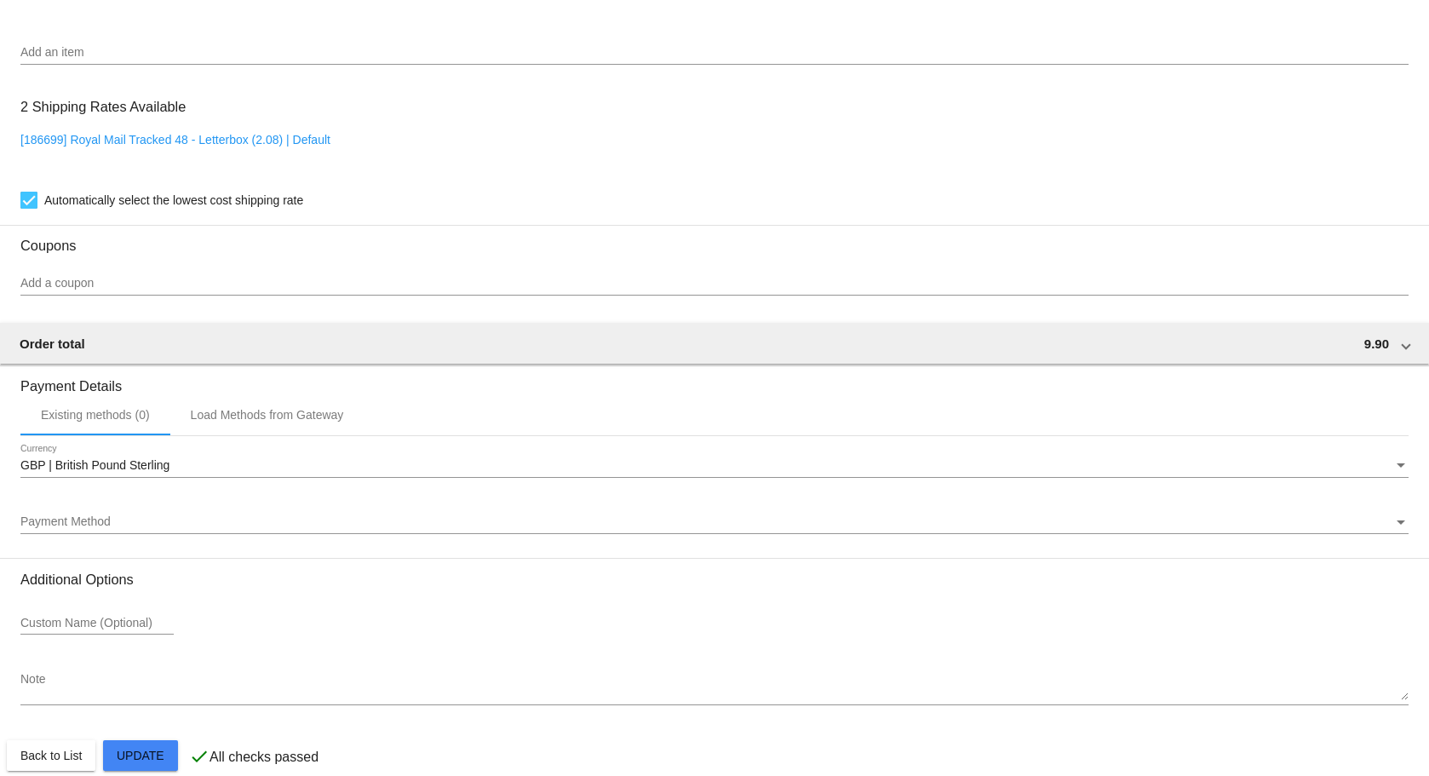
scroll to position [1134, 0]
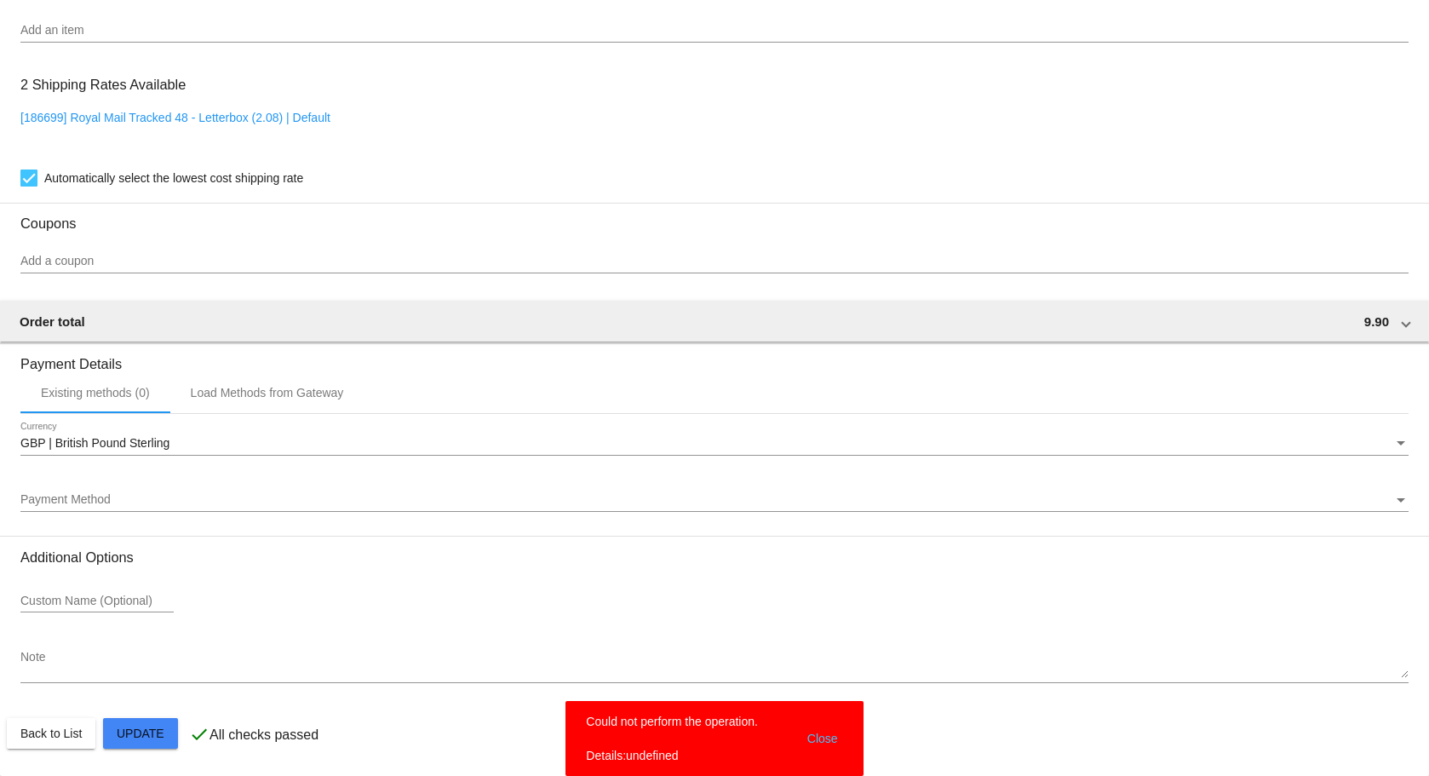
click at [471, 581] on div "Custom Name (Optional)" at bounding box center [714, 603] width 1388 height 49
